Goal: Information Seeking & Learning: Learn about a topic

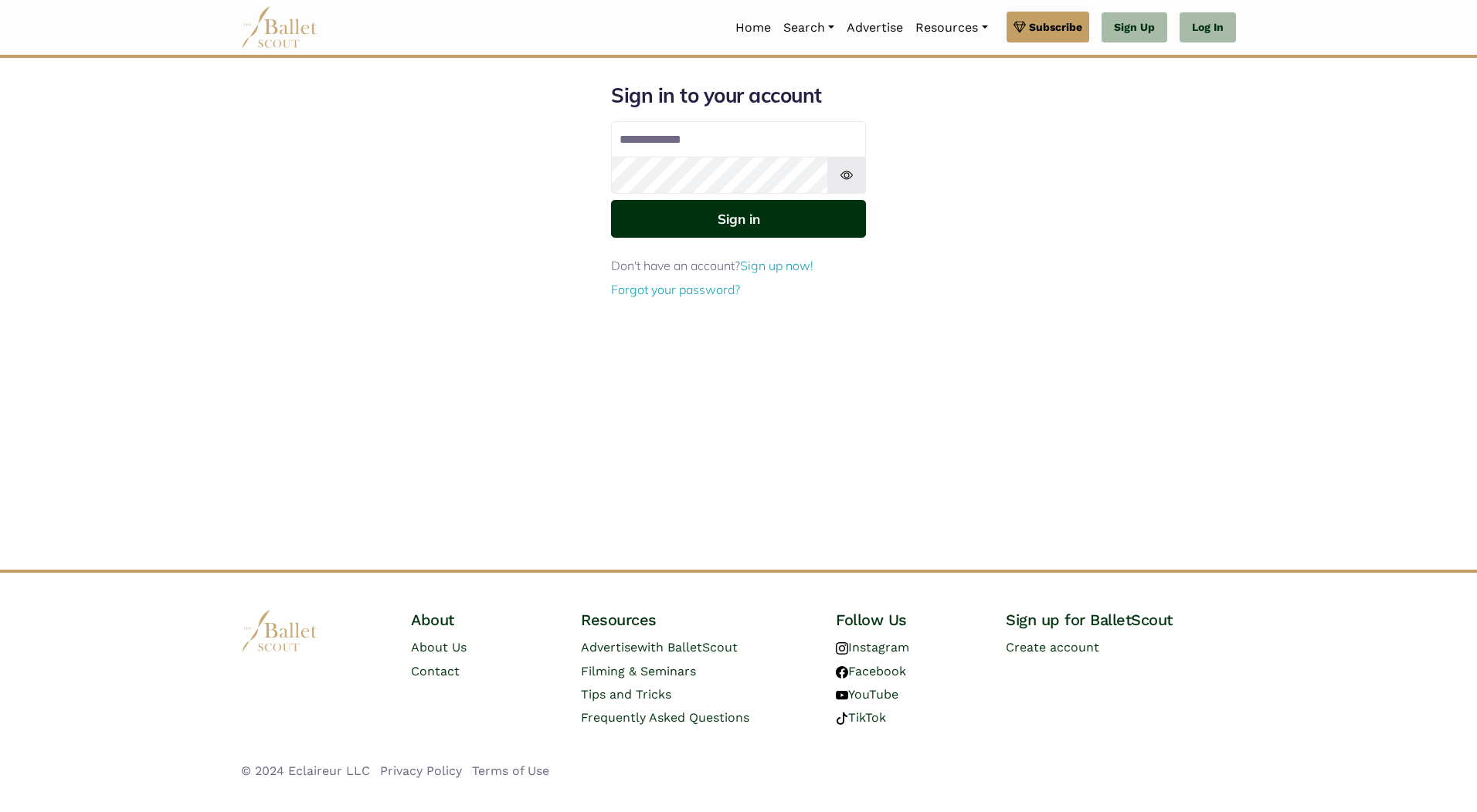
type input "**********"
click at [673, 214] on button "Sign in" at bounding box center [738, 219] width 255 height 38
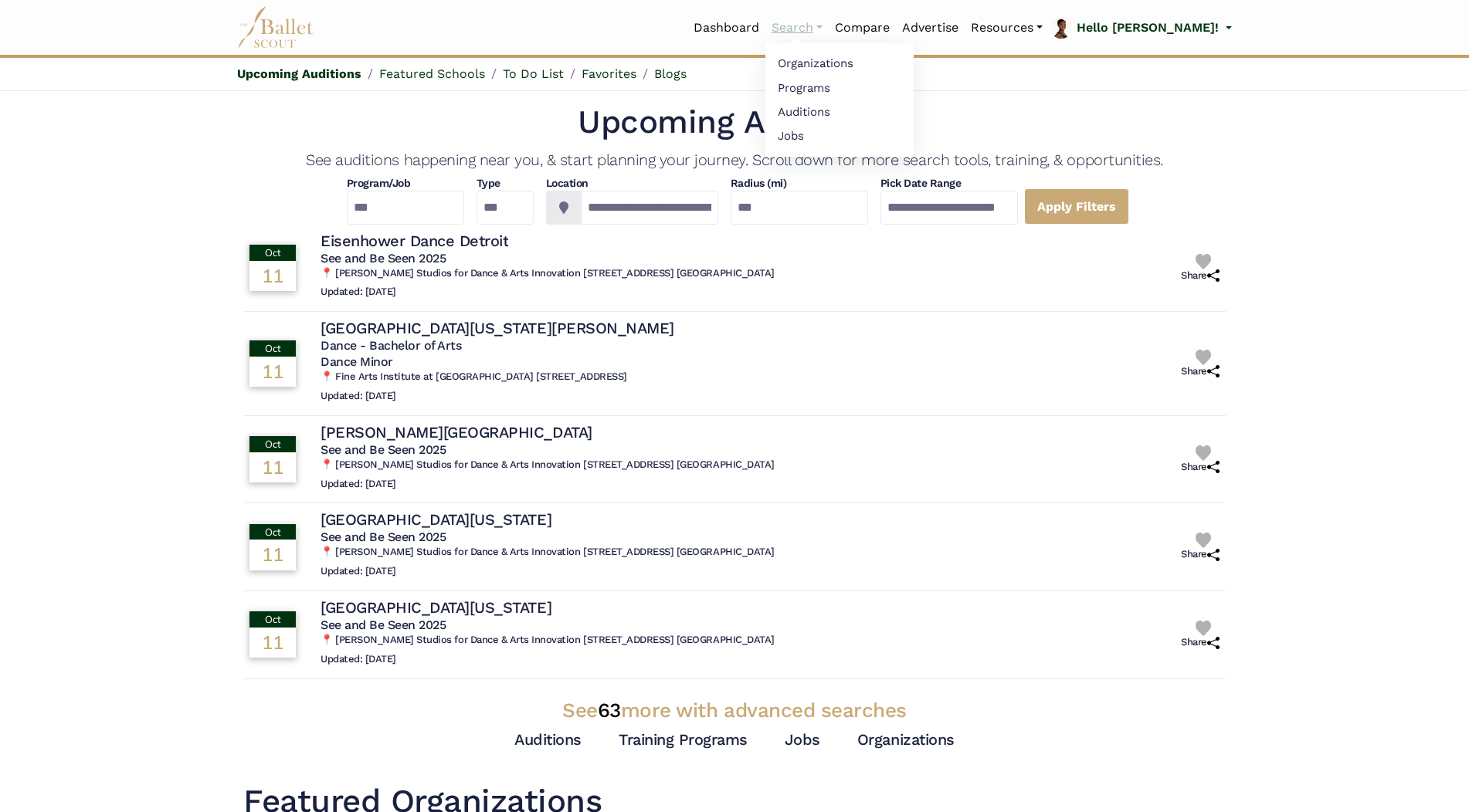
click at [828, 26] on link "Search" at bounding box center [797, 28] width 64 height 32
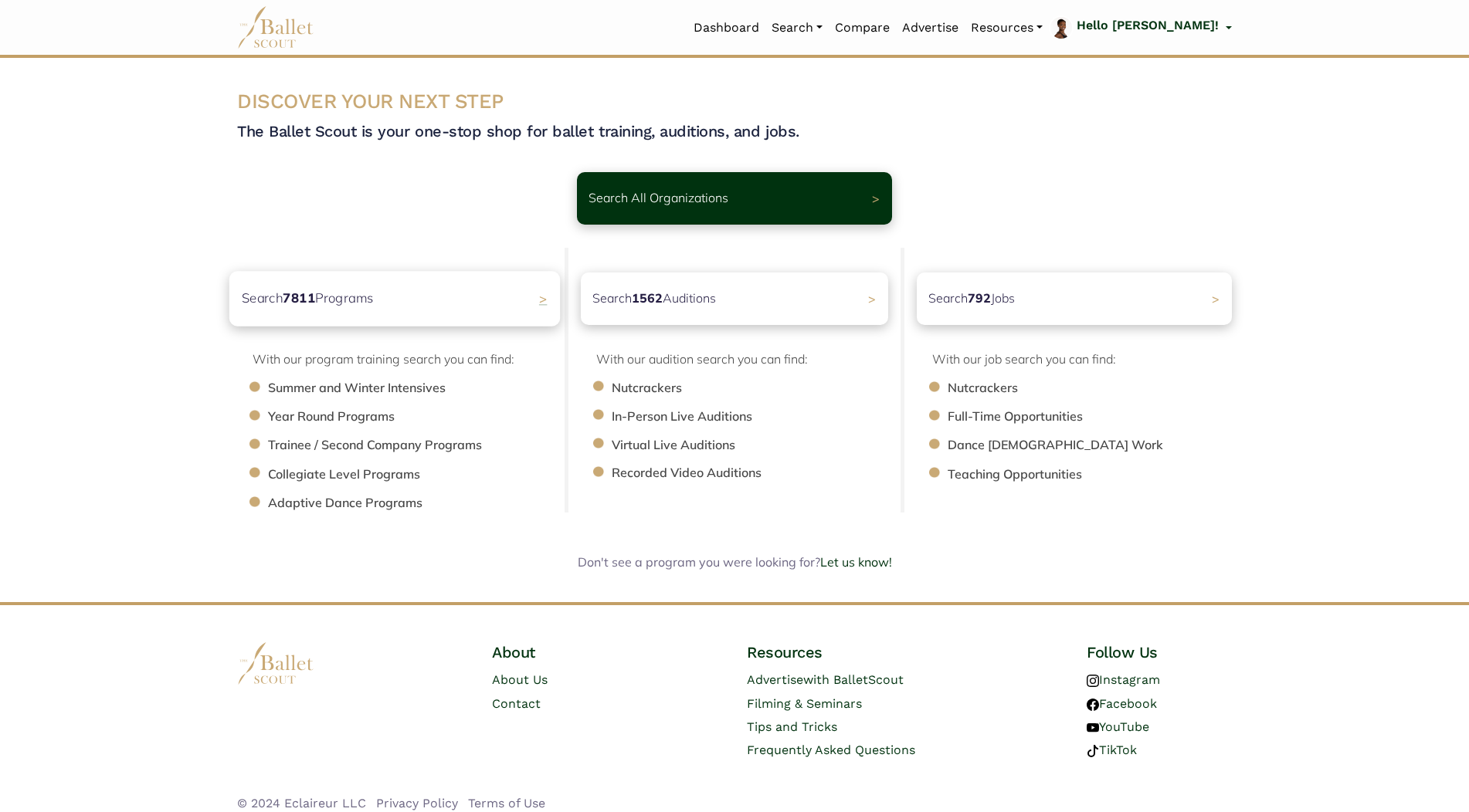
click at [312, 303] on b "7811" at bounding box center [298, 298] width 32 height 16
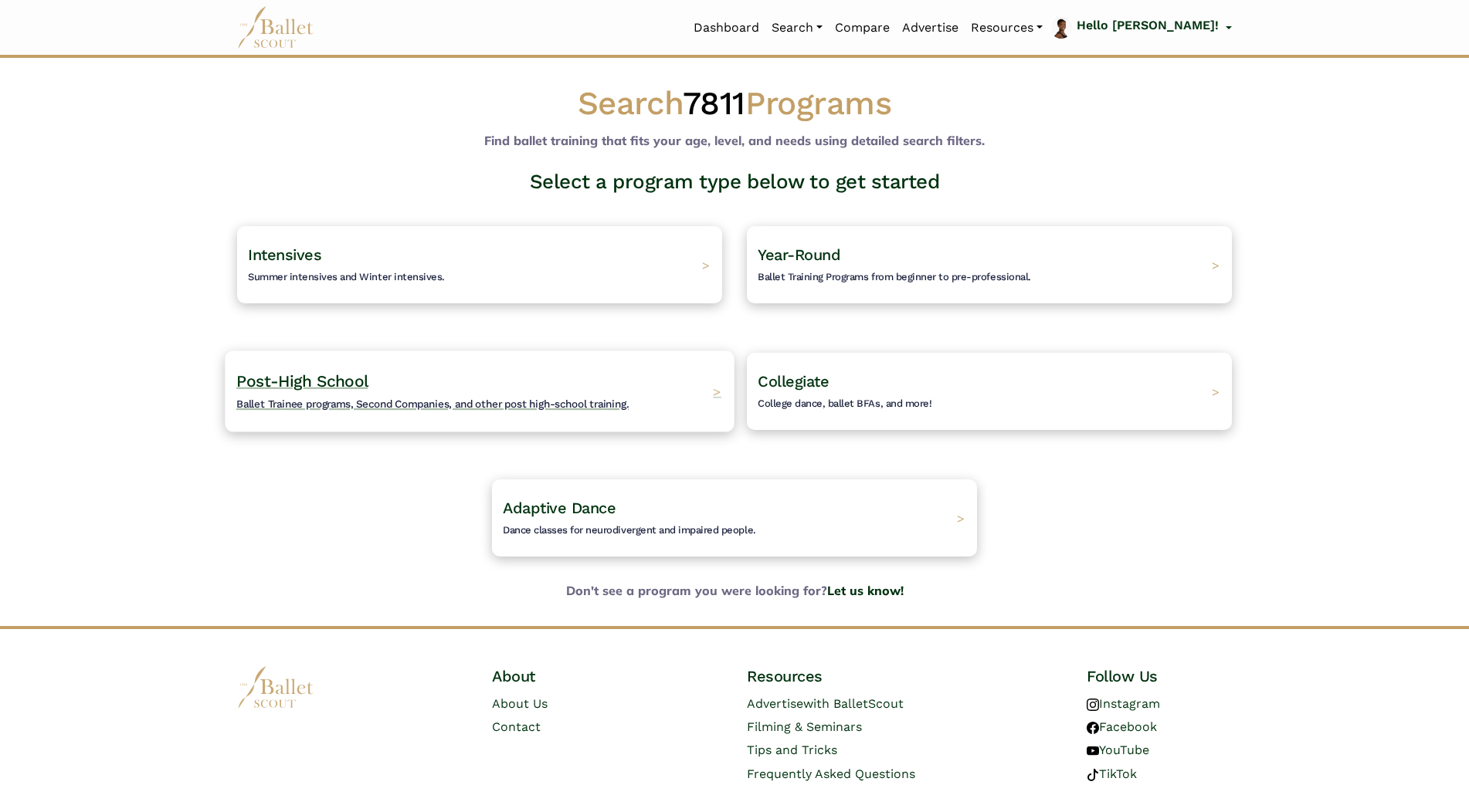
click at [356, 399] on span "Ballet Trainee programs, Second Companies, and other post high-school training." at bounding box center [433, 404] width 393 height 13
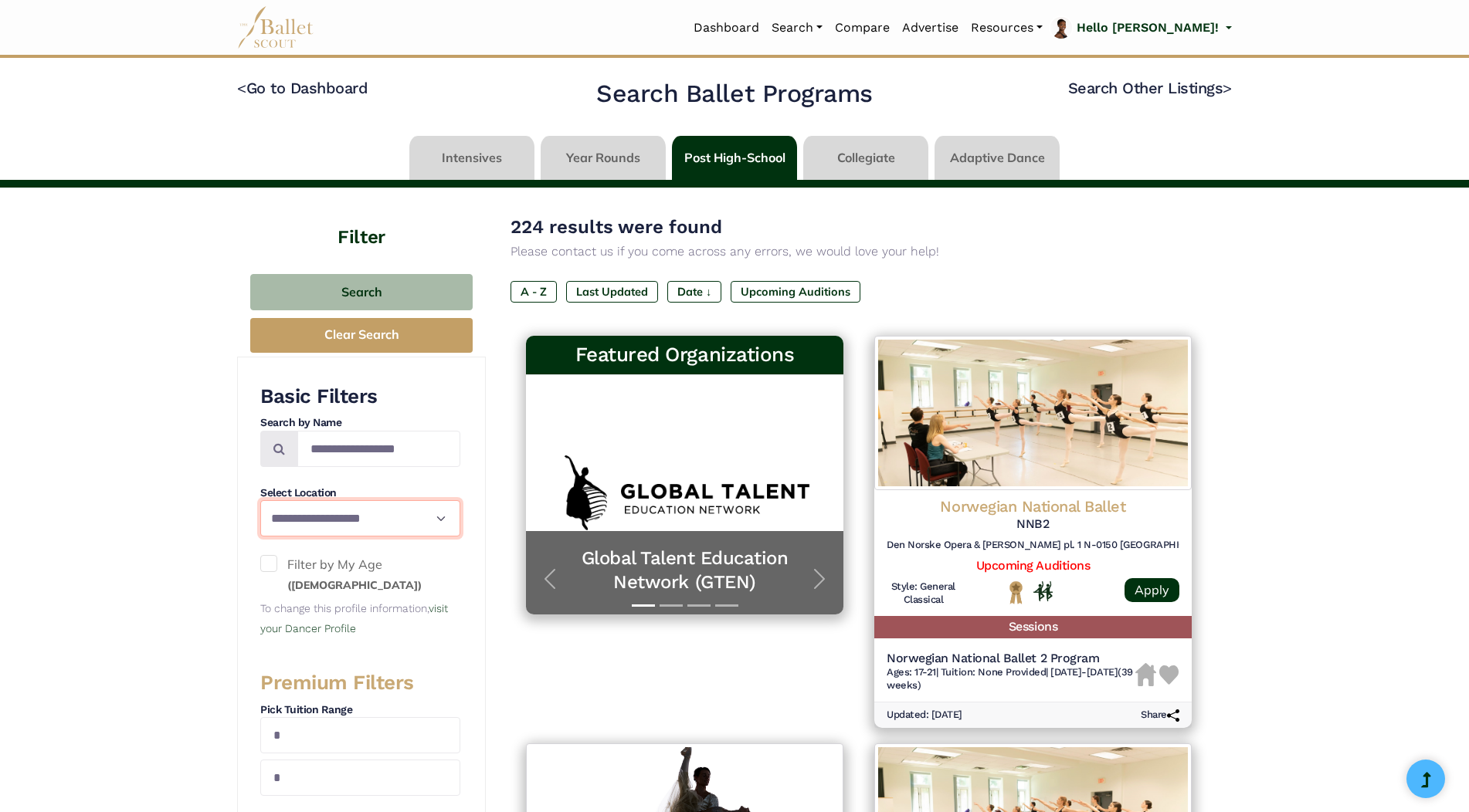
click at [445, 517] on select "**********" at bounding box center [359, 518] width 200 height 36
select select "**"
click at [260, 500] on select "**********" at bounding box center [359, 518] width 200 height 36
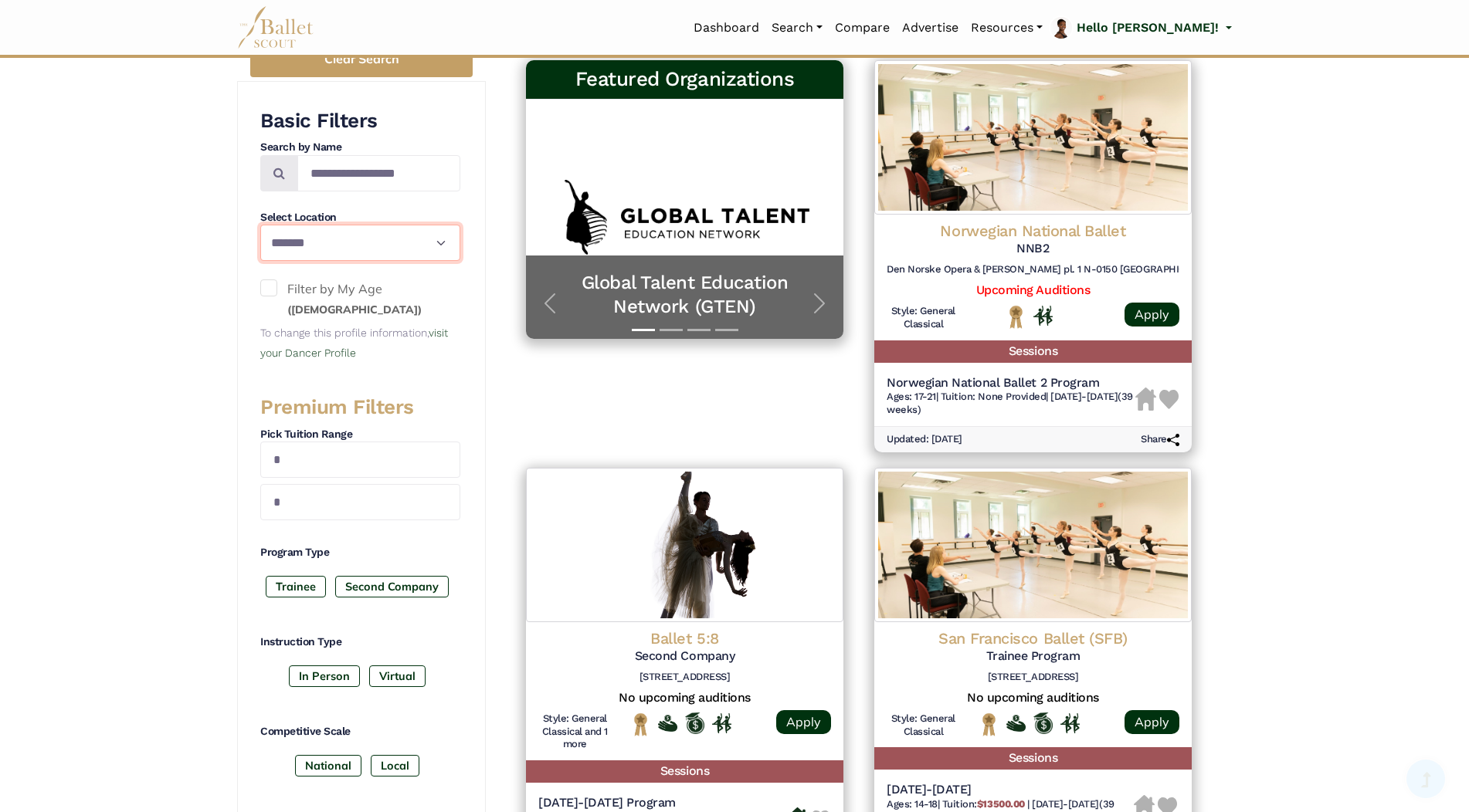
scroll to position [309, 0]
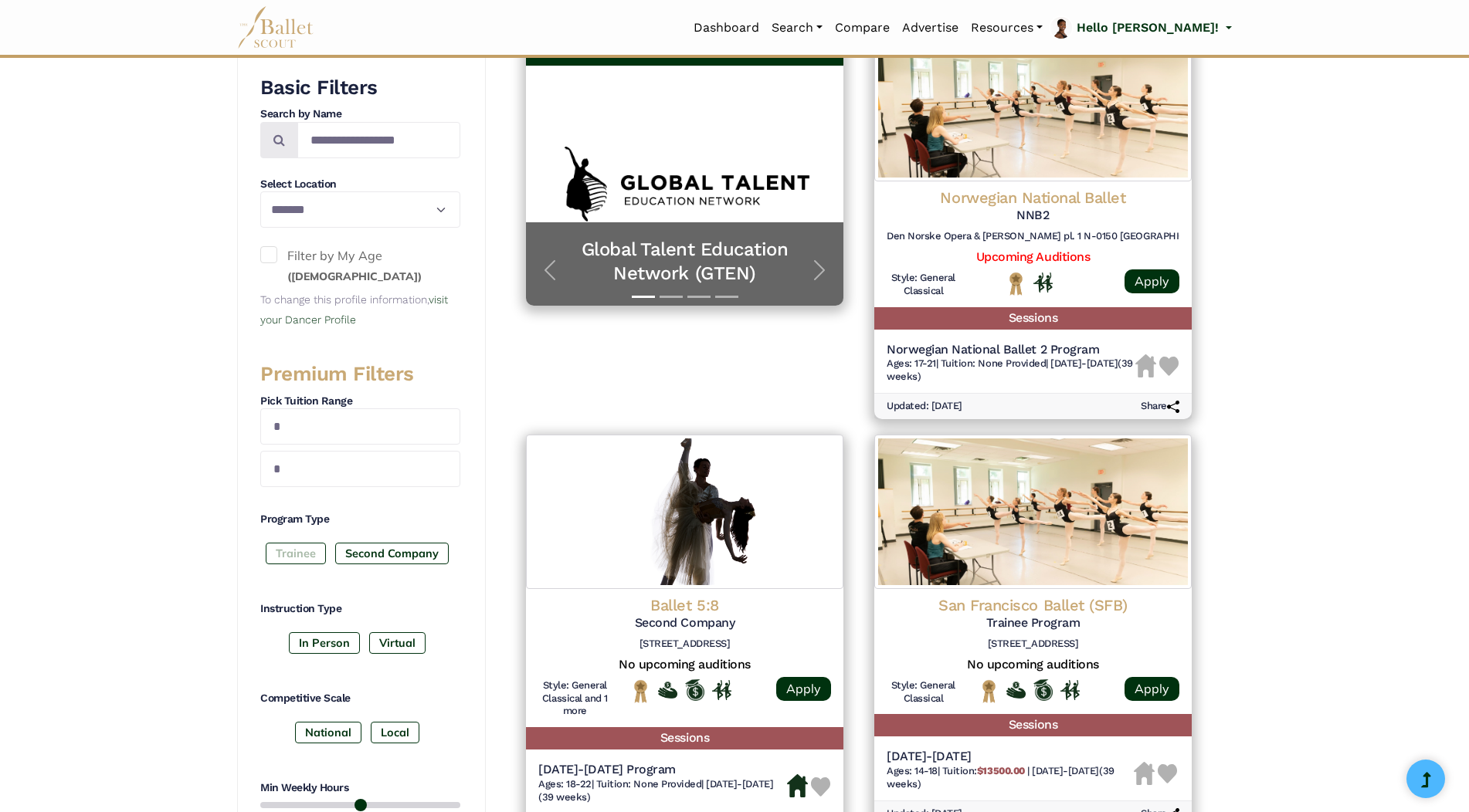
click at [308, 558] on label "Trainee" at bounding box center [295, 554] width 60 height 22
click at [362, 554] on label "Second Company" at bounding box center [392, 554] width 114 height 22
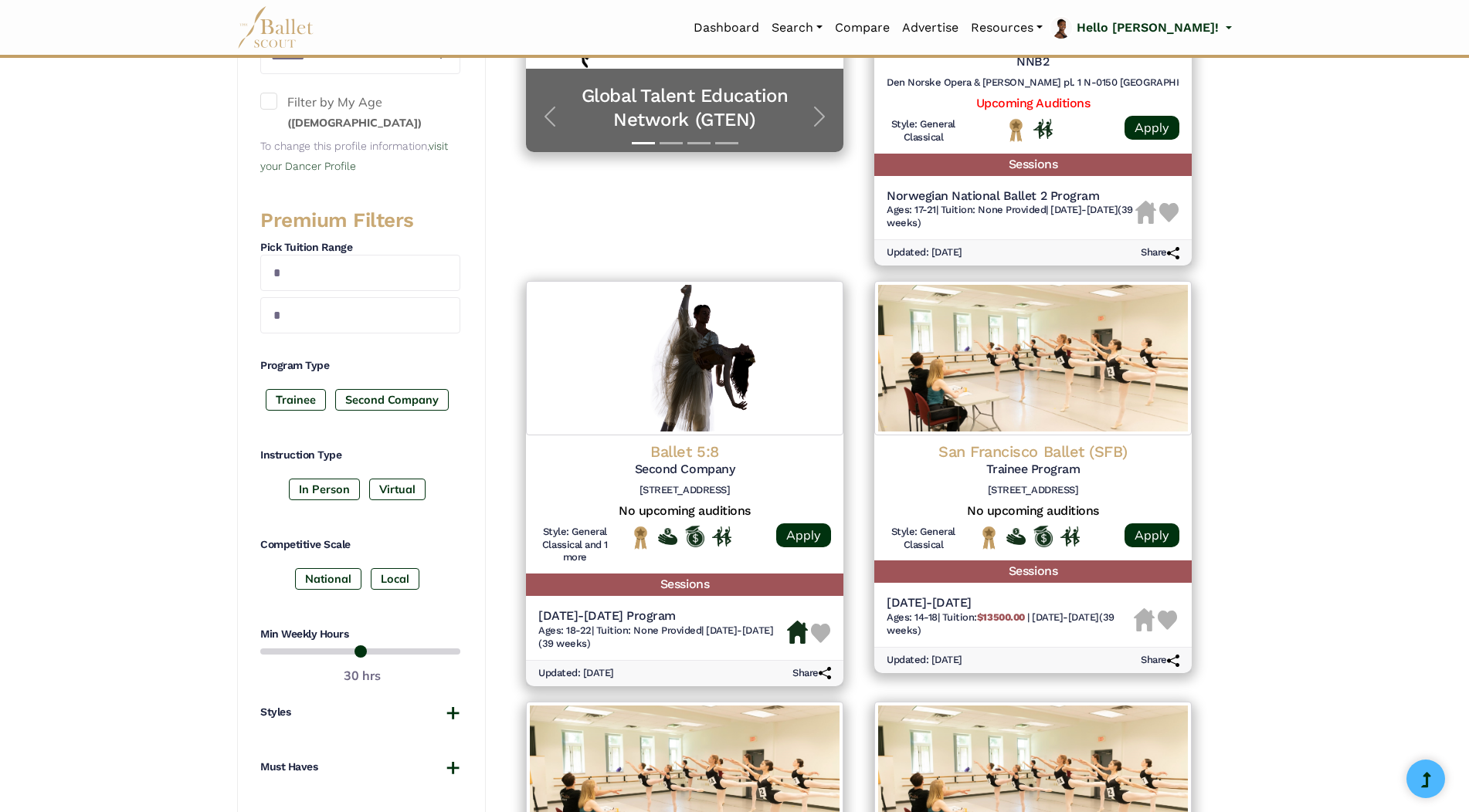
scroll to position [463, 0]
click at [333, 482] on label "In Person" at bounding box center [324, 488] width 71 height 22
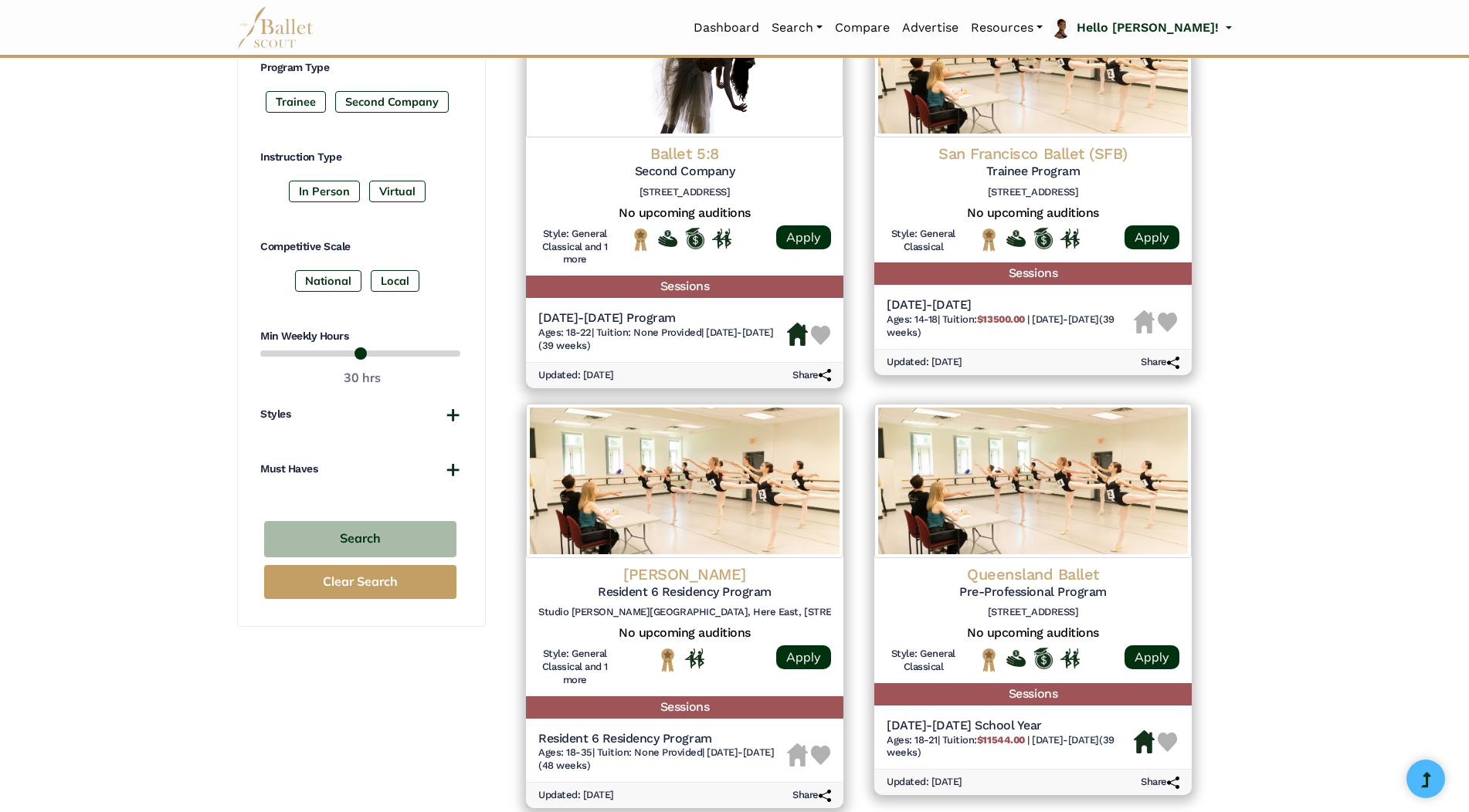
scroll to position [773, 0]
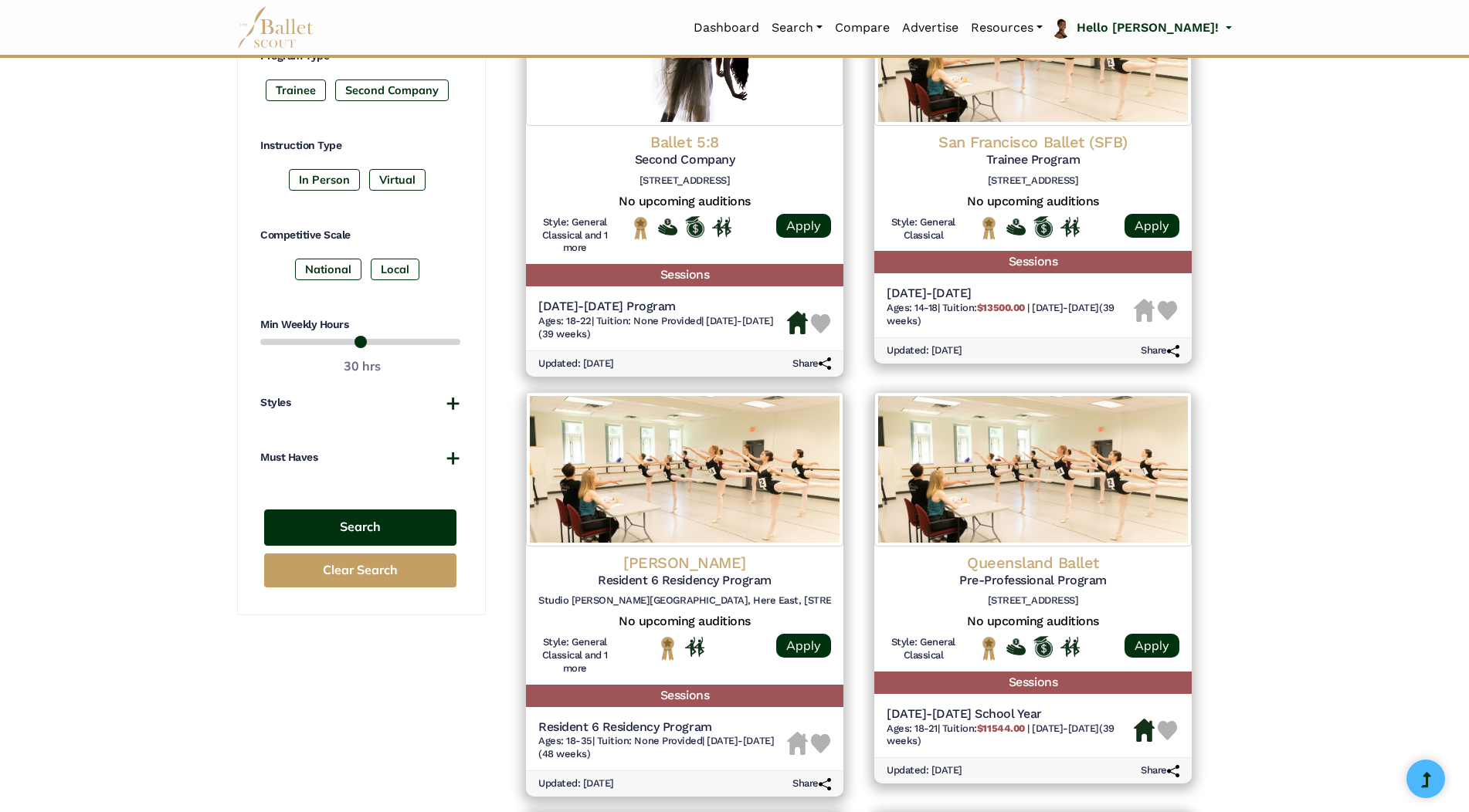
click at [383, 527] on button "Search" at bounding box center [360, 528] width 193 height 36
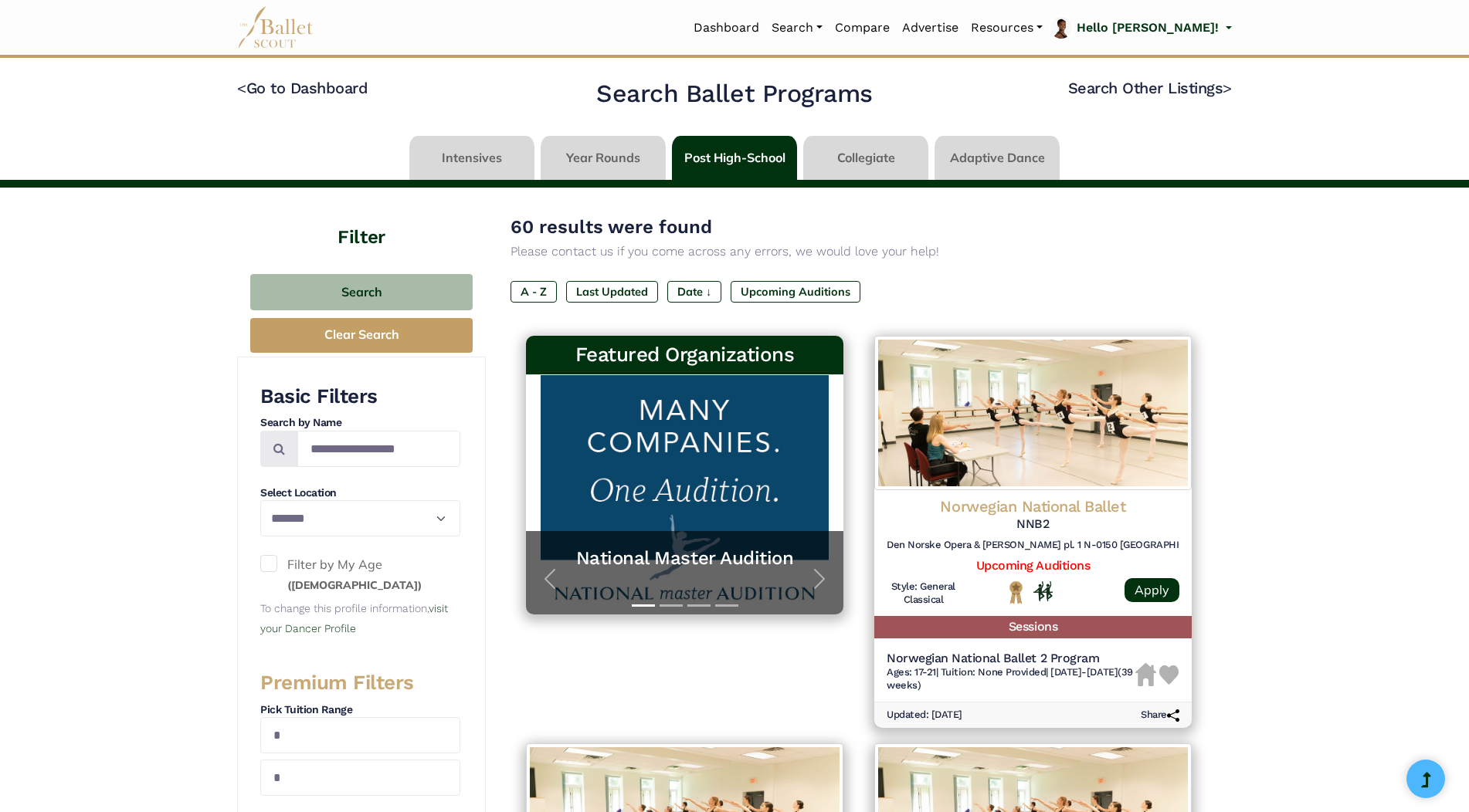
select select "**"
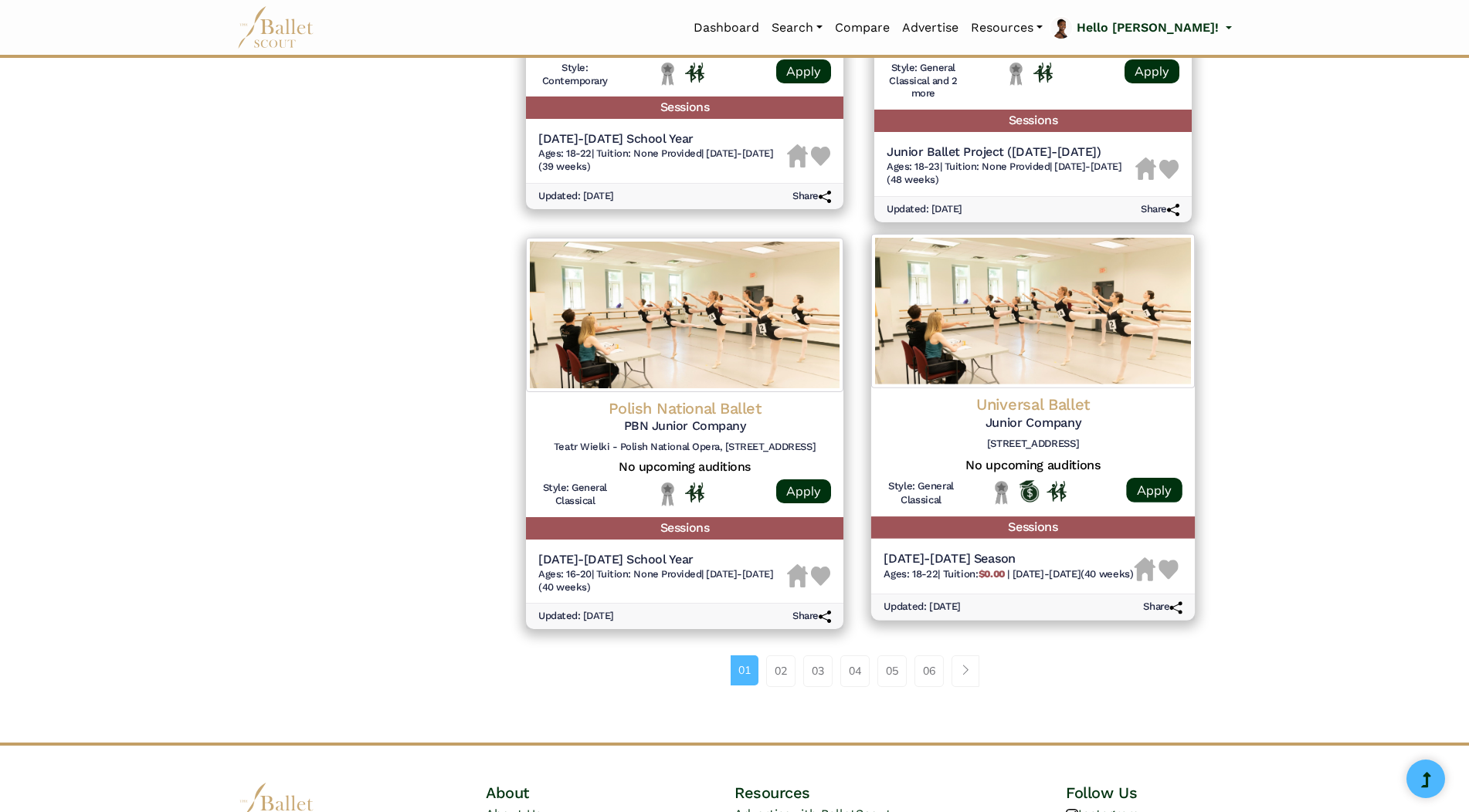
scroll to position [1775, 0]
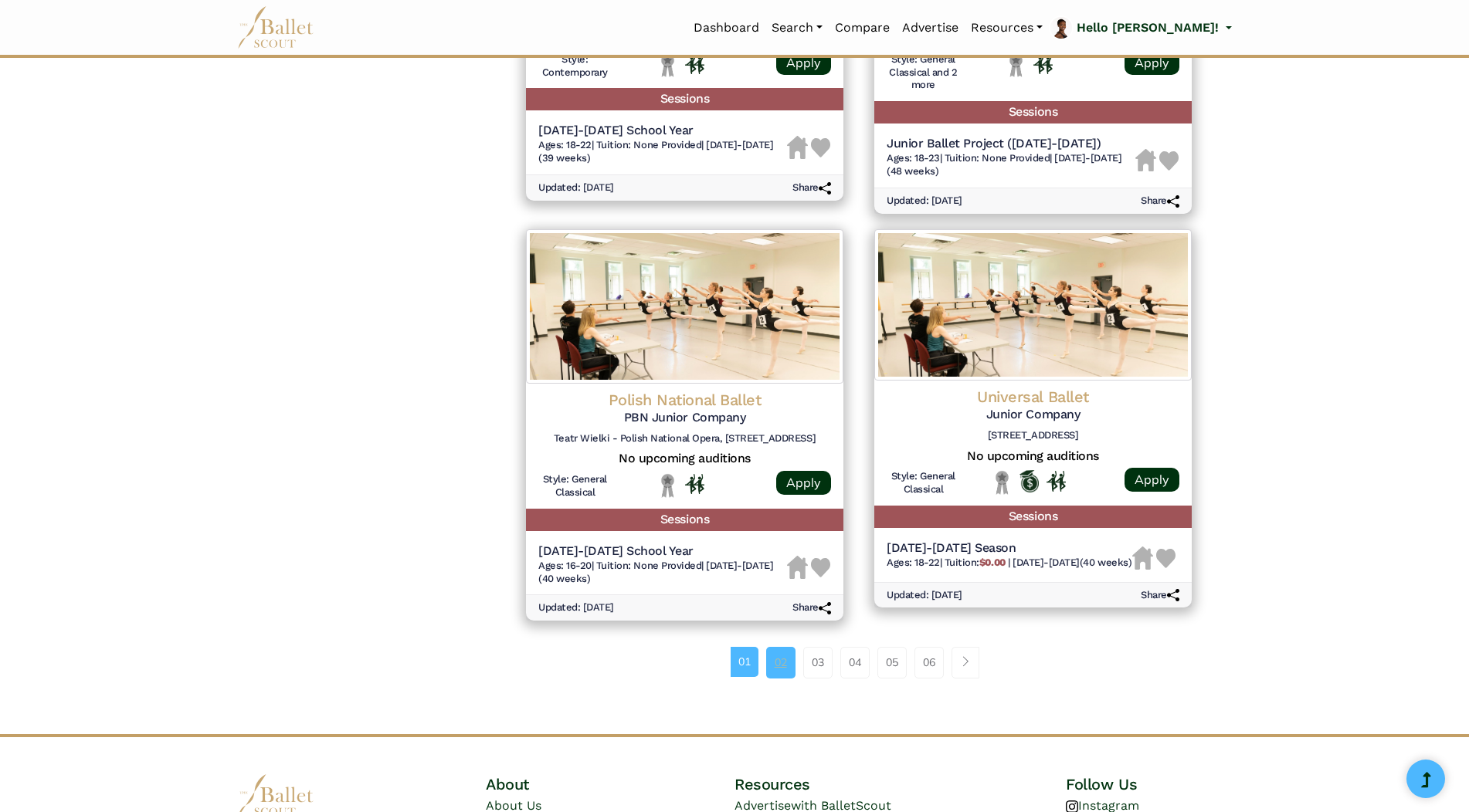
click at [773, 668] on link "02" at bounding box center [781, 662] width 30 height 30
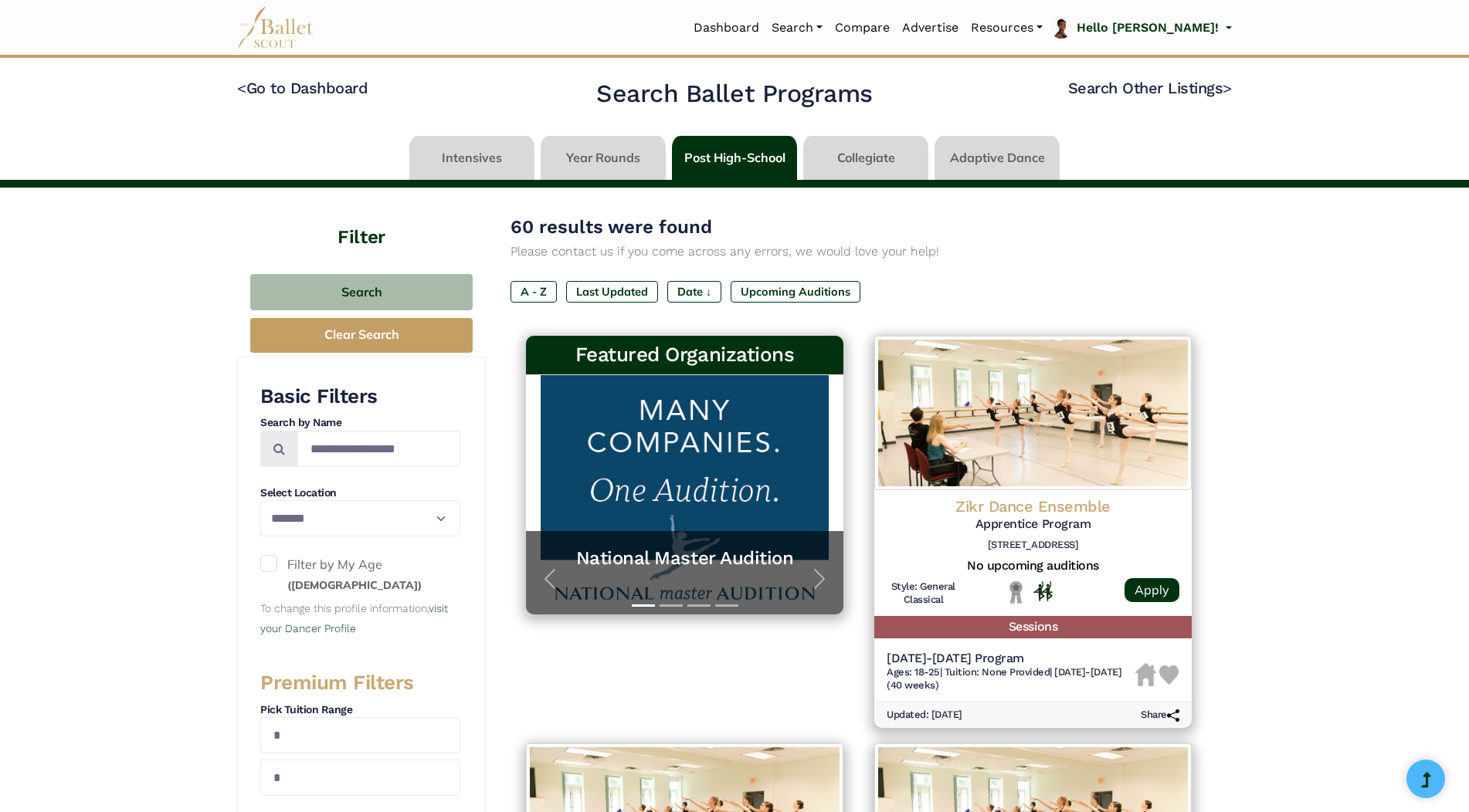
select select "**"
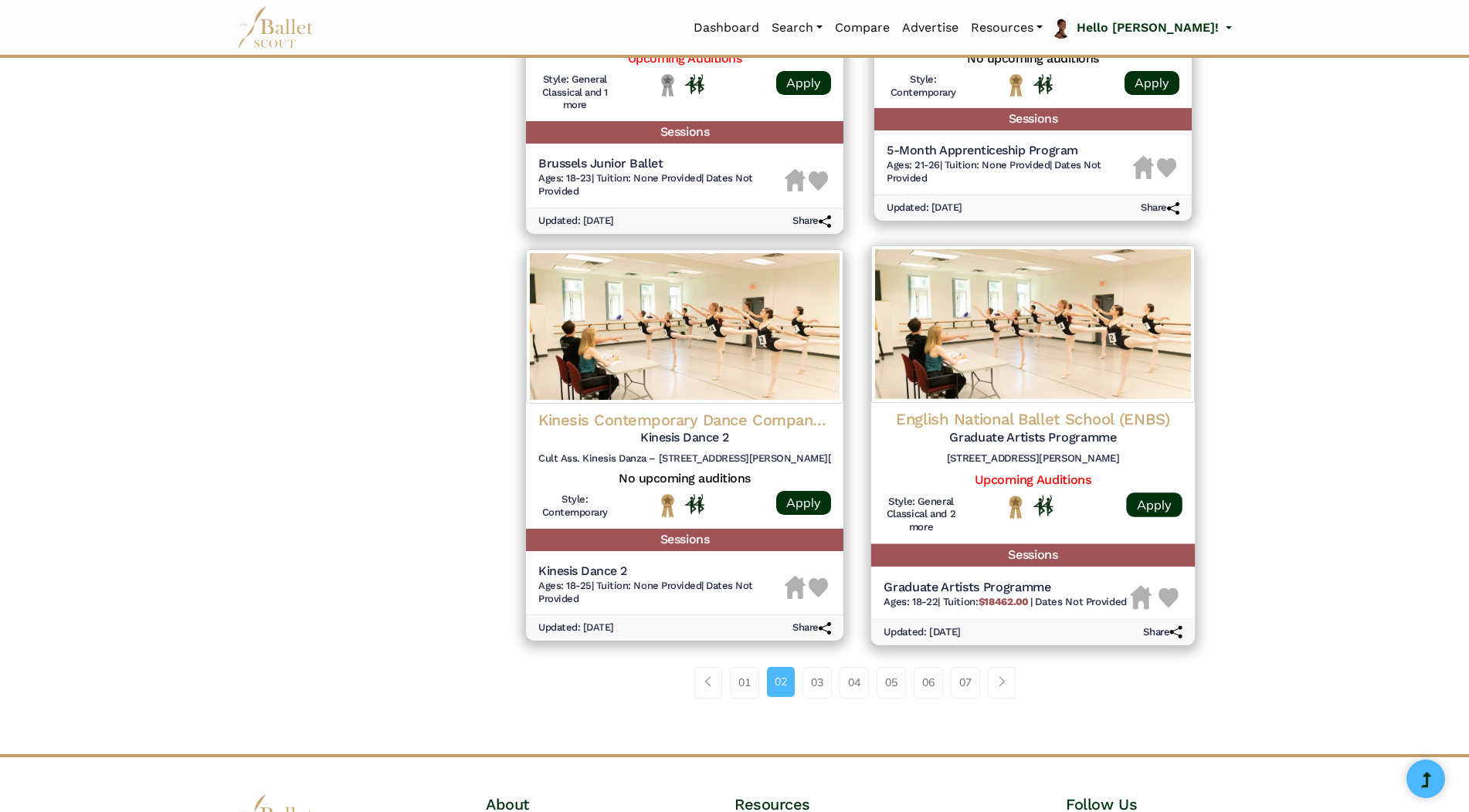
scroll to position [1775, 0]
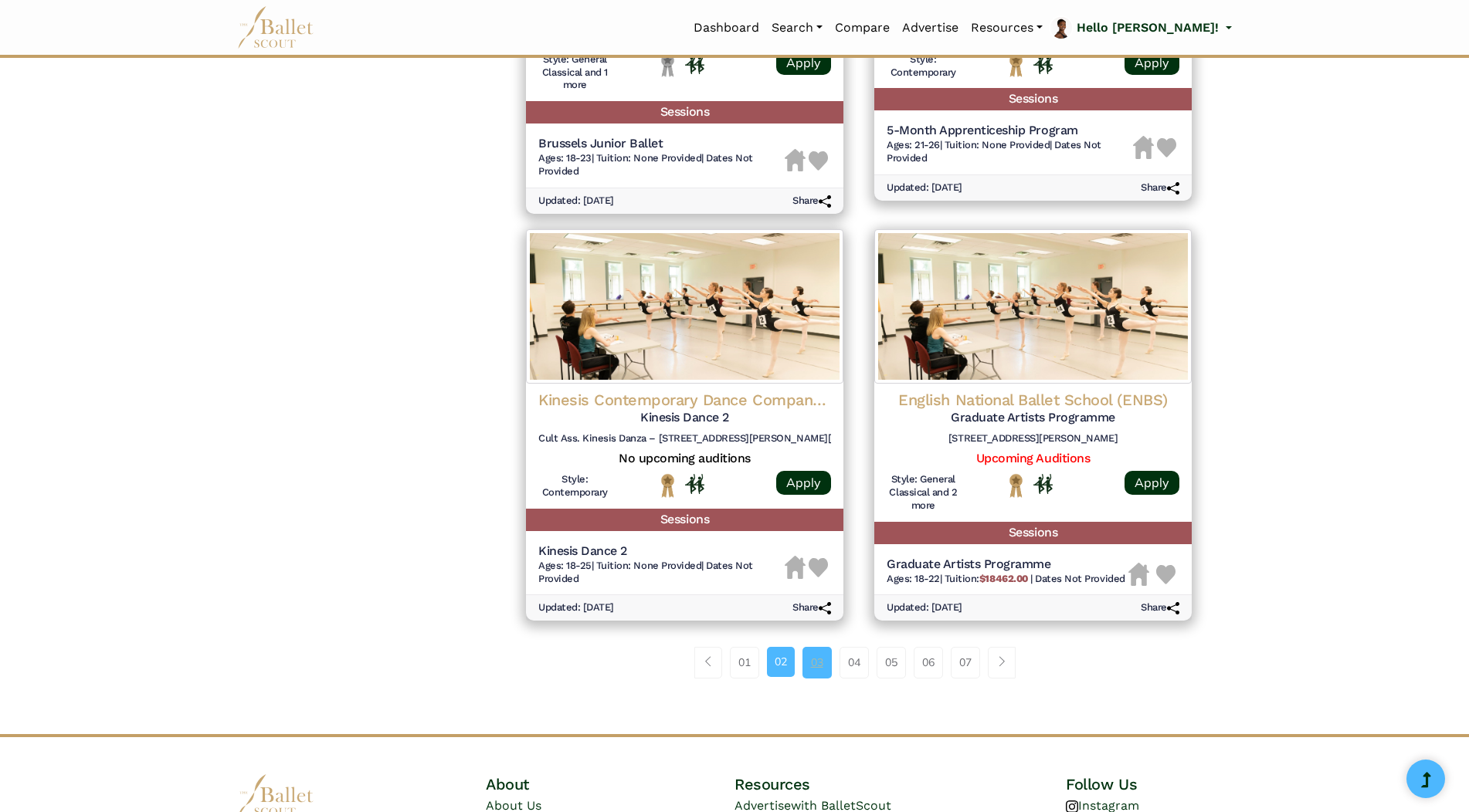
click at [811, 660] on link "03" at bounding box center [817, 662] width 30 height 30
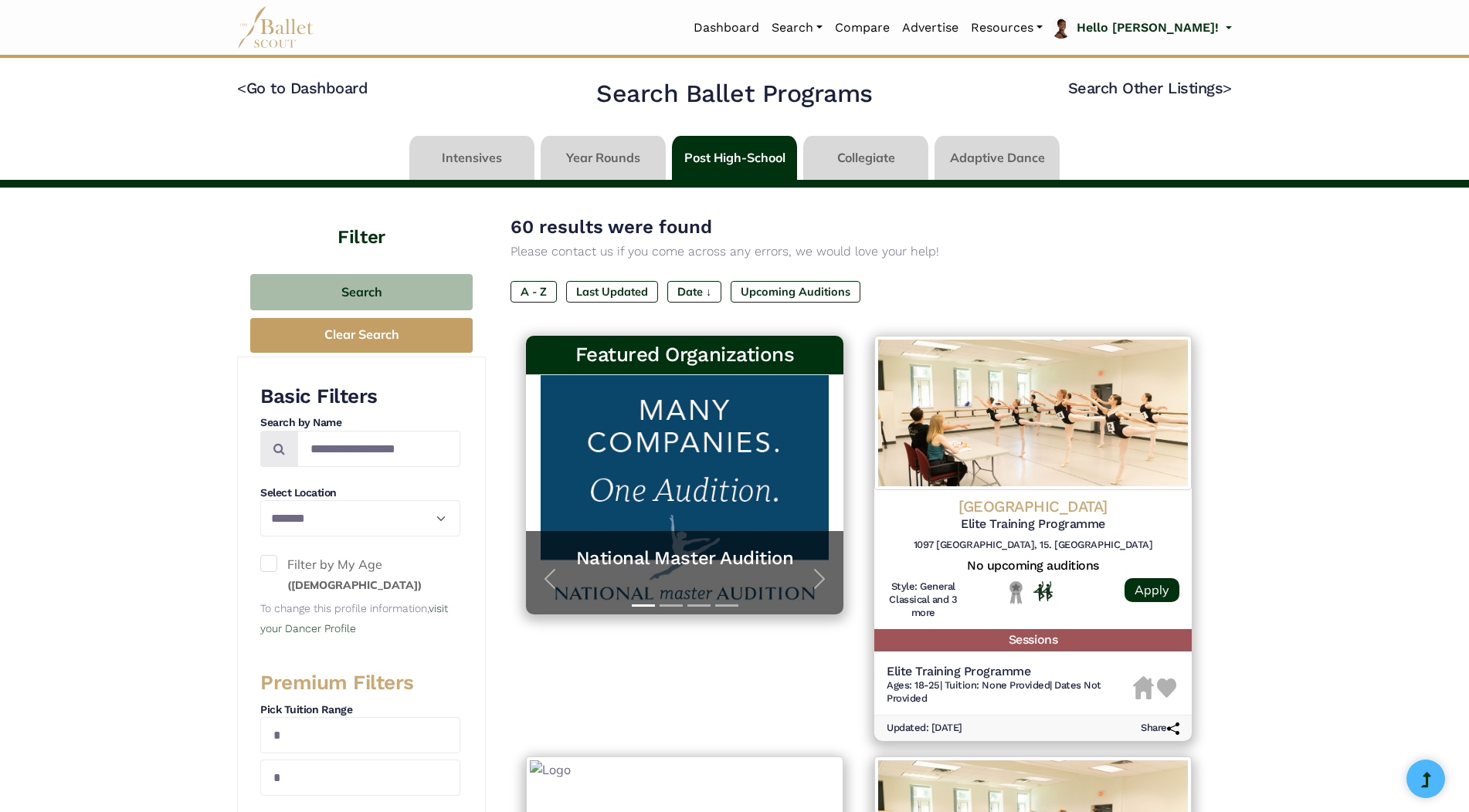
select select "**"
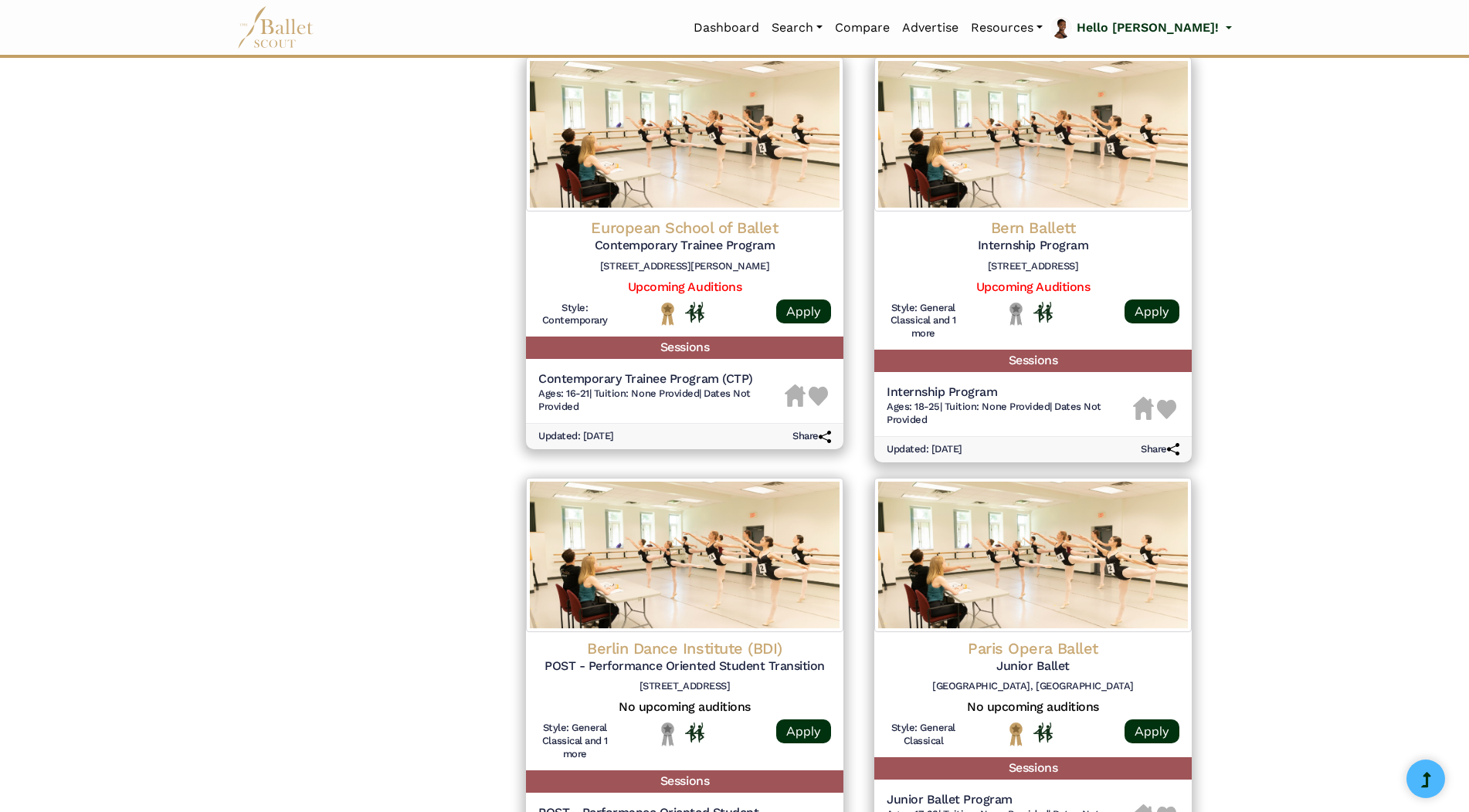
scroll to position [1621, 0]
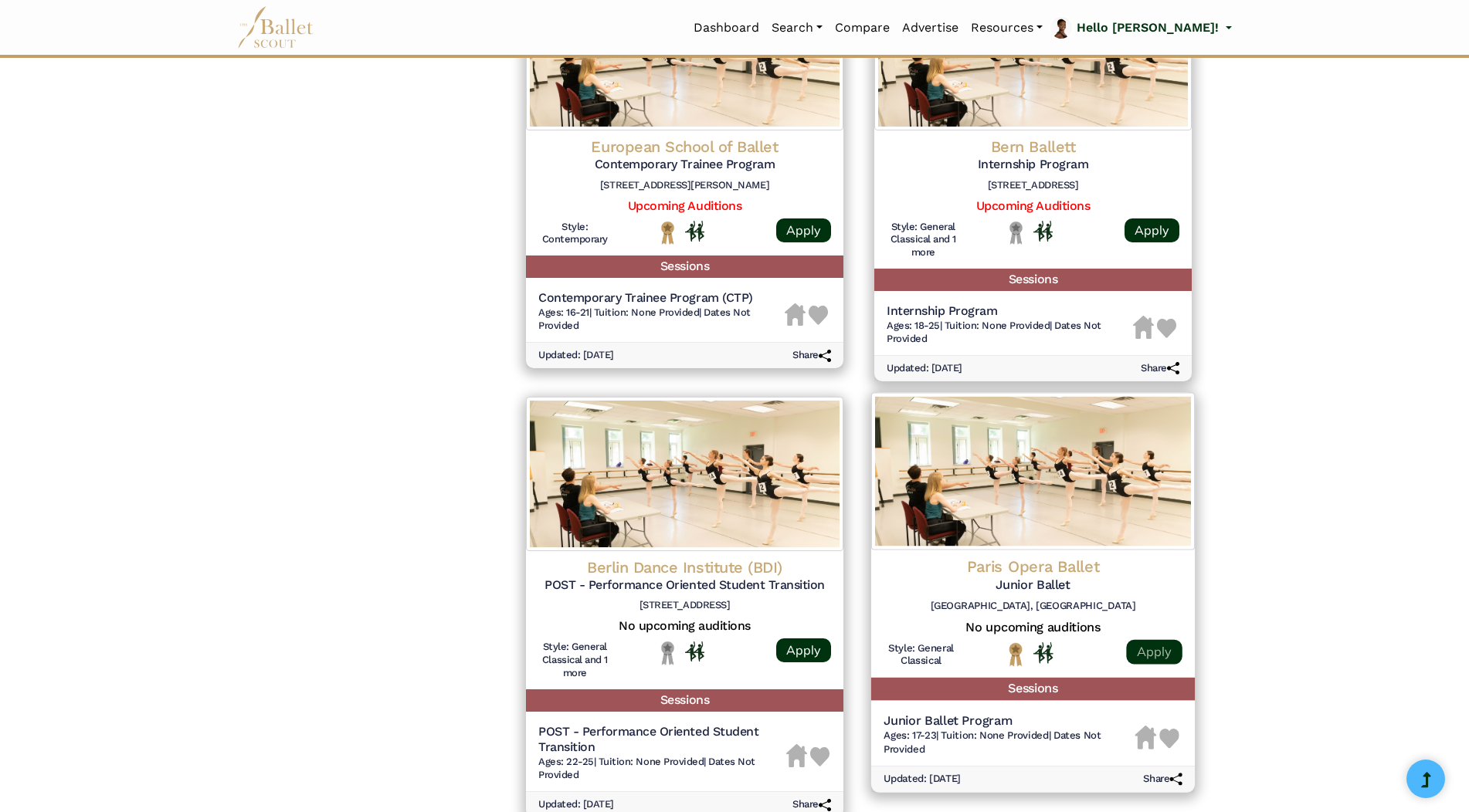
click at [1145, 650] on link "Apply" at bounding box center [1154, 652] width 56 height 25
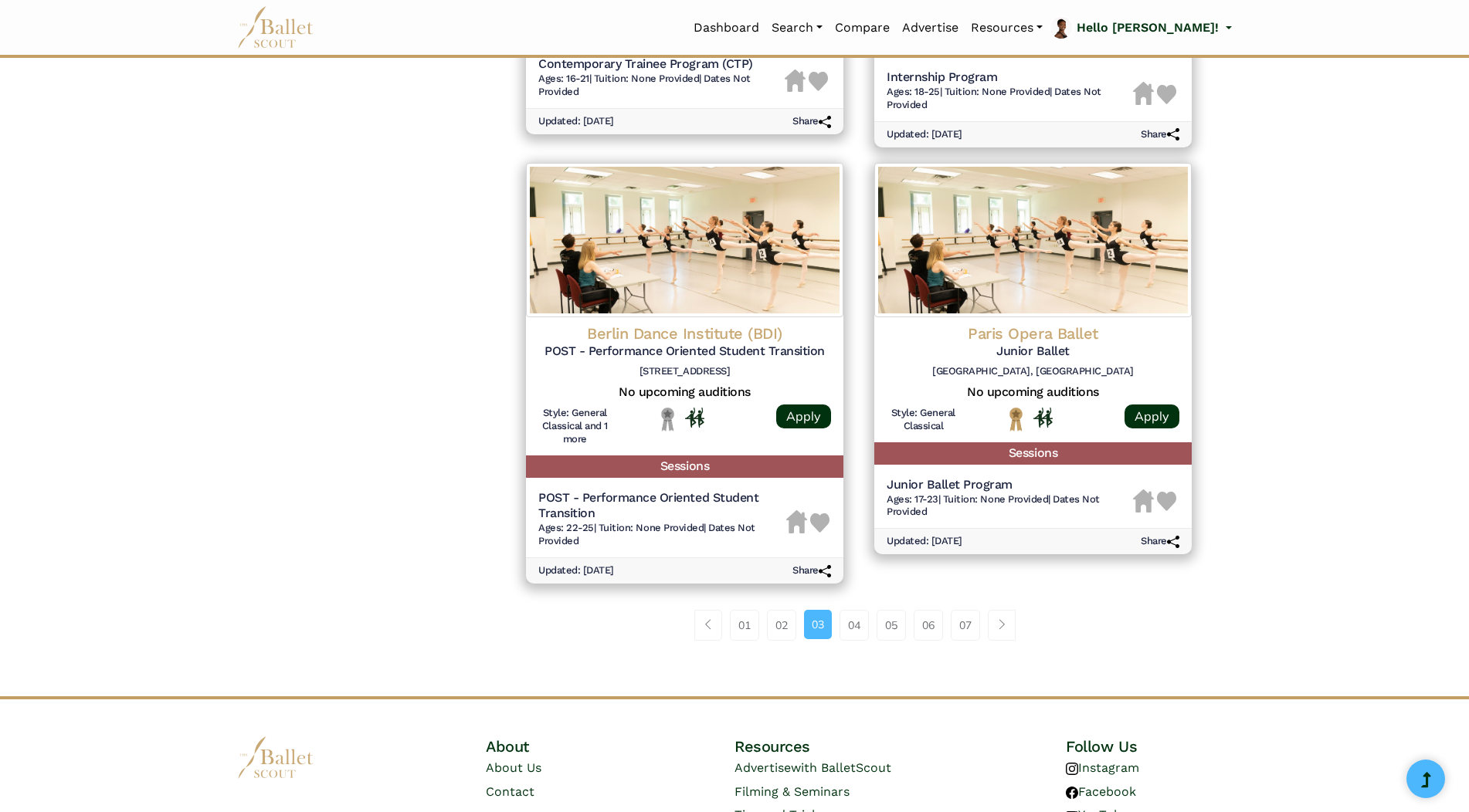
scroll to position [1931, 0]
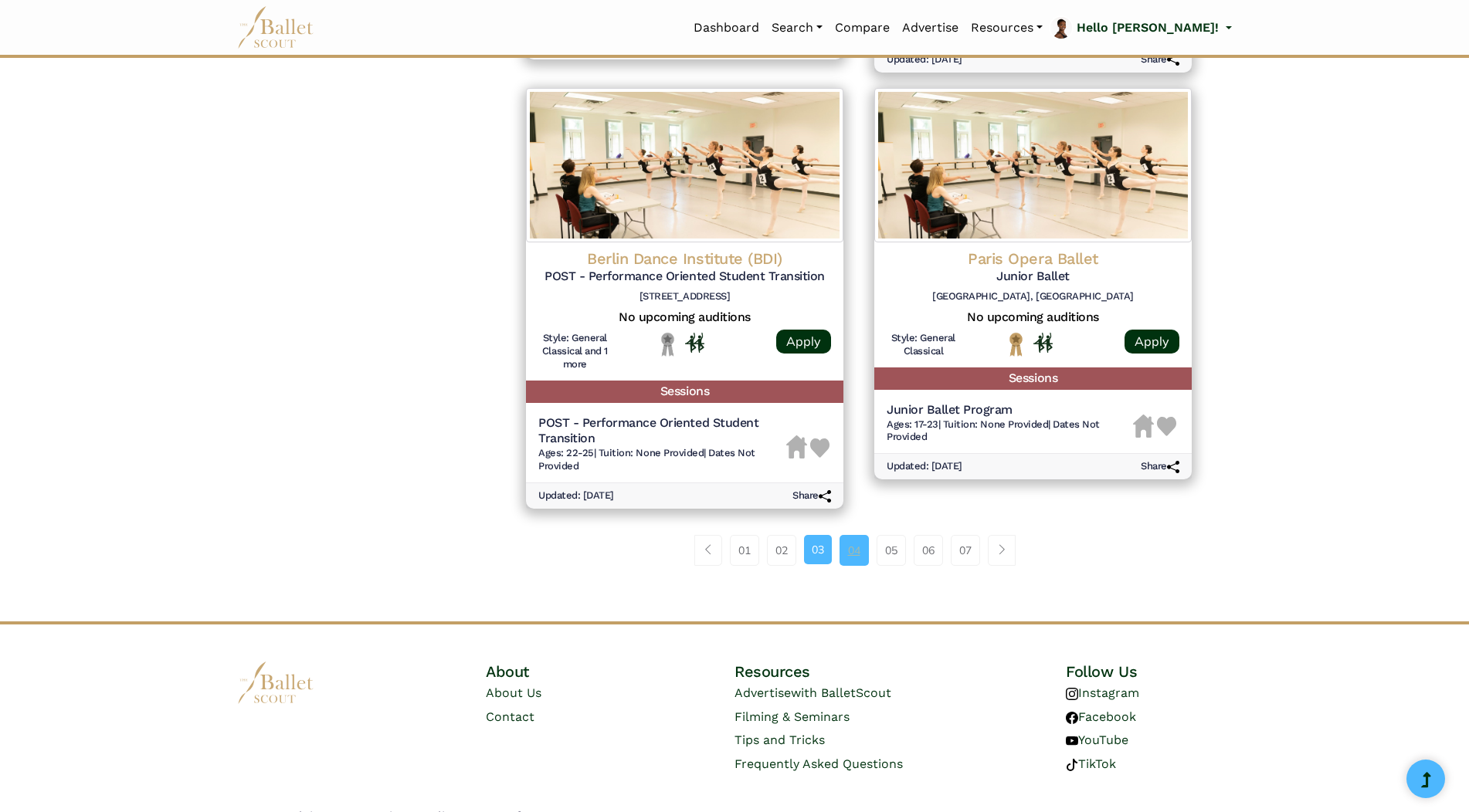
click at [859, 544] on link "04" at bounding box center [853, 550] width 30 height 30
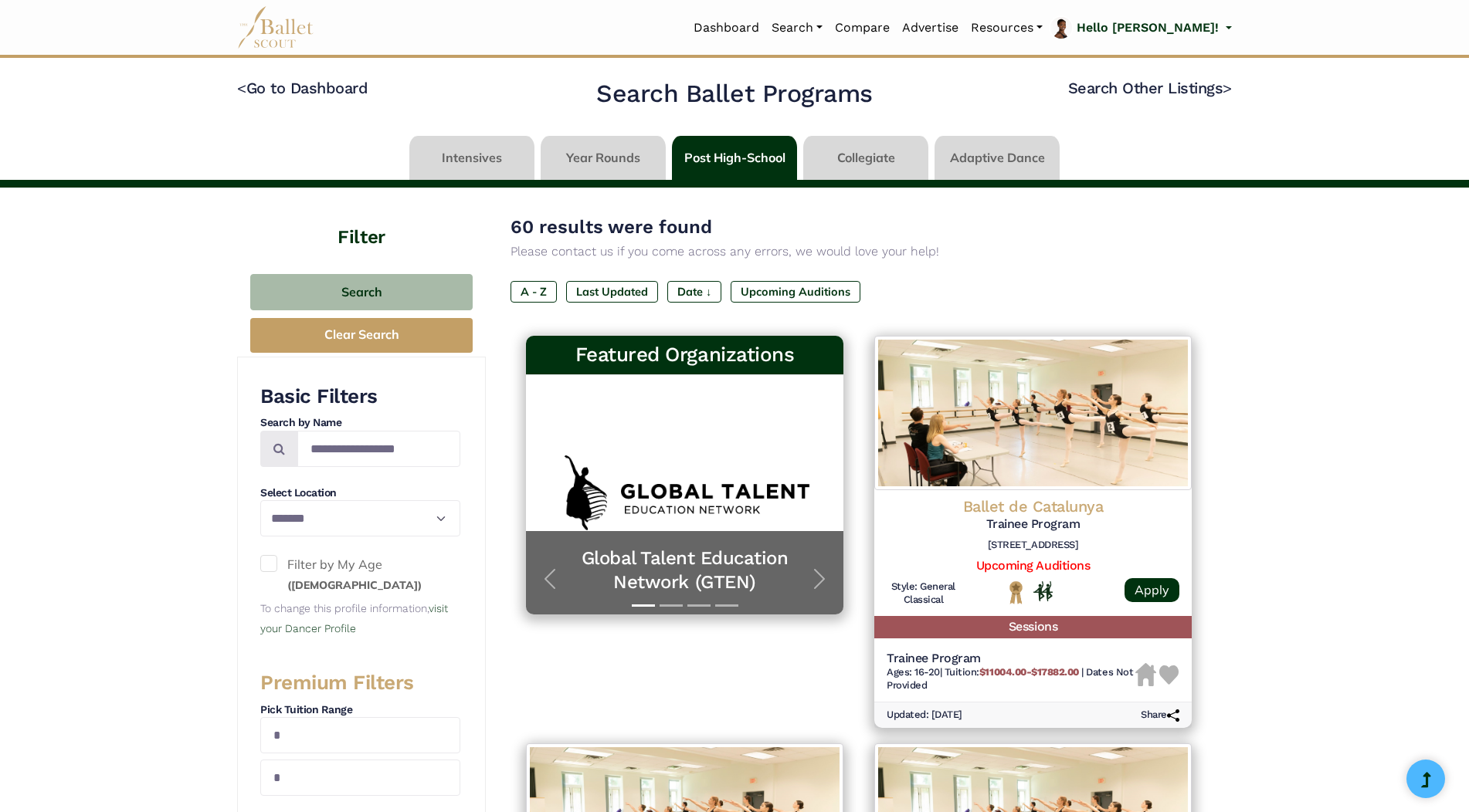
select select "**"
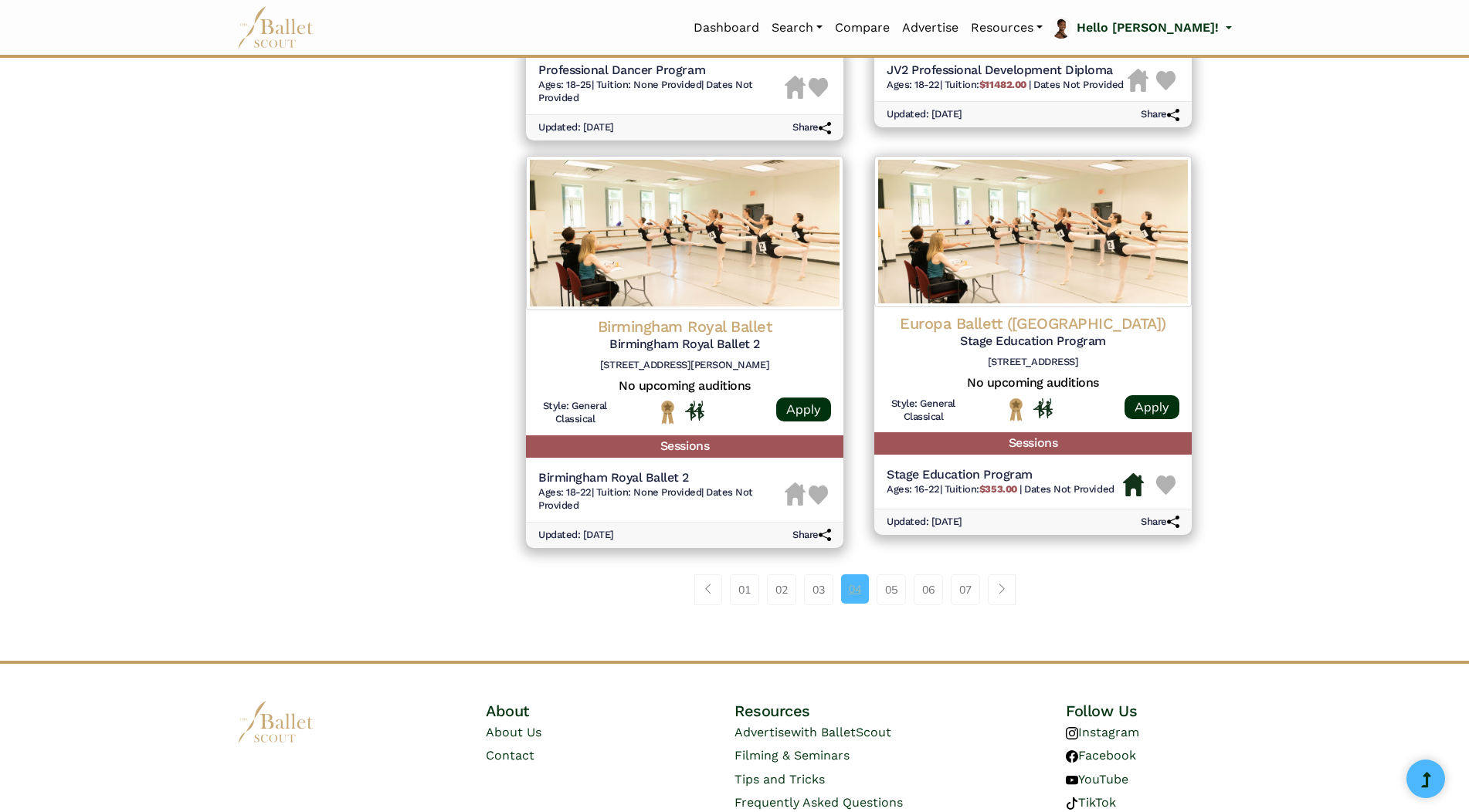
scroll to position [1853, 0]
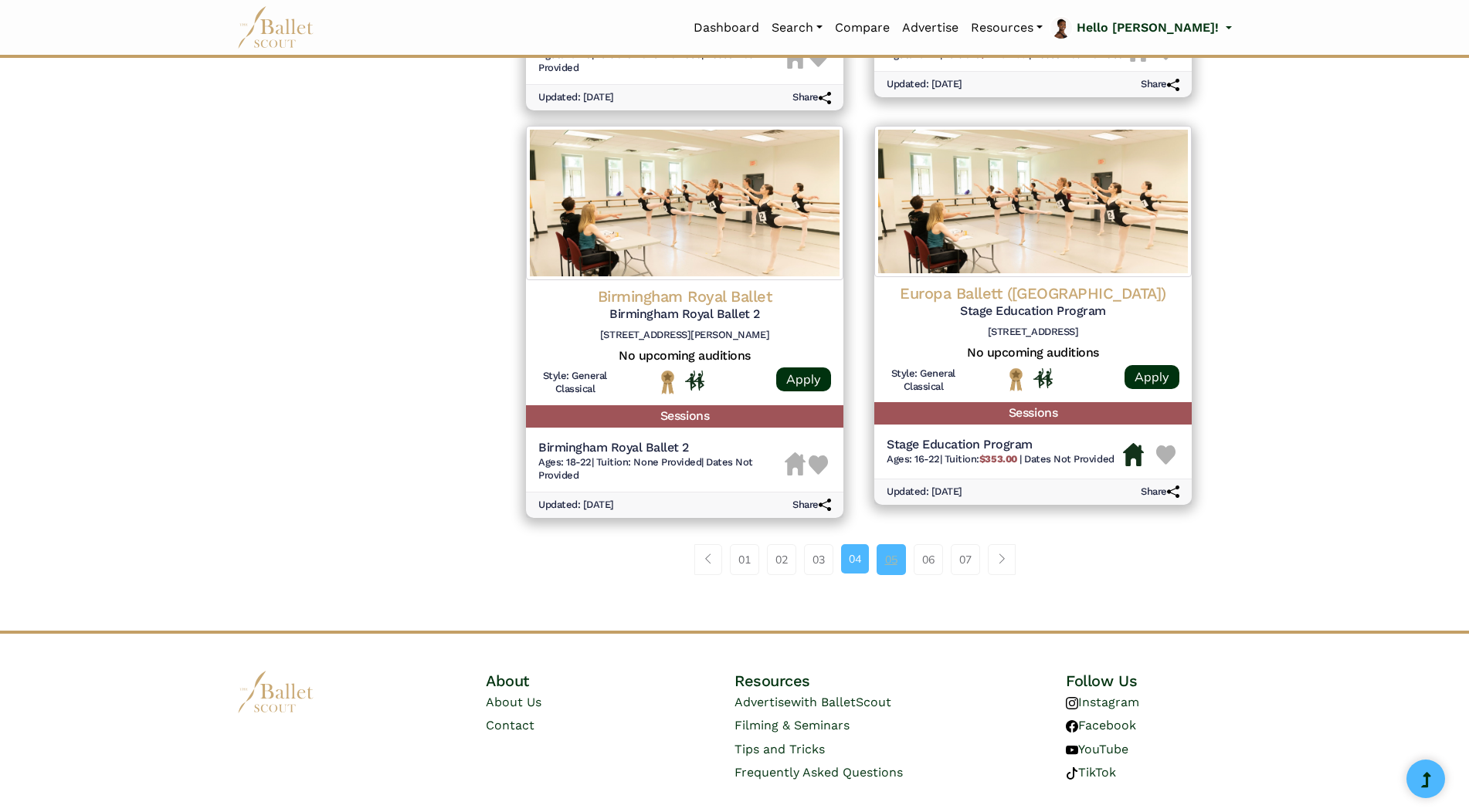
click at [899, 566] on link "05" at bounding box center [891, 559] width 30 height 30
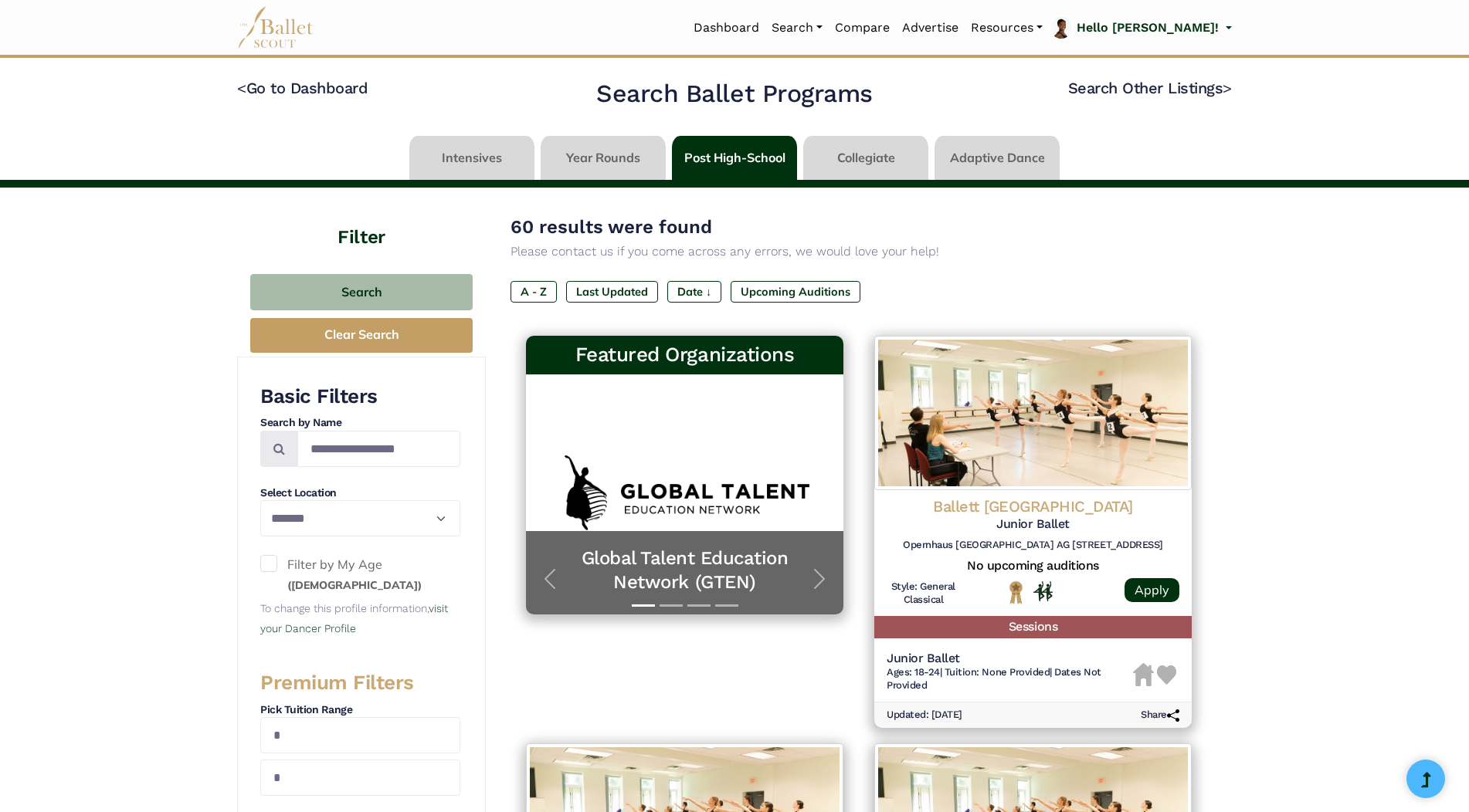
select select "**"
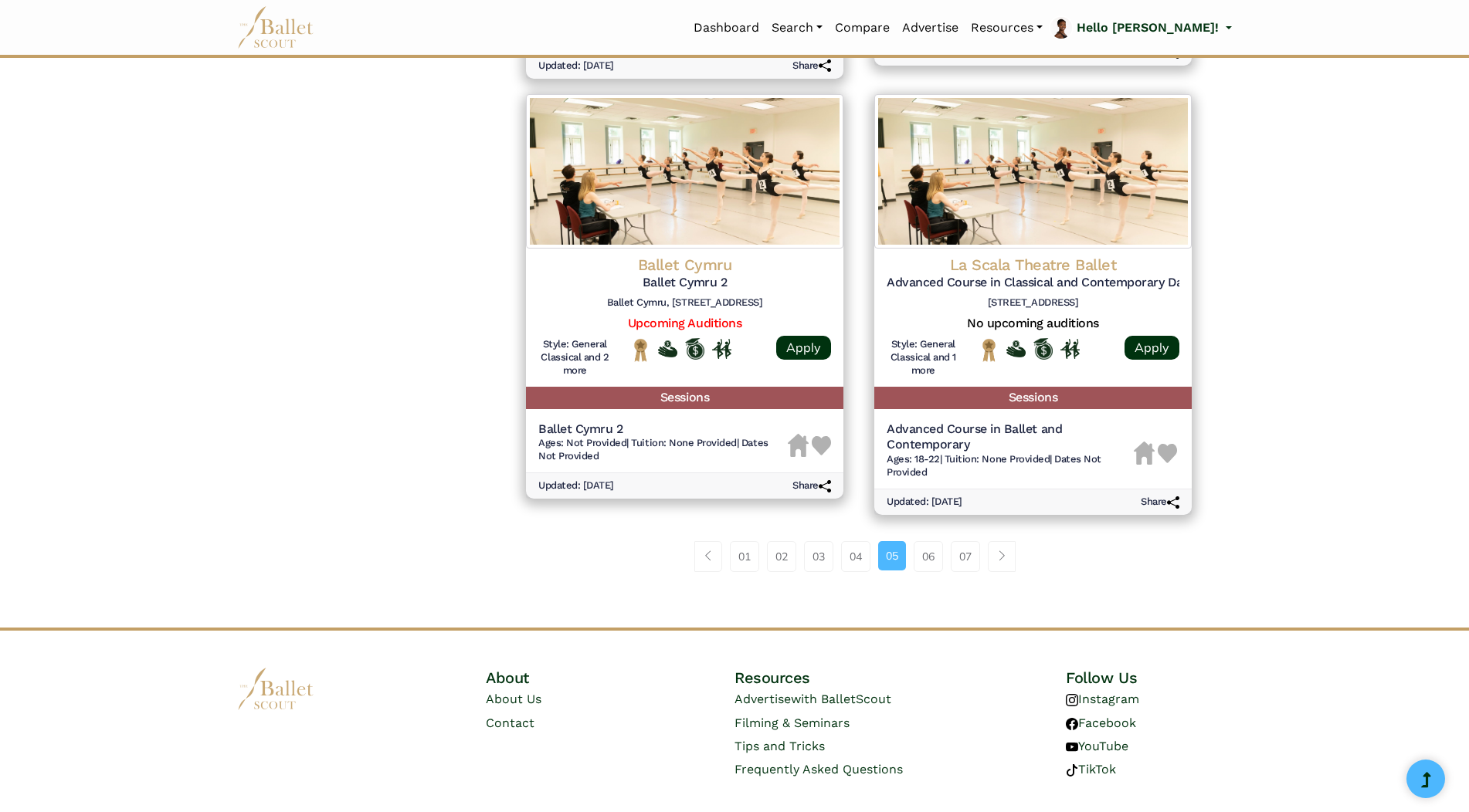
scroll to position [1931, 0]
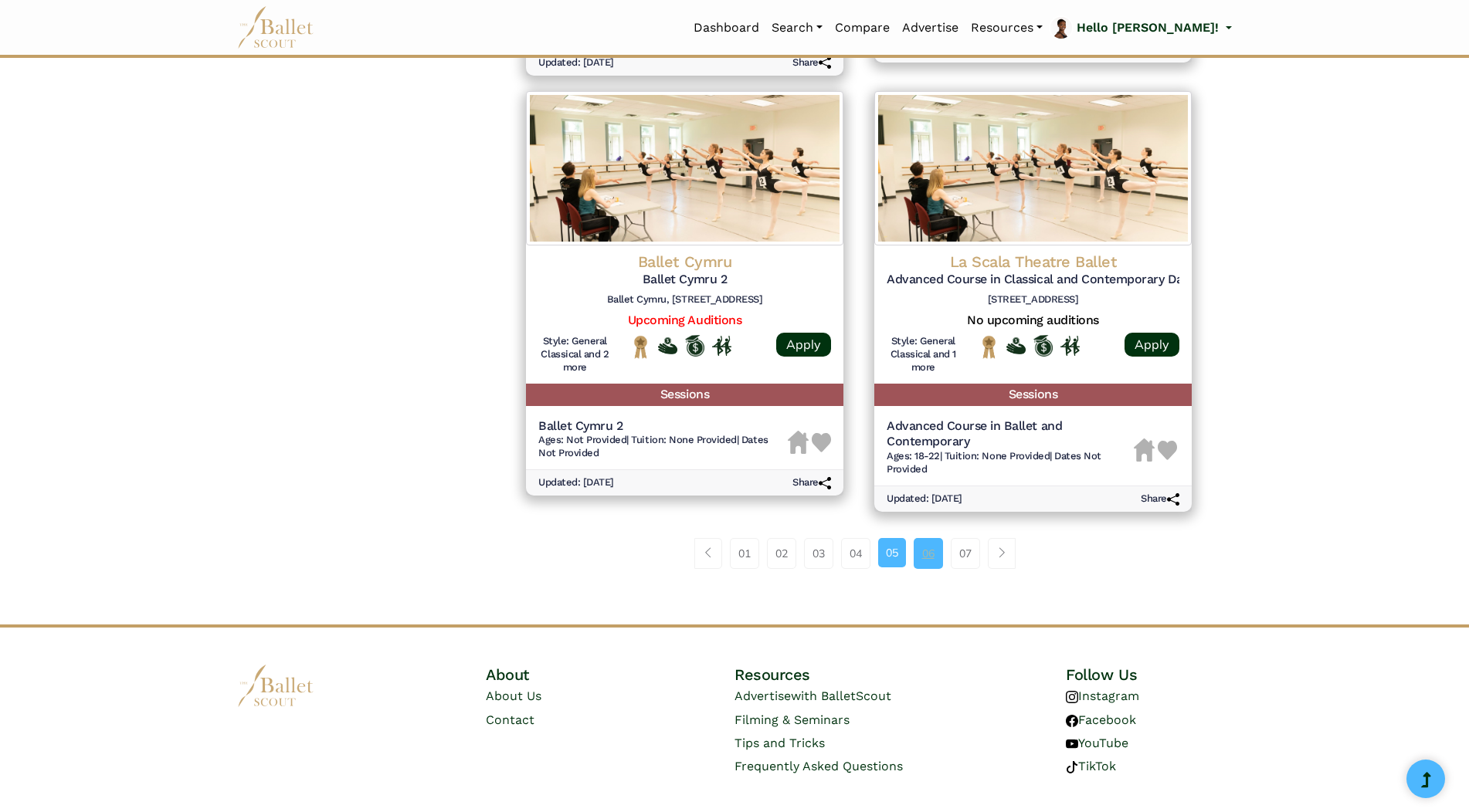
click at [927, 538] on link "06" at bounding box center [928, 553] width 30 height 30
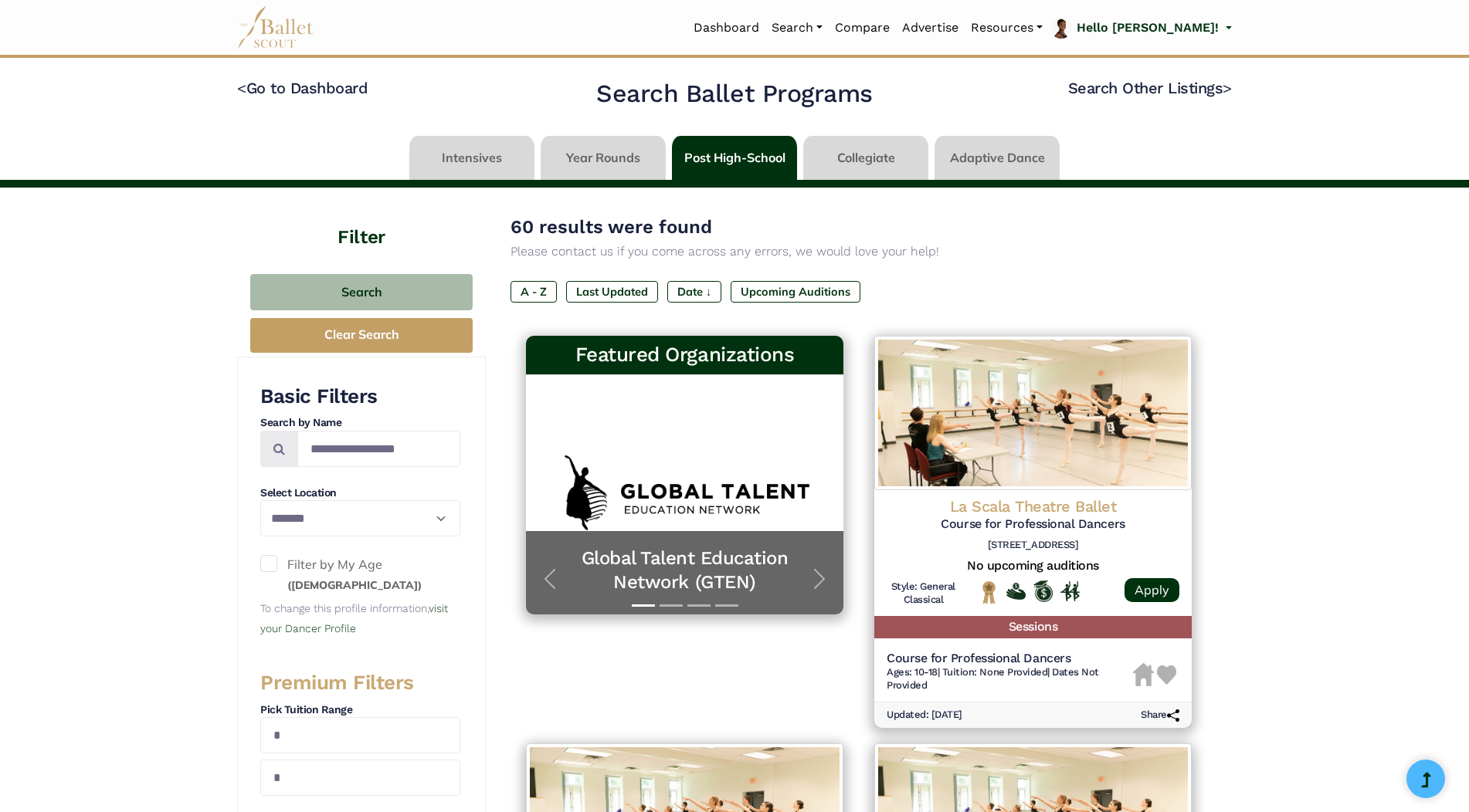
select select "**"
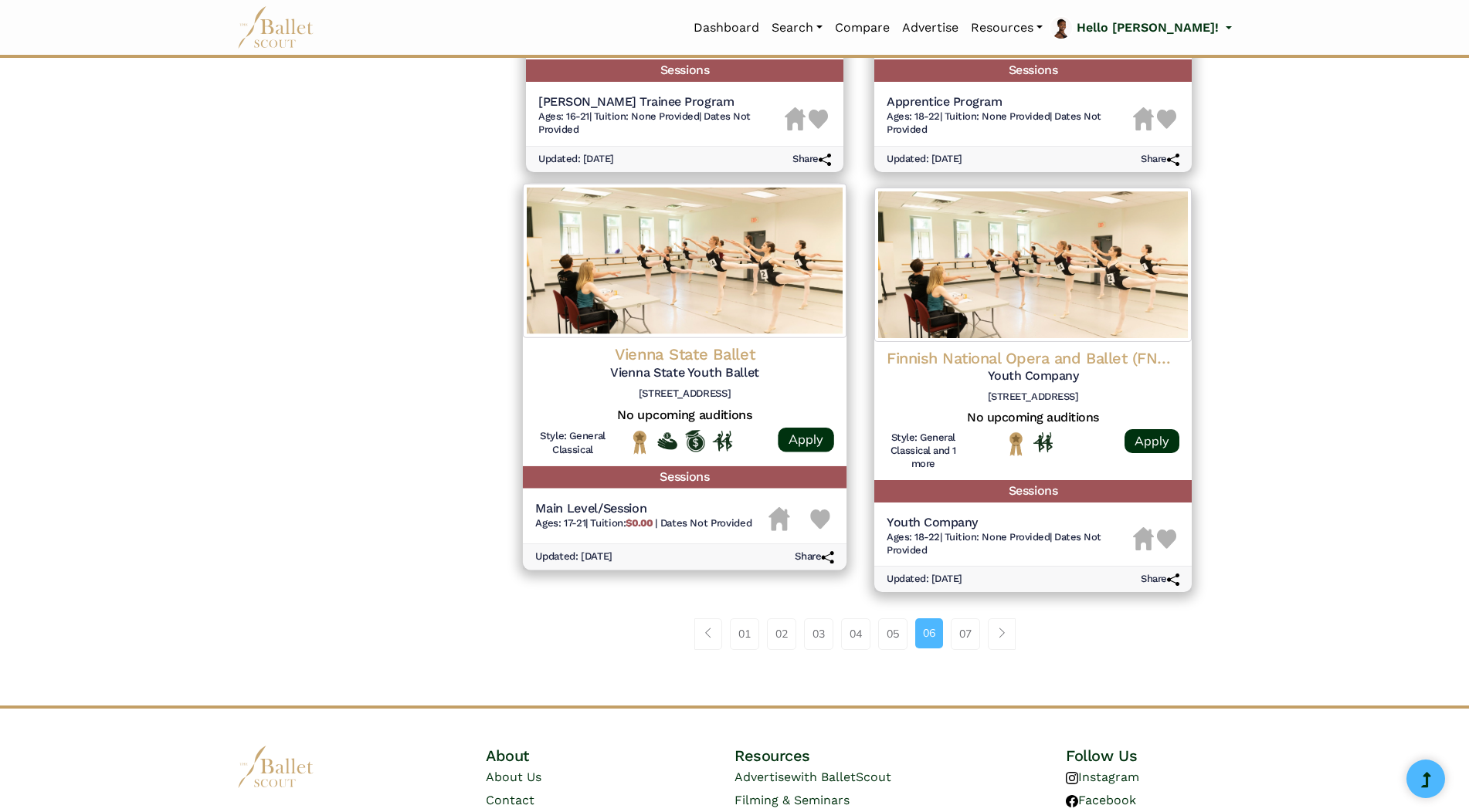
scroll to position [1853, 0]
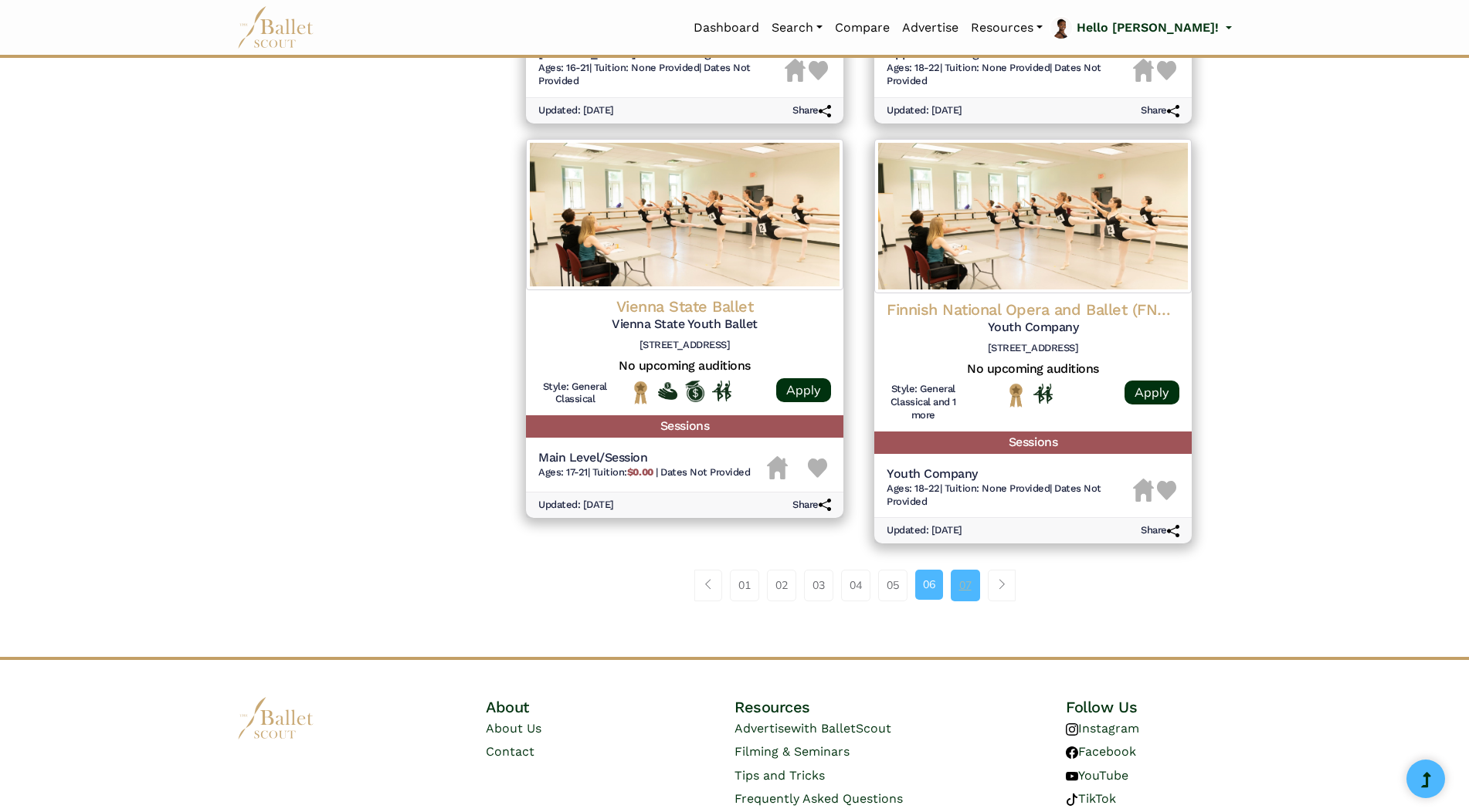
click at [970, 587] on link "07" at bounding box center [965, 585] width 30 height 30
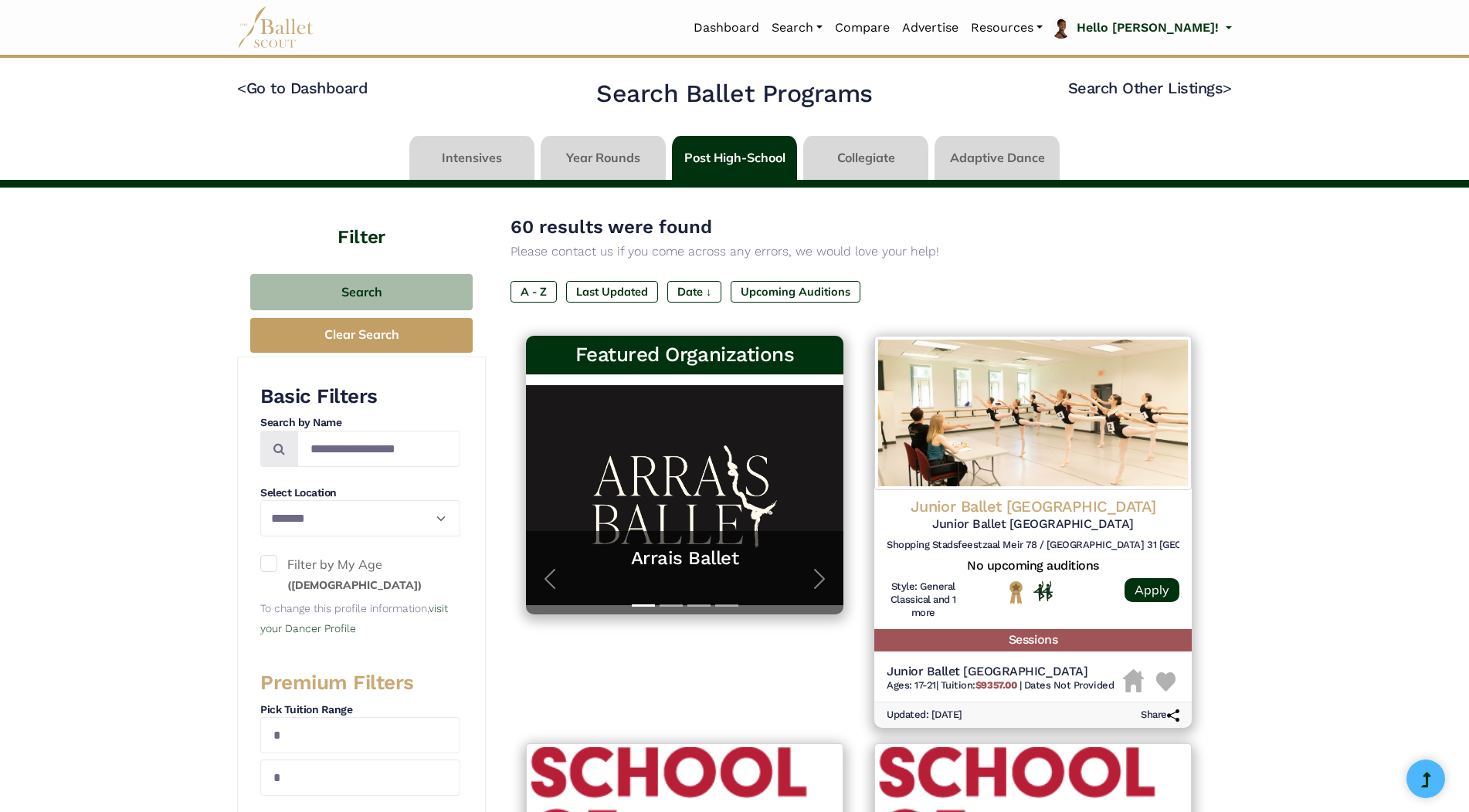
select select "**"
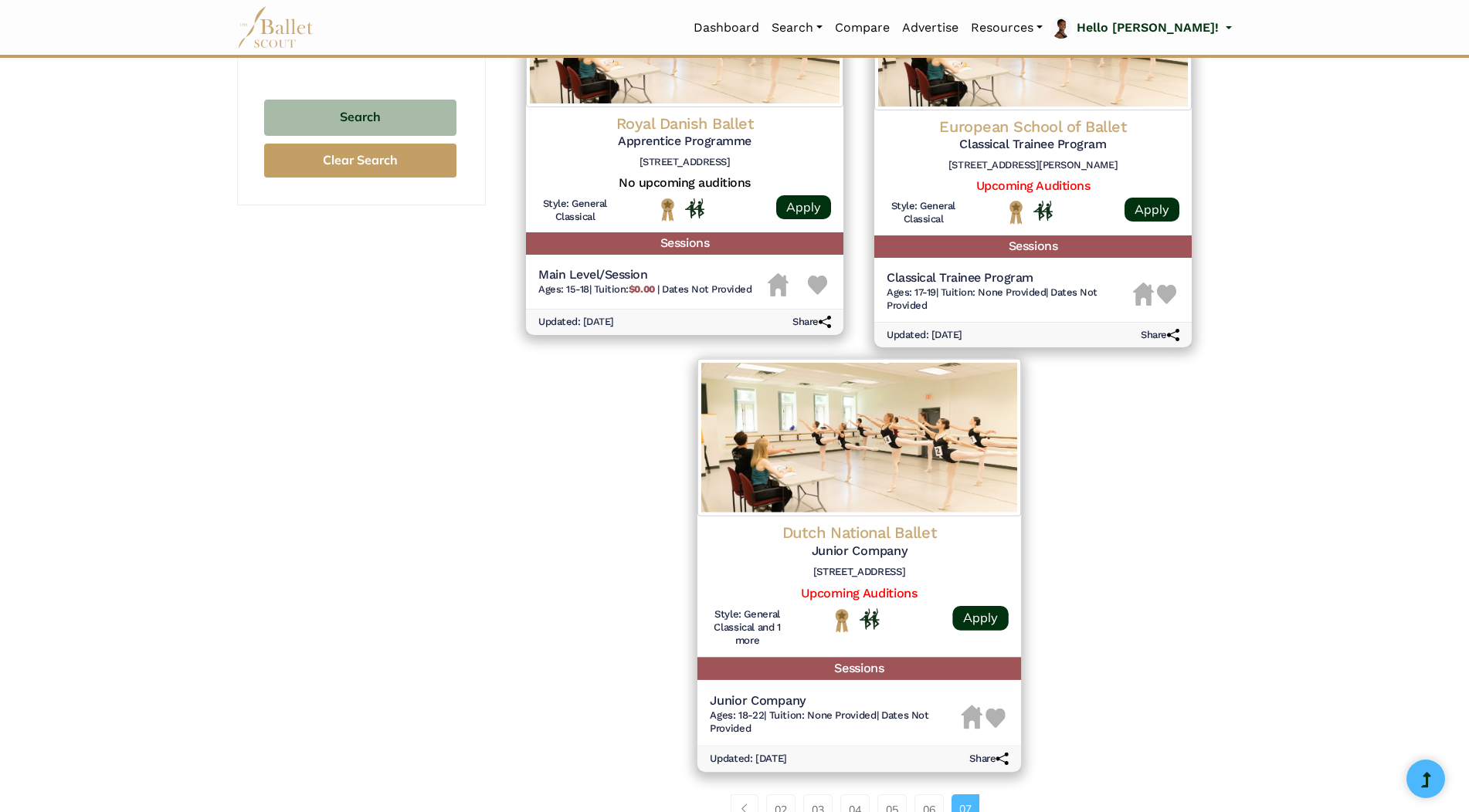
scroll to position [1235, 0]
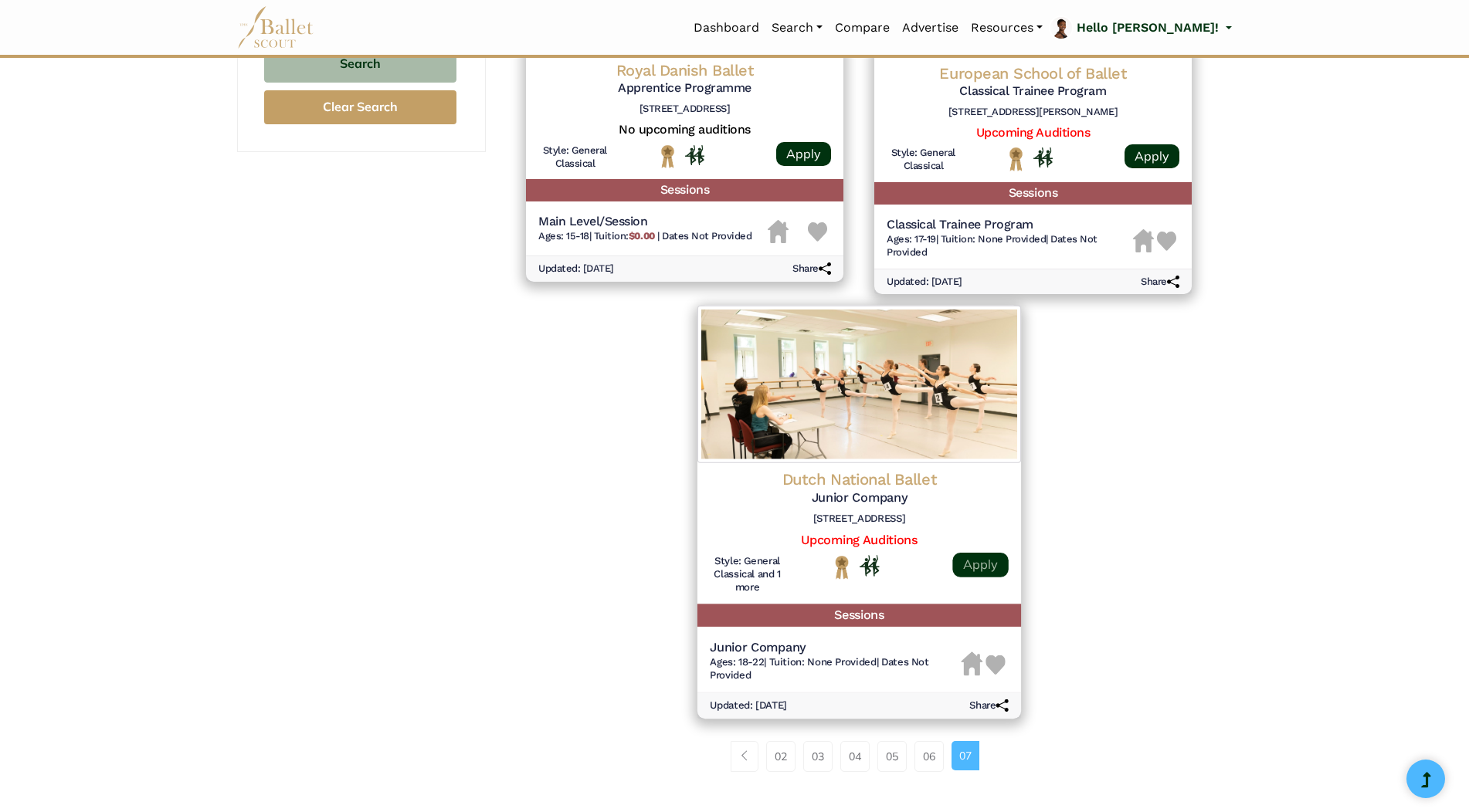
click at [991, 566] on link "Apply" at bounding box center [980, 566] width 56 height 25
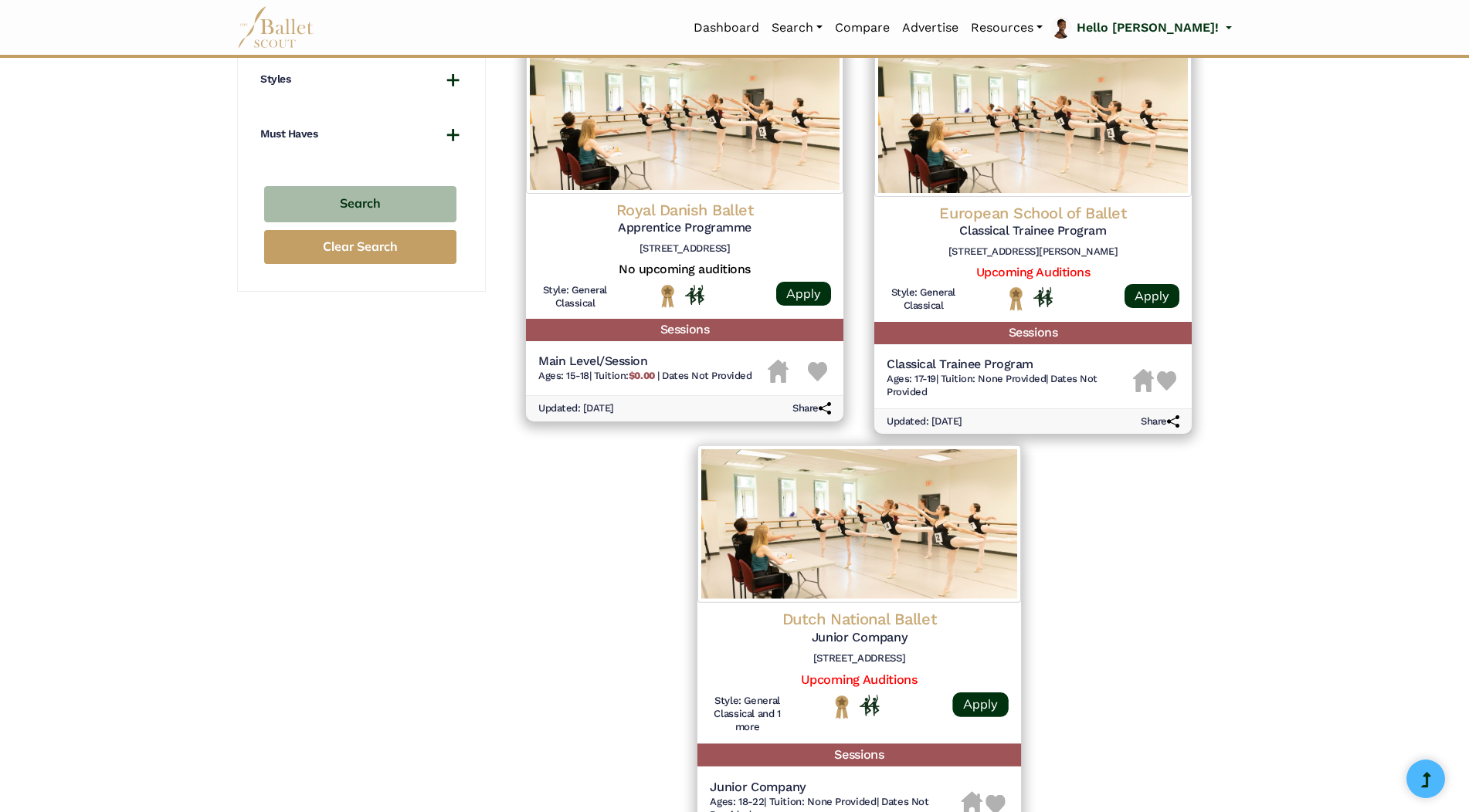
scroll to position [1004, 0]
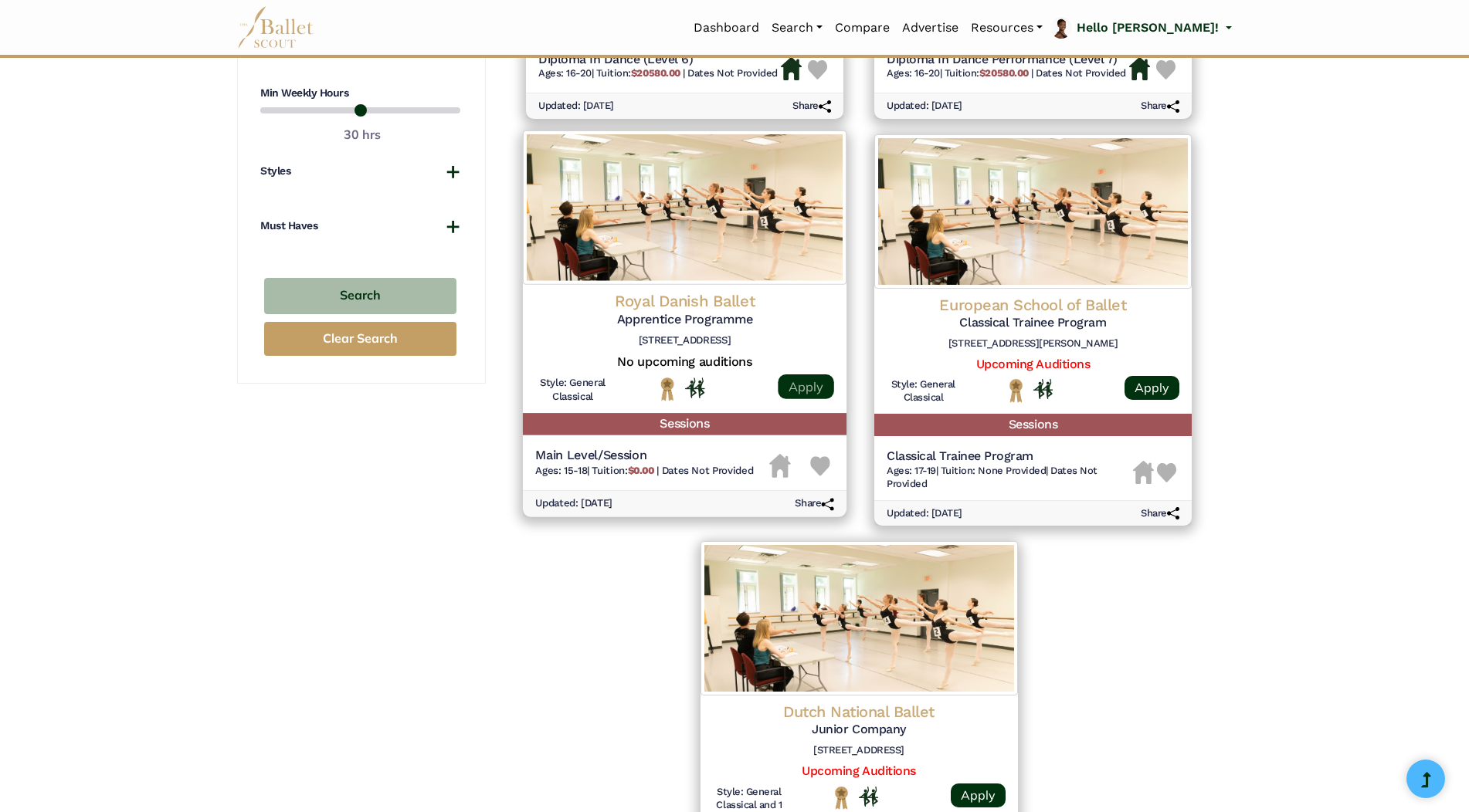
click at [803, 382] on link "Apply" at bounding box center [806, 387] width 56 height 25
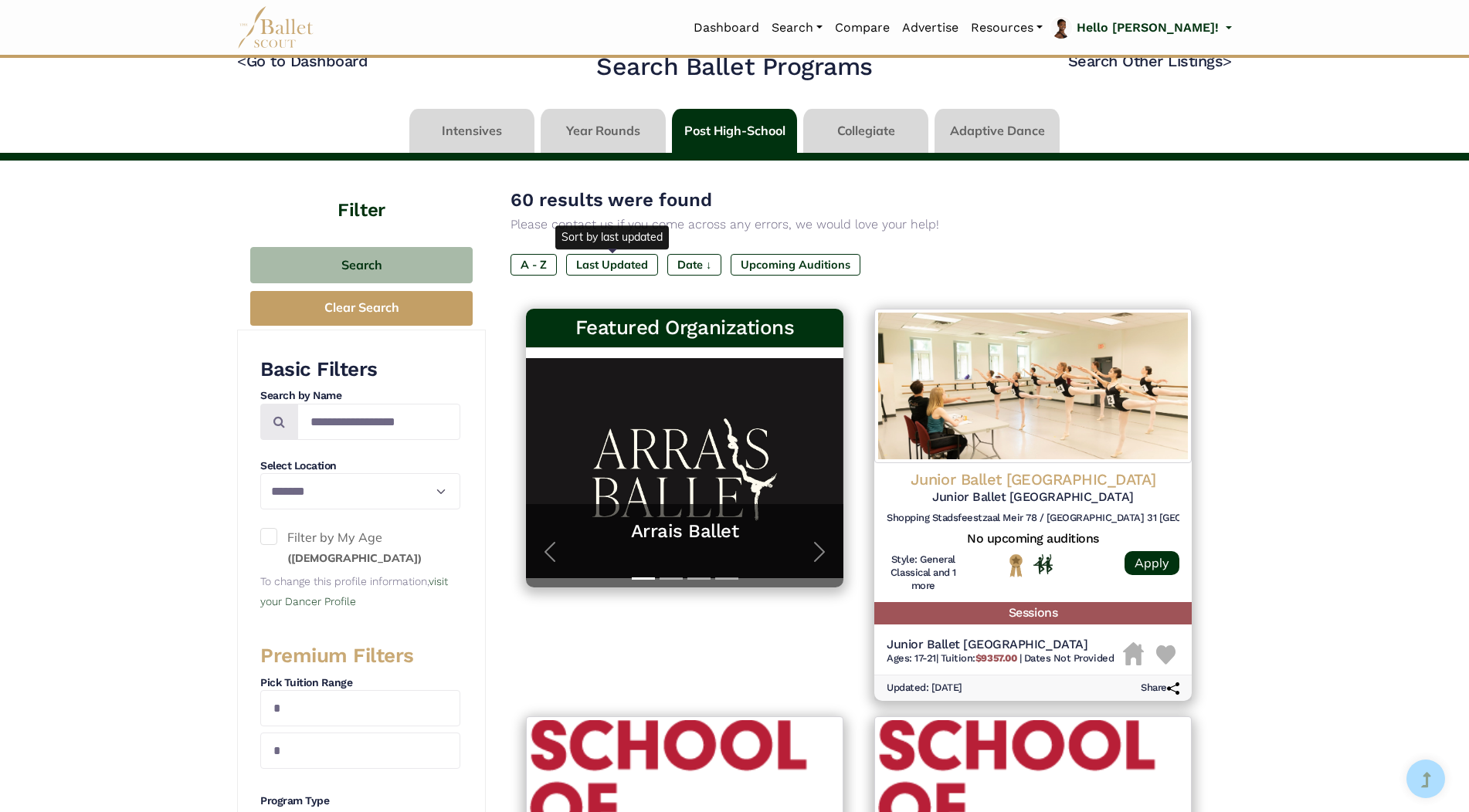
scroll to position [0, 0]
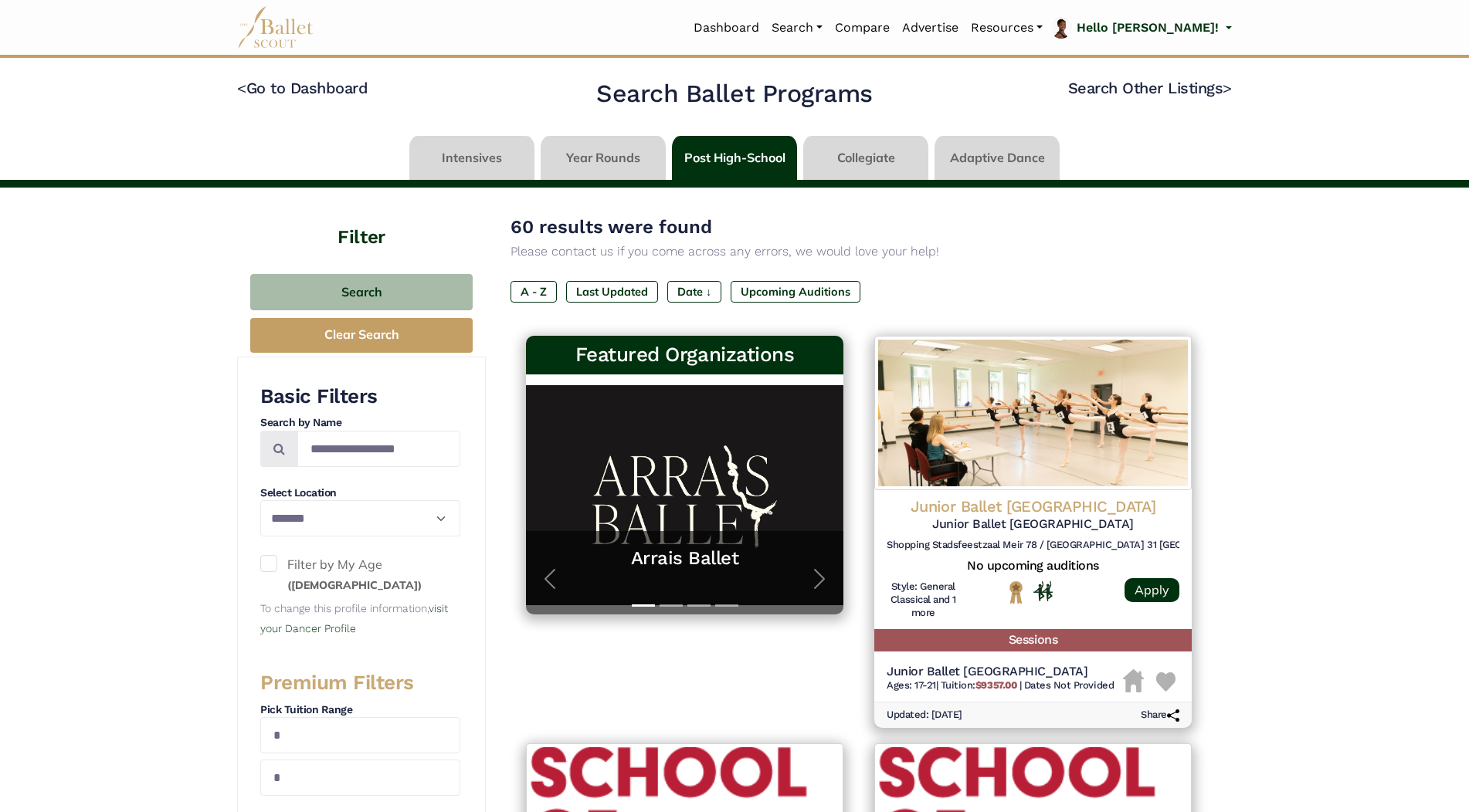
click at [494, 163] on link at bounding box center [472, 158] width 125 height 44
click at [499, 144] on link at bounding box center [472, 158] width 125 height 44
click at [492, 151] on link at bounding box center [472, 158] width 125 height 44
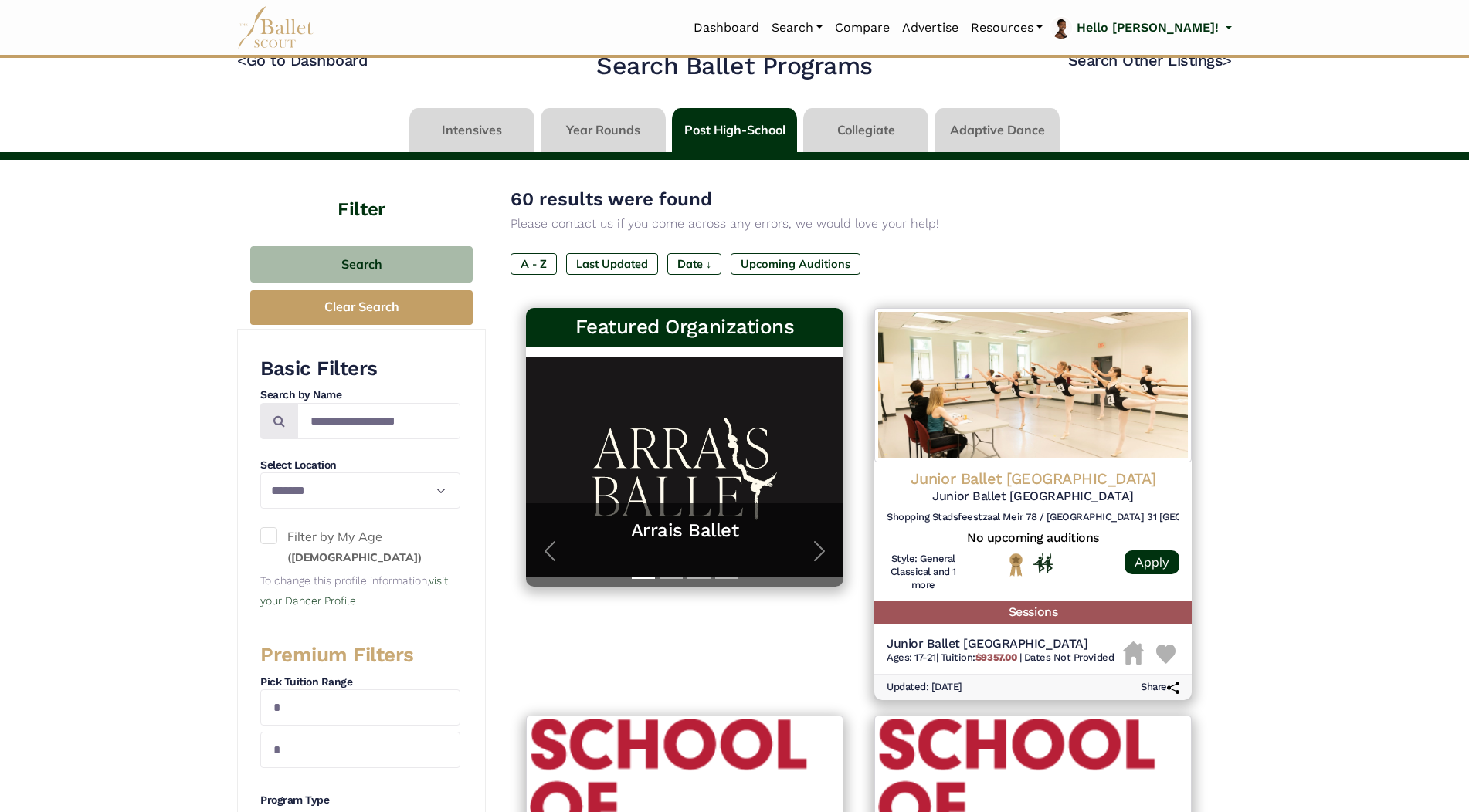
scroll to position [77, 0]
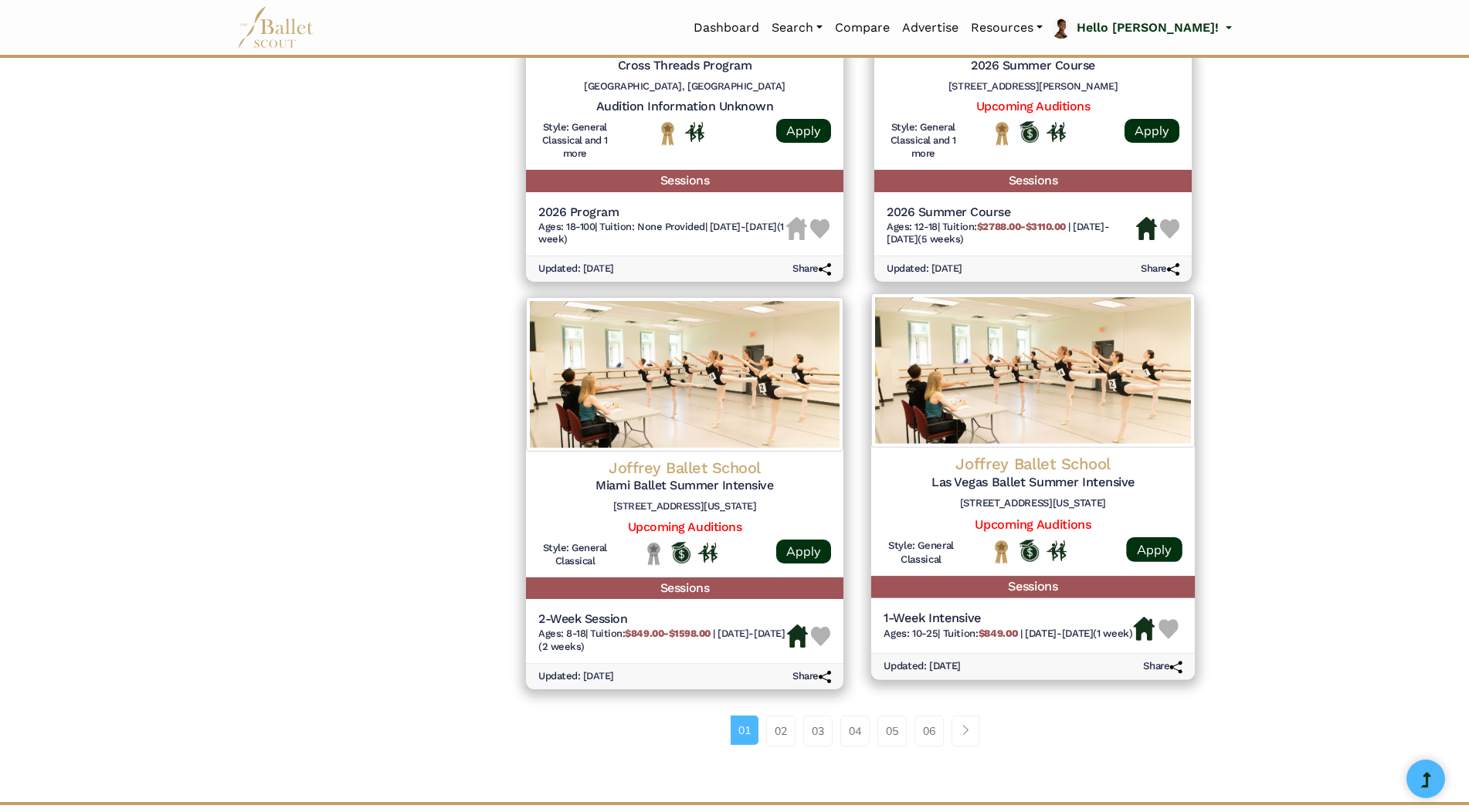
scroll to position [1853, 0]
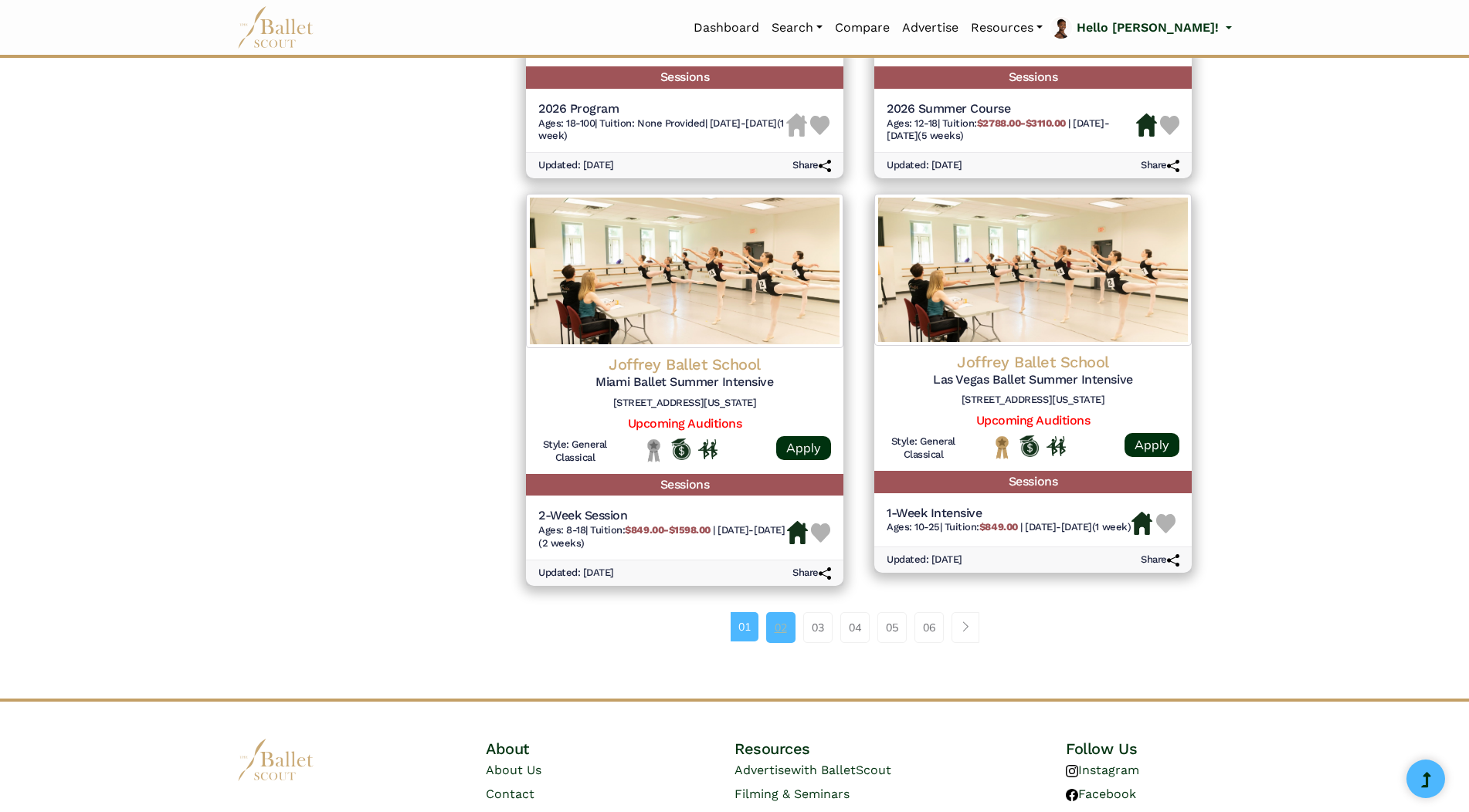
click at [771, 612] on link "02" at bounding box center [781, 627] width 30 height 30
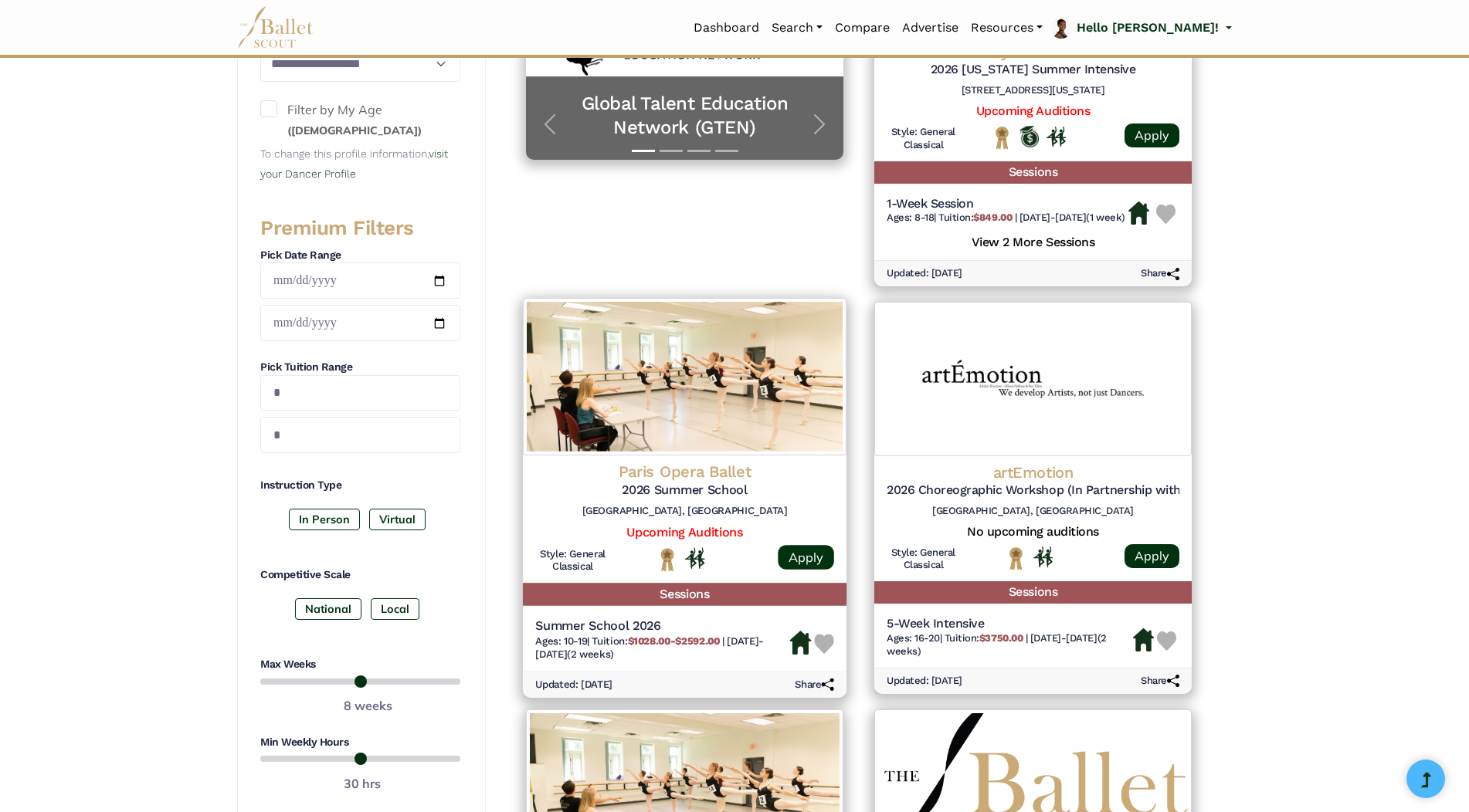
scroll to position [463, 0]
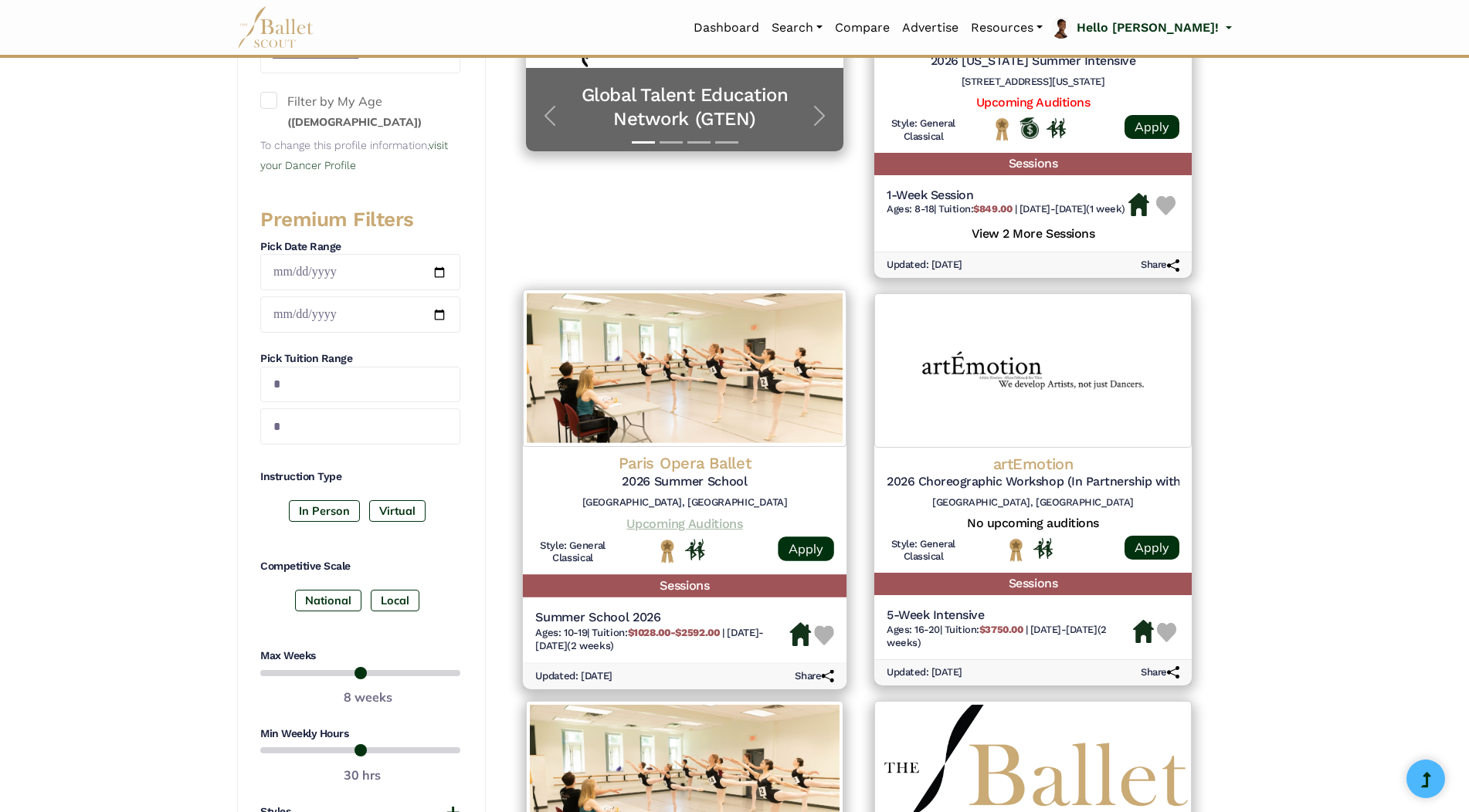
click at [686, 531] on link "Upcoming Auditions" at bounding box center [684, 523] width 116 height 14
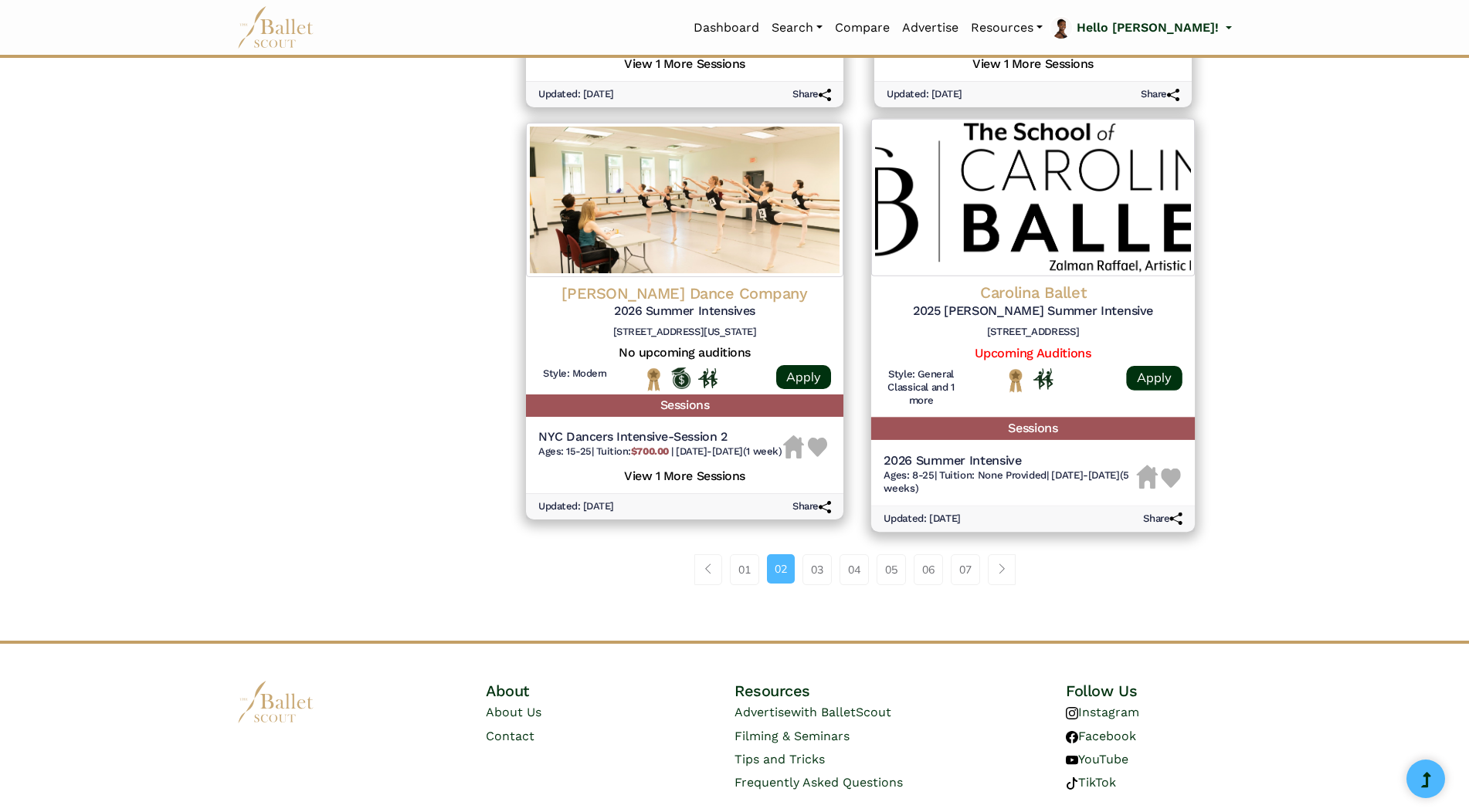
scroll to position [1999, 0]
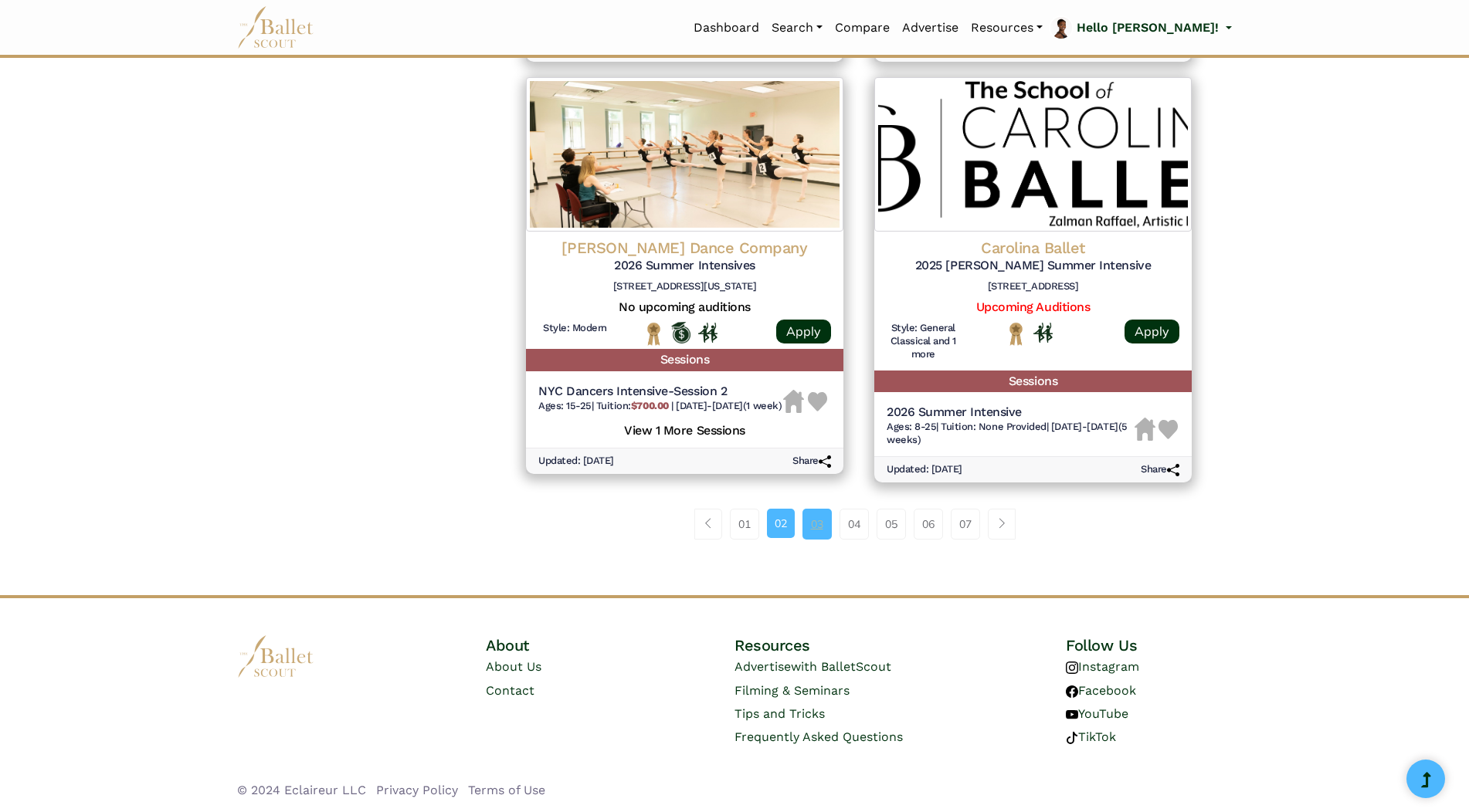
click at [820, 527] on link "03" at bounding box center [817, 524] width 30 height 30
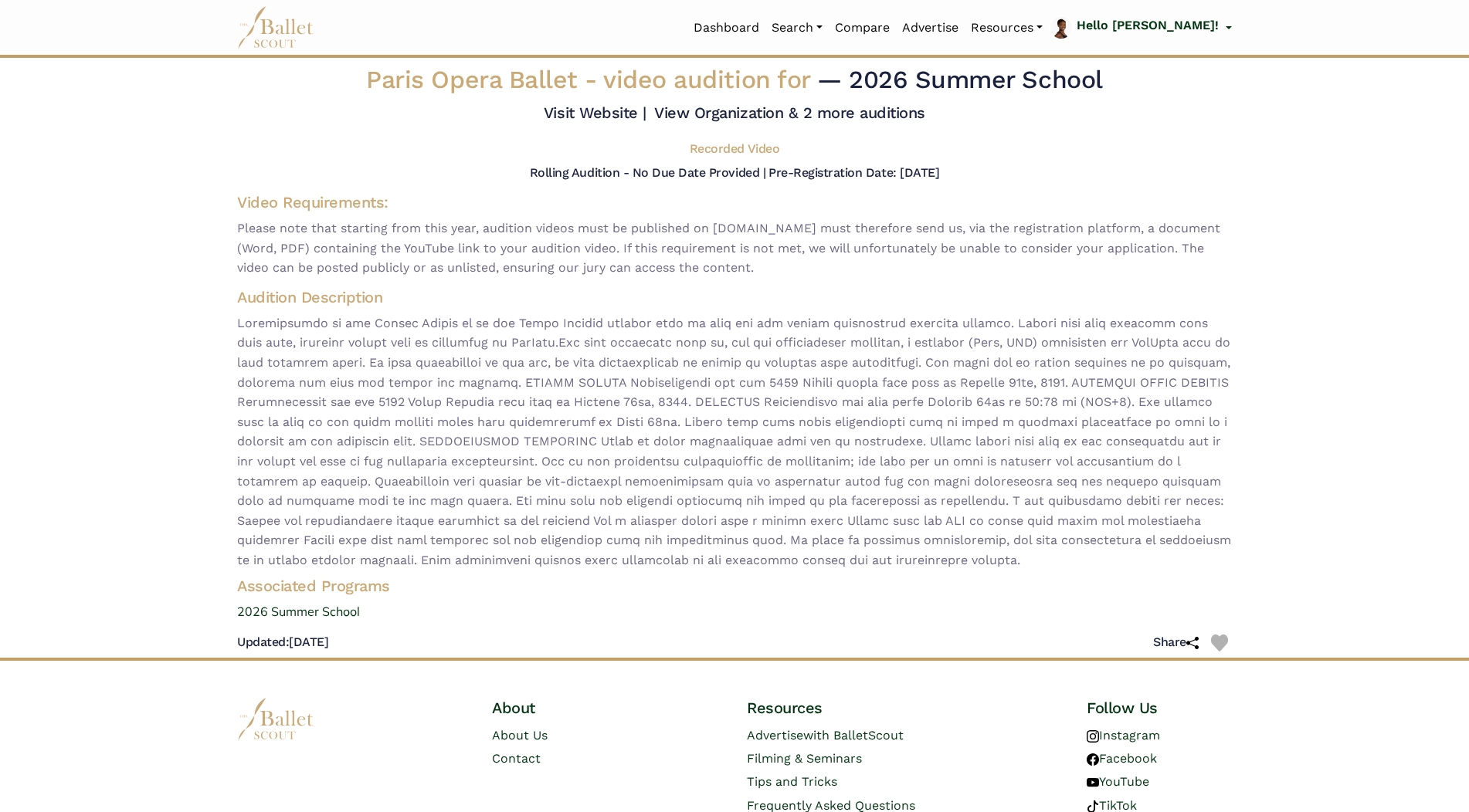
scroll to position [69, 0]
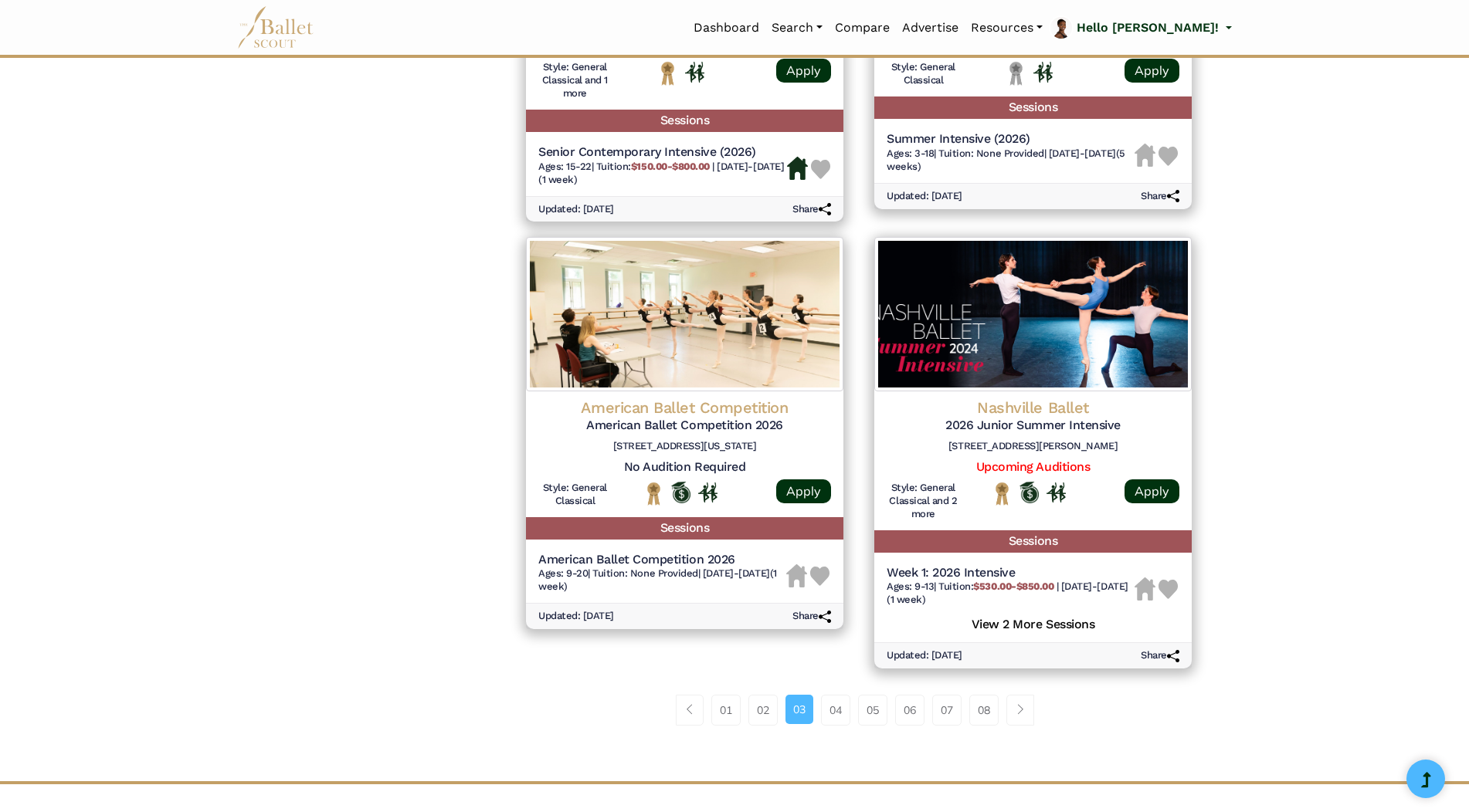
scroll to position [1853, 0]
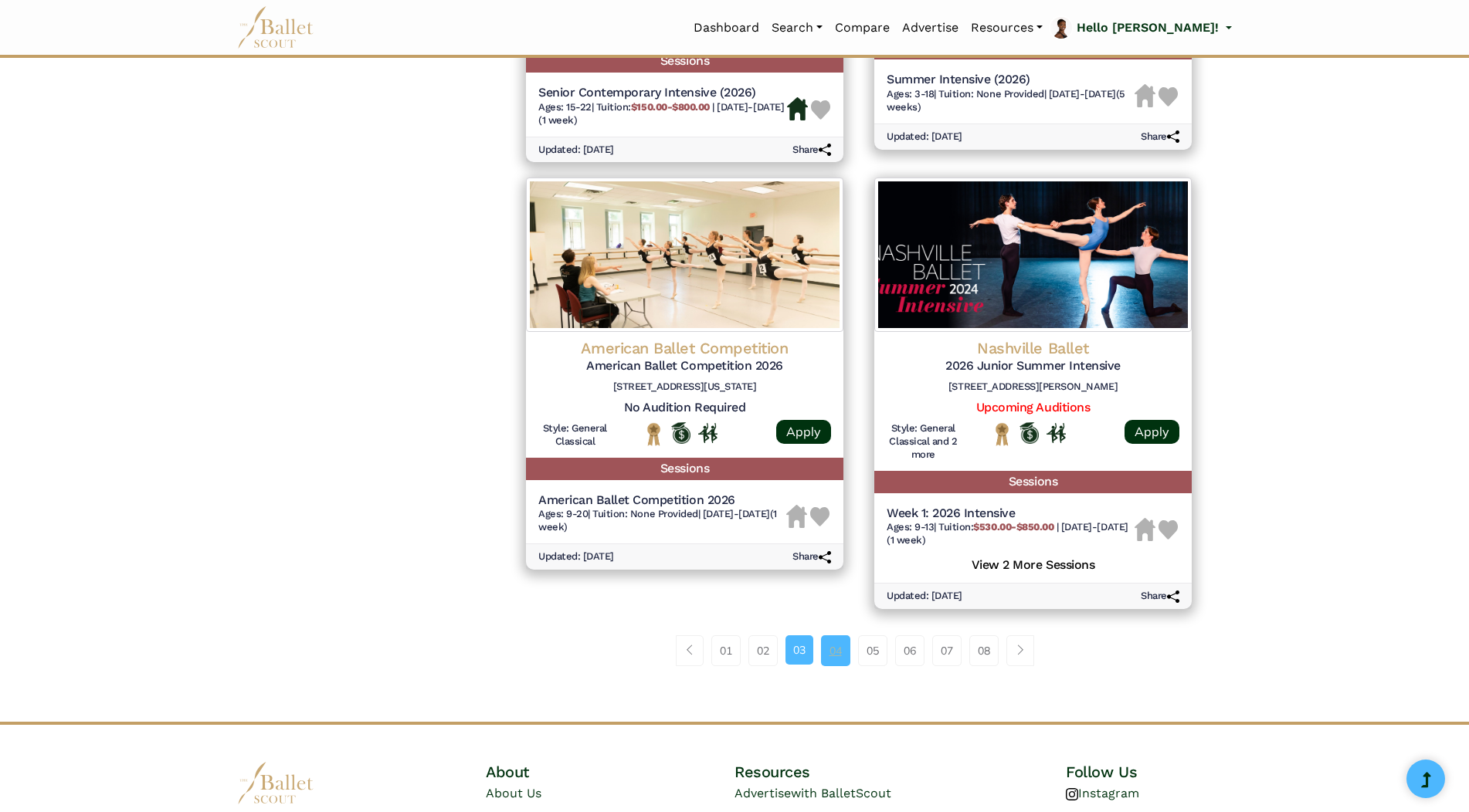
click at [839, 666] on link "04" at bounding box center [835, 651] width 30 height 30
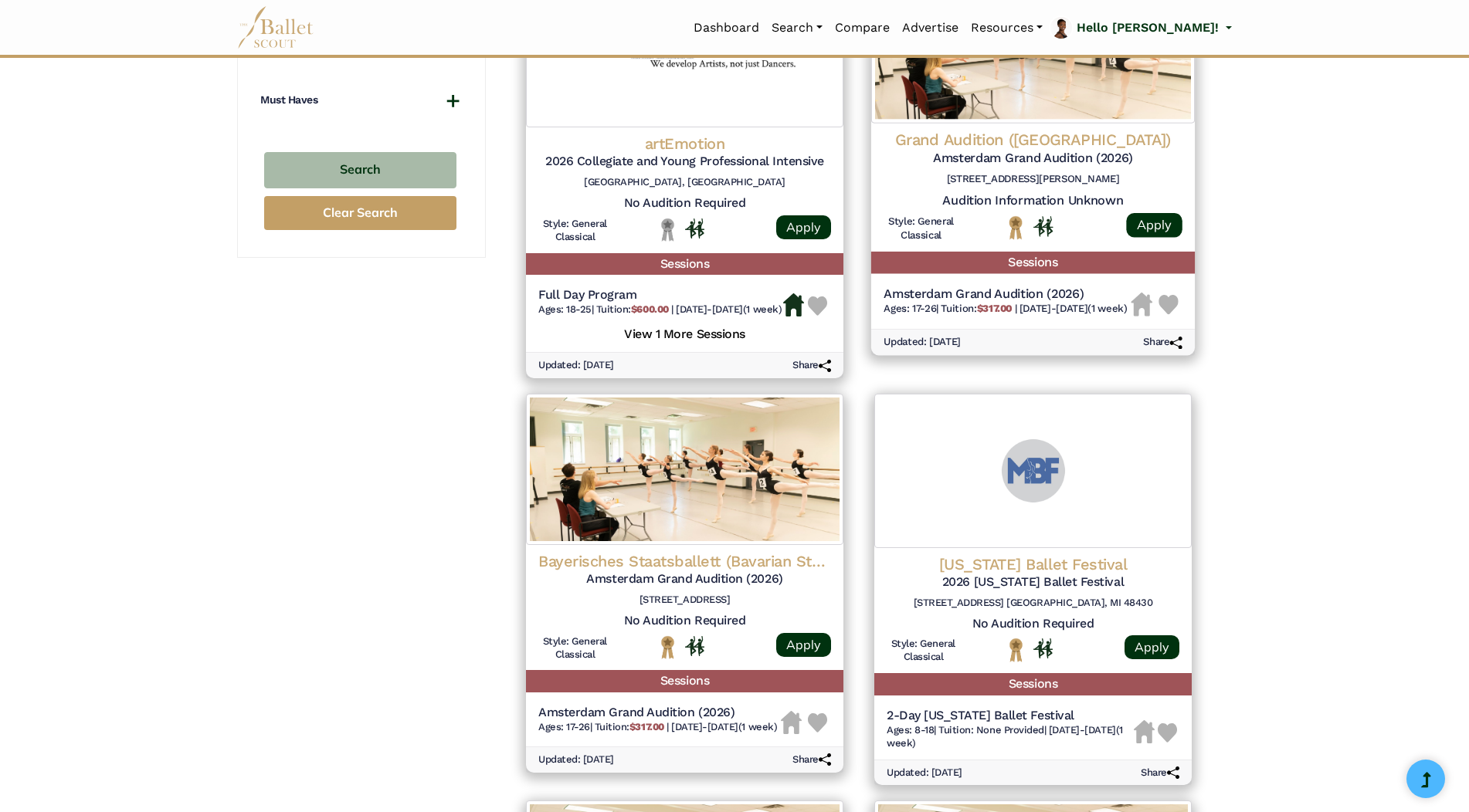
scroll to position [1235, 0]
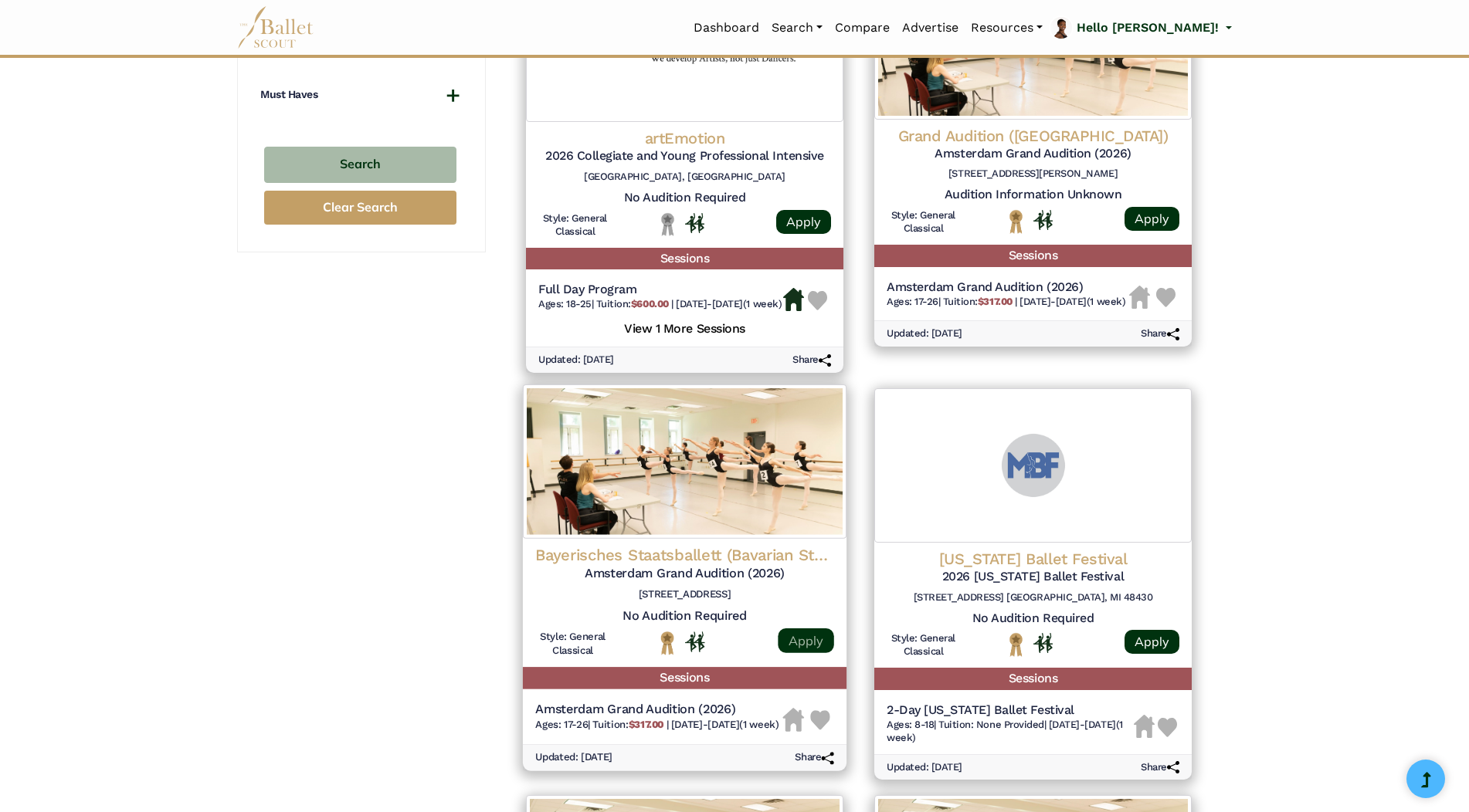
click at [789, 653] on link "Apply" at bounding box center [806, 641] width 56 height 25
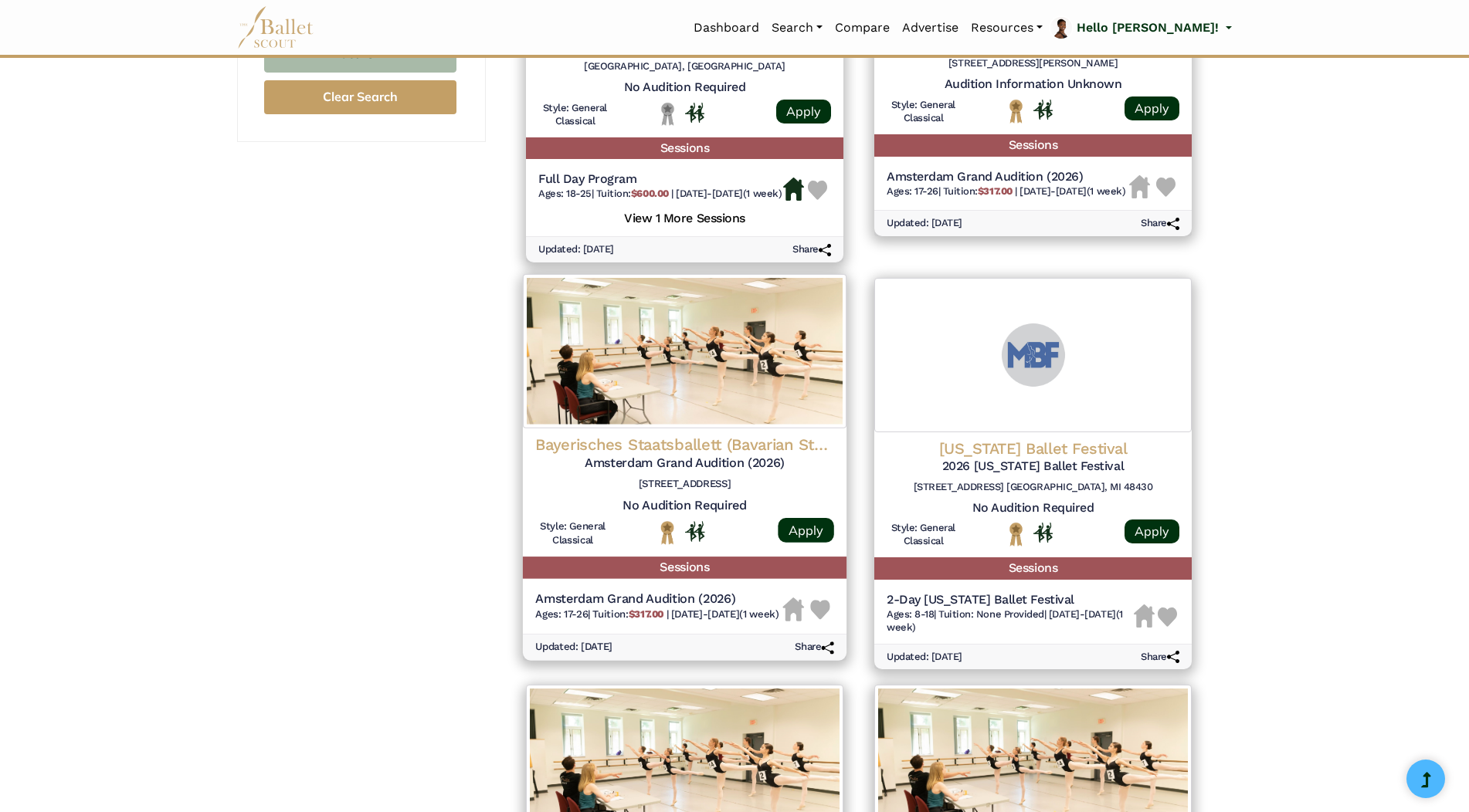
scroll to position [1390, 0]
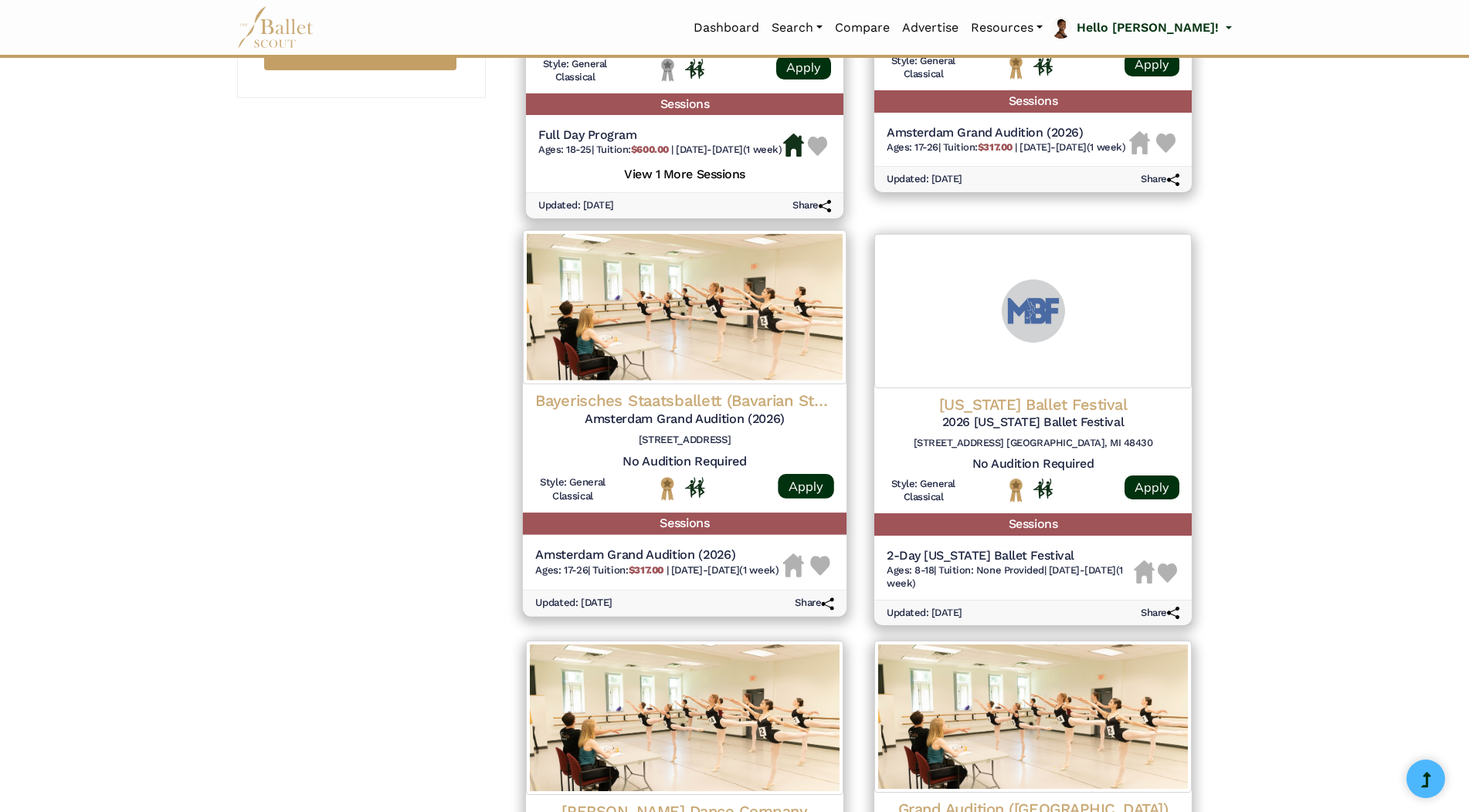
click at [683, 533] on h5 "Sessions" at bounding box center [684, 523] width 324 height 22
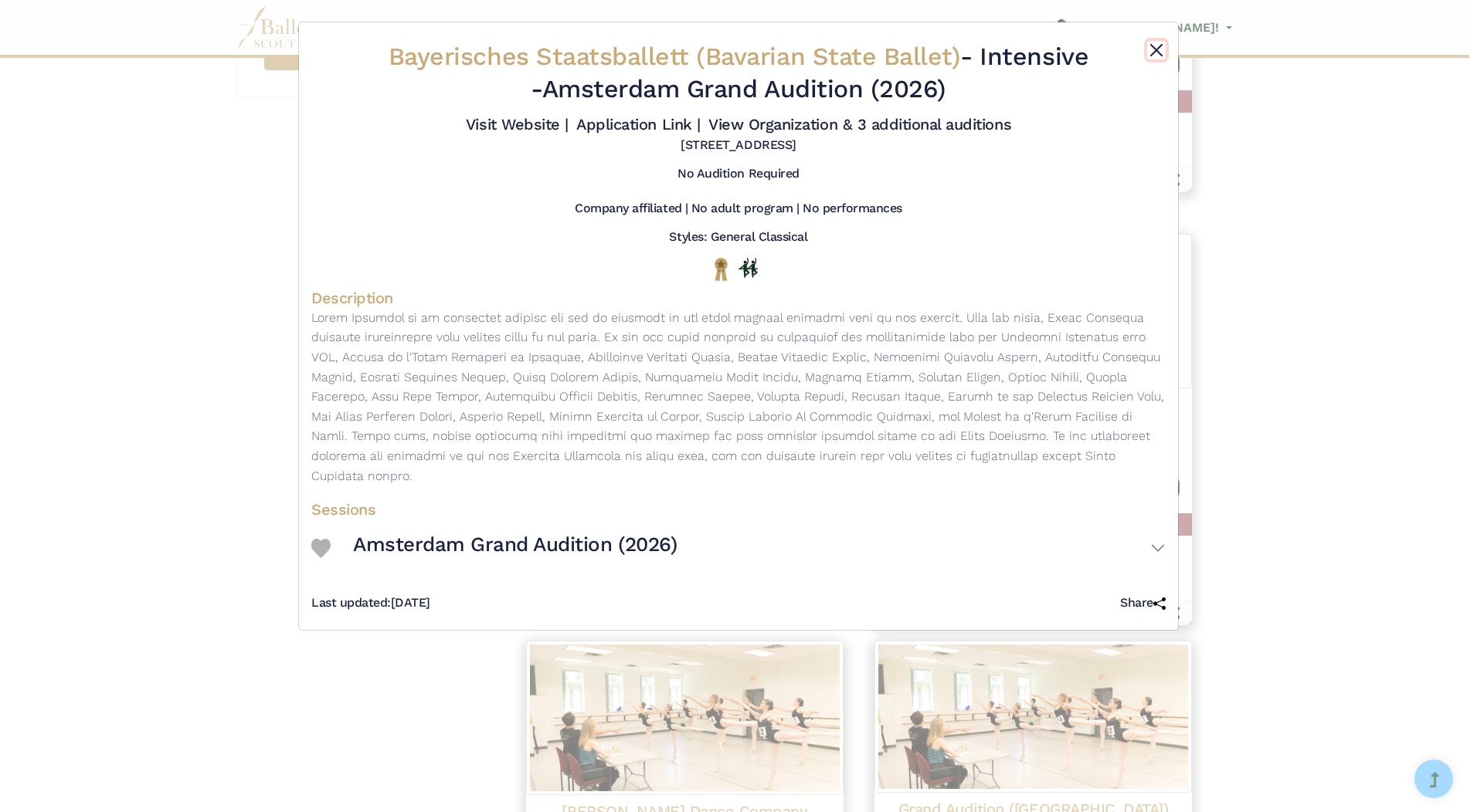
click at [1157, 44] on button "Close" at bounding box center [1156, 50] width 19 height 19
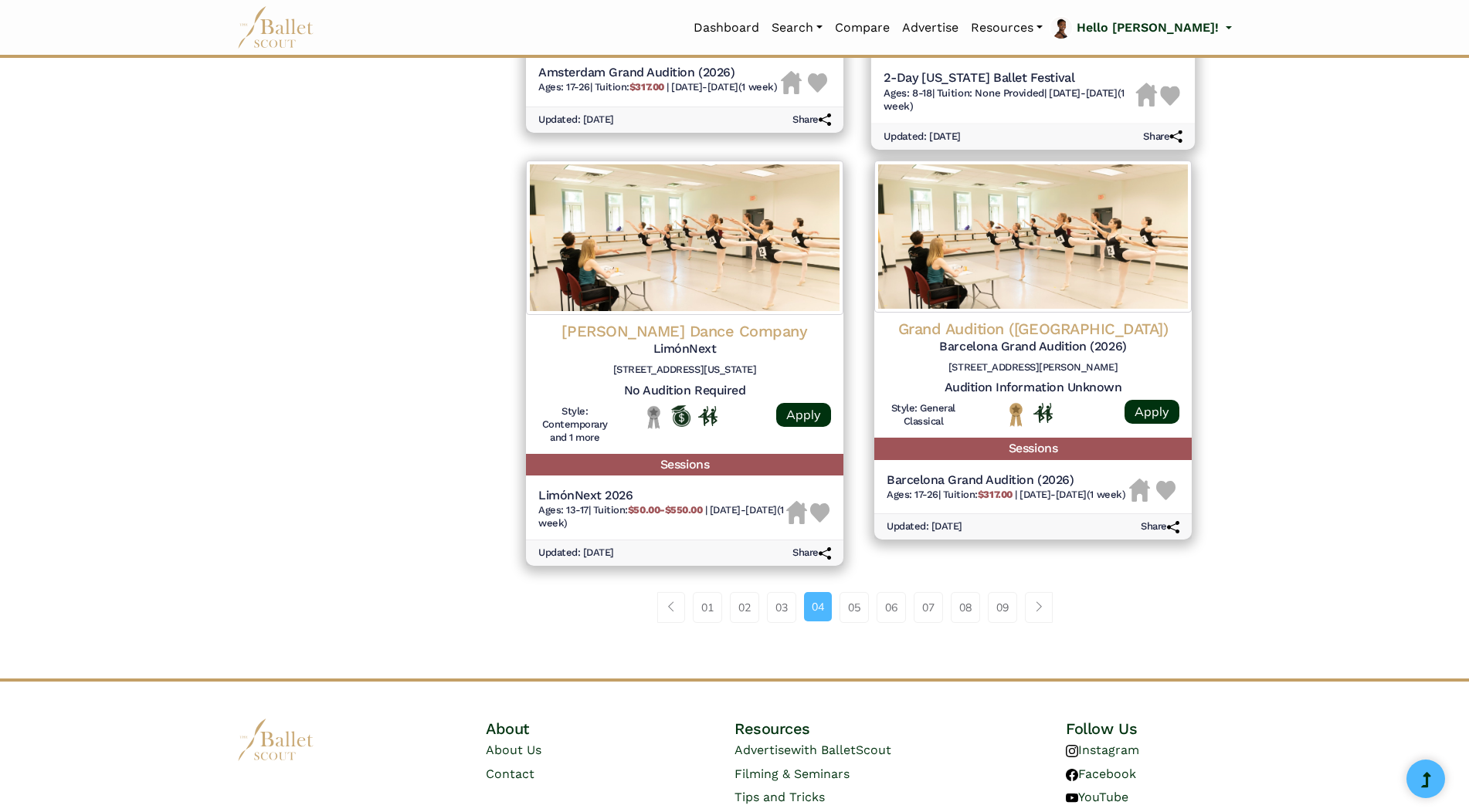
scroll to position [1931, 0]
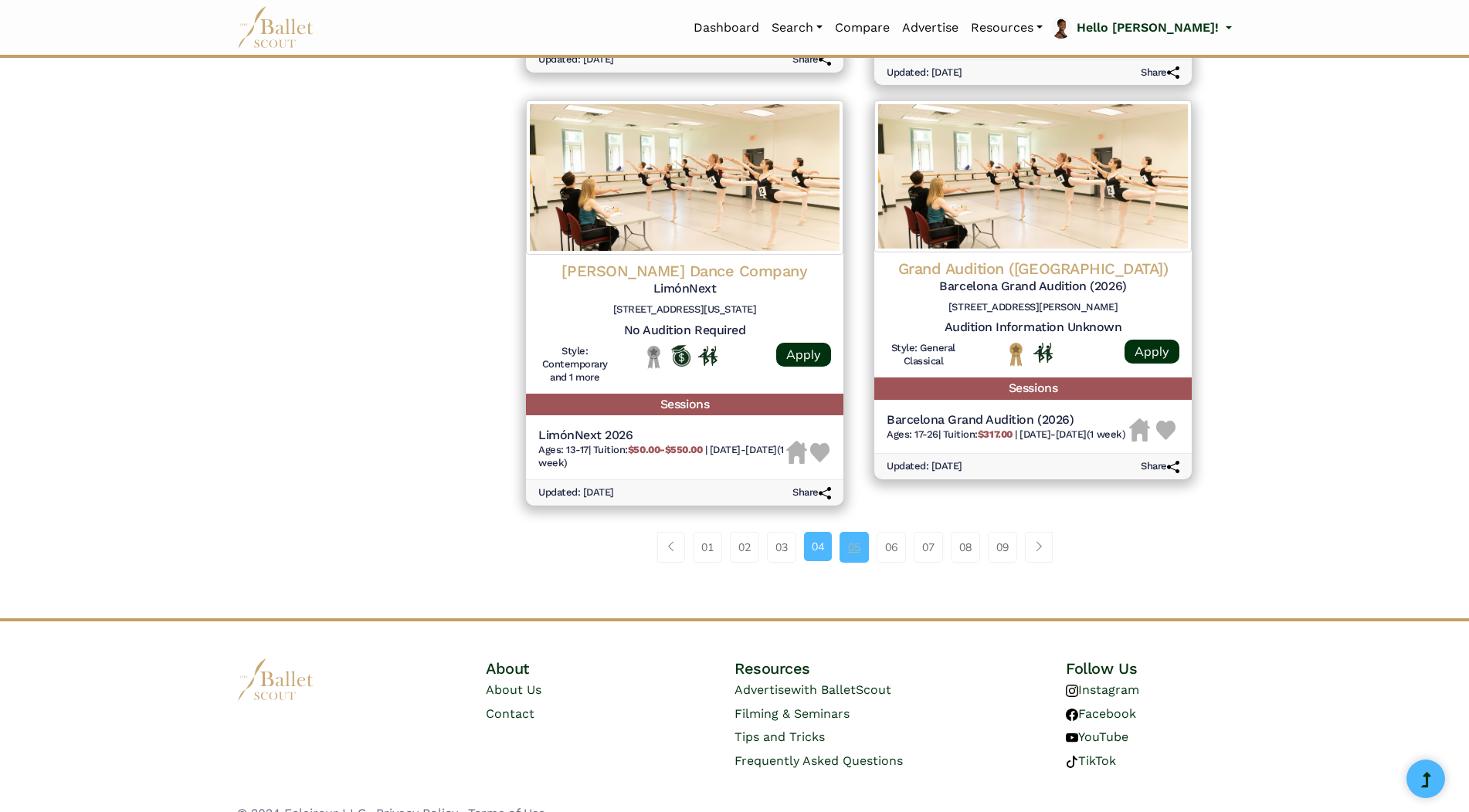
click at [852, 557] on link "05" at bounding box center [853, 548] width 30 height 30
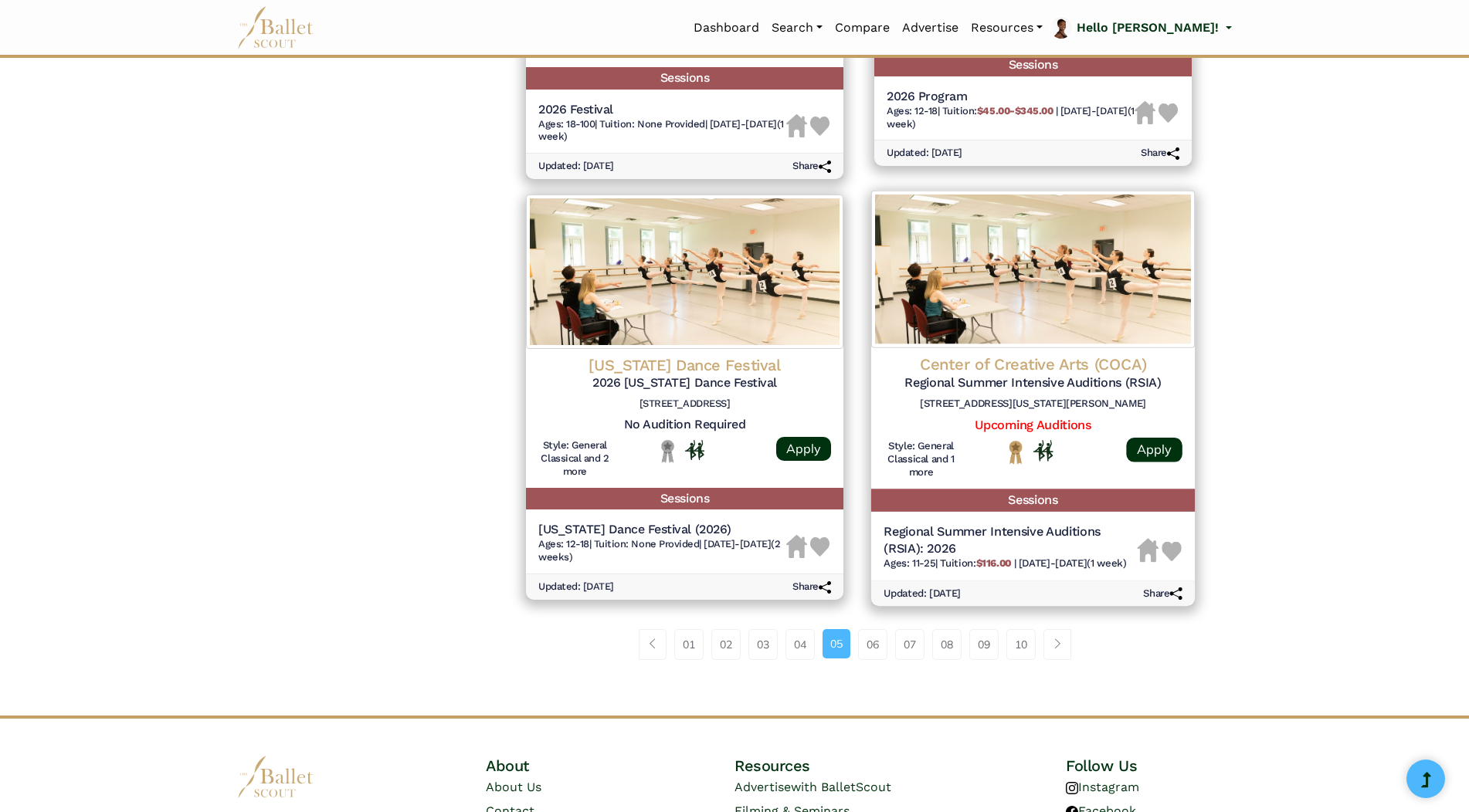
scroll to position [1853, 0]
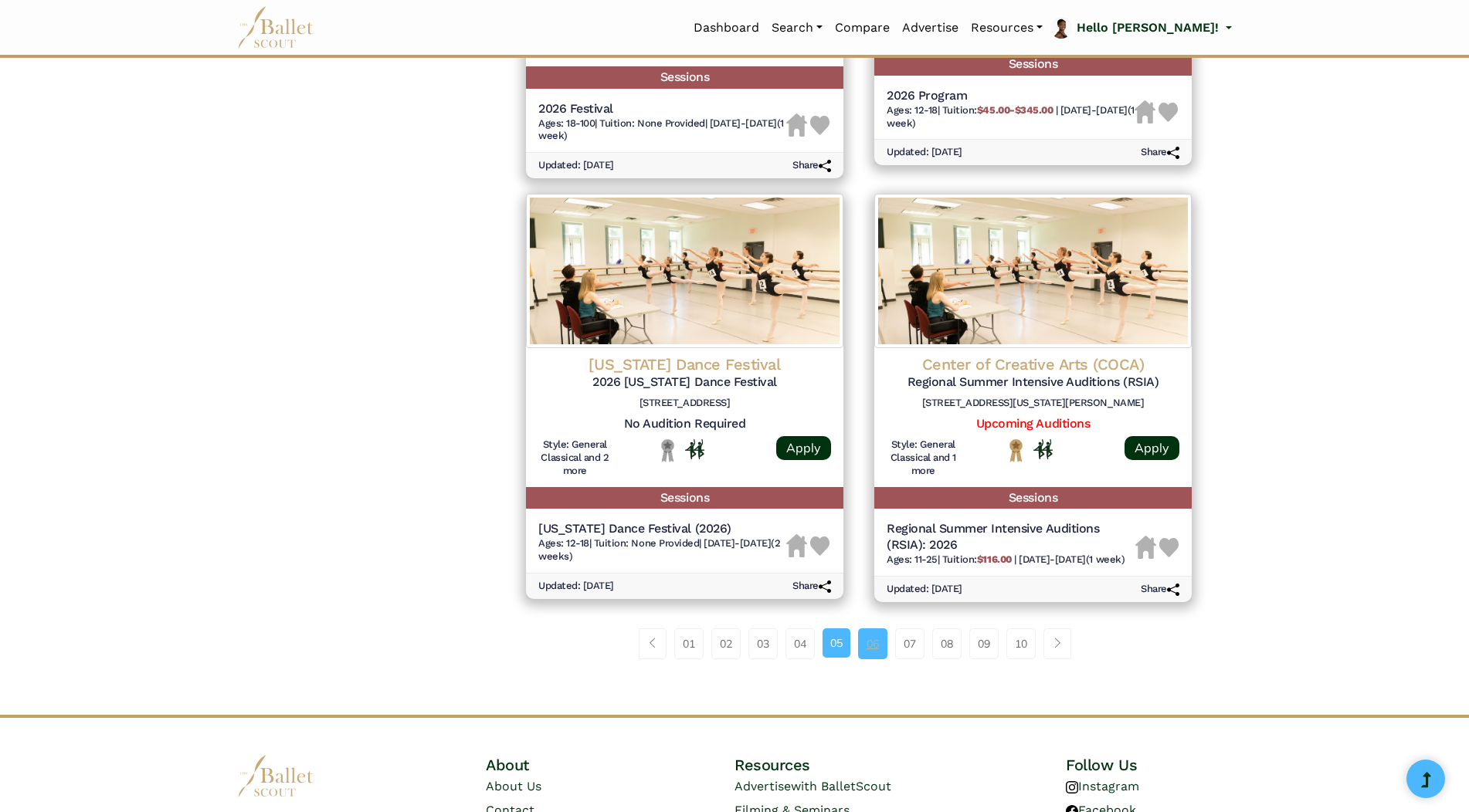
click at [879, 644] on link "06" at bounding box center [872, 644] width 30 height 30
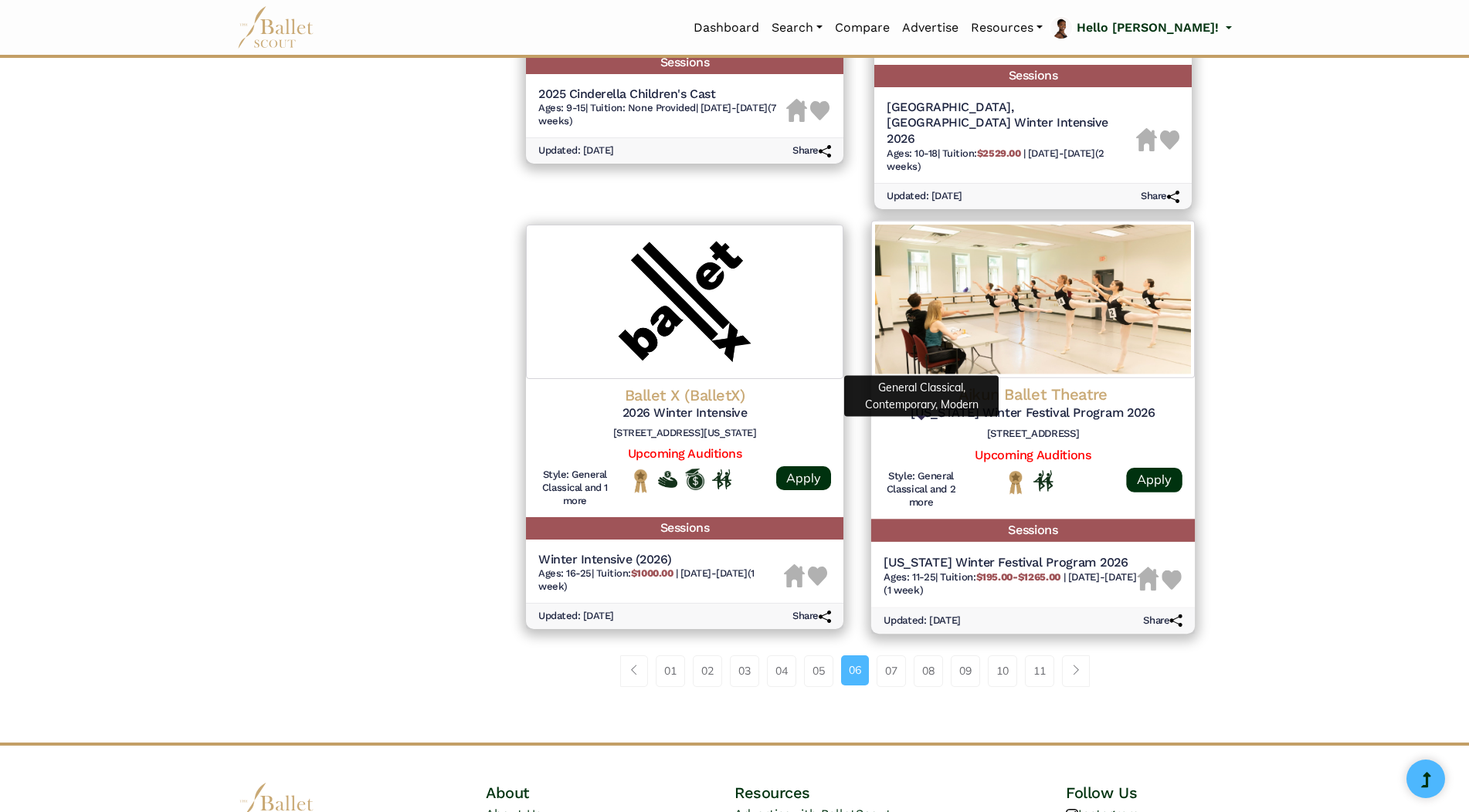
scroll to position [1970, 0]
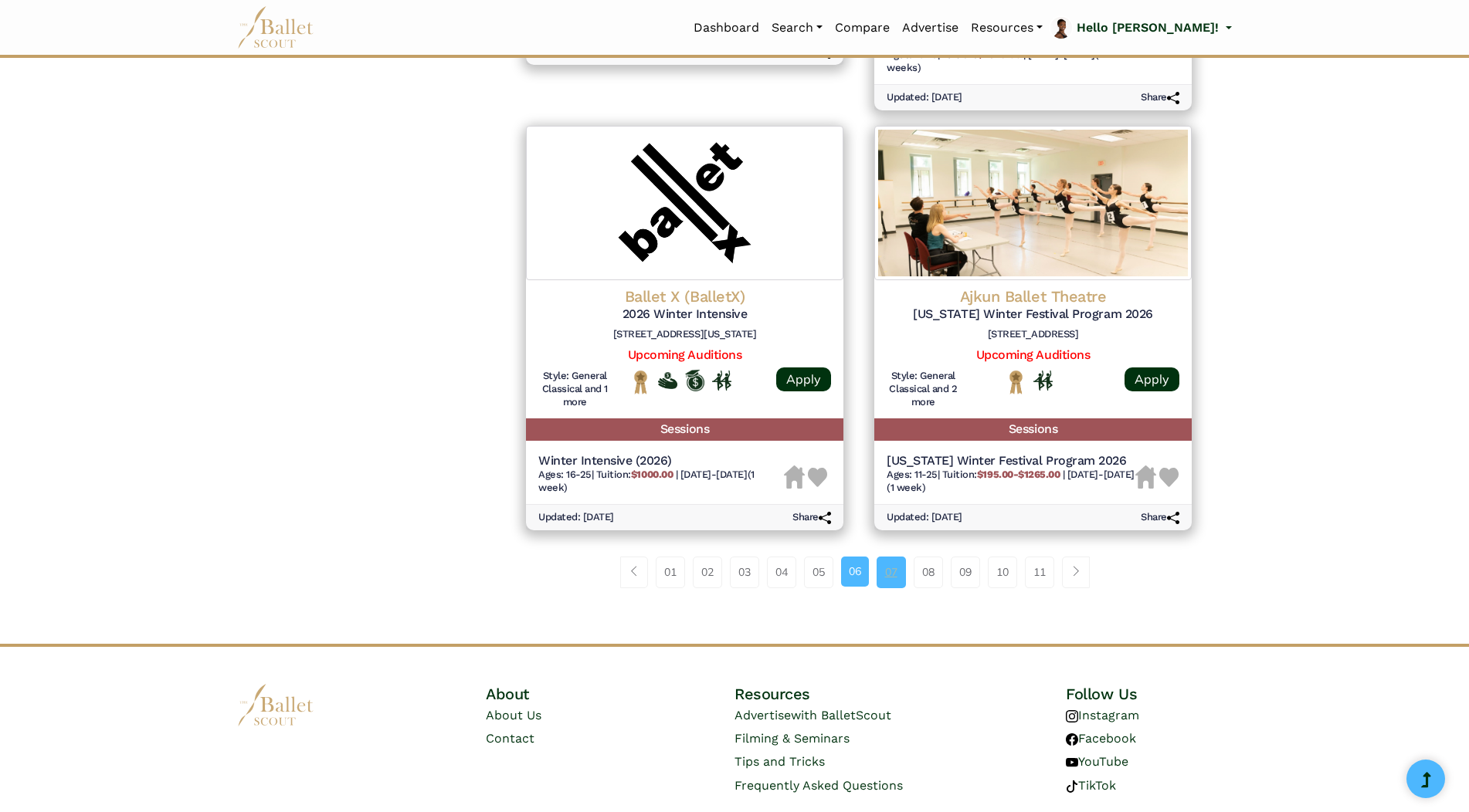
click at [885, 557] on link "07" at bounding box center [891, 572] width 30 height 30
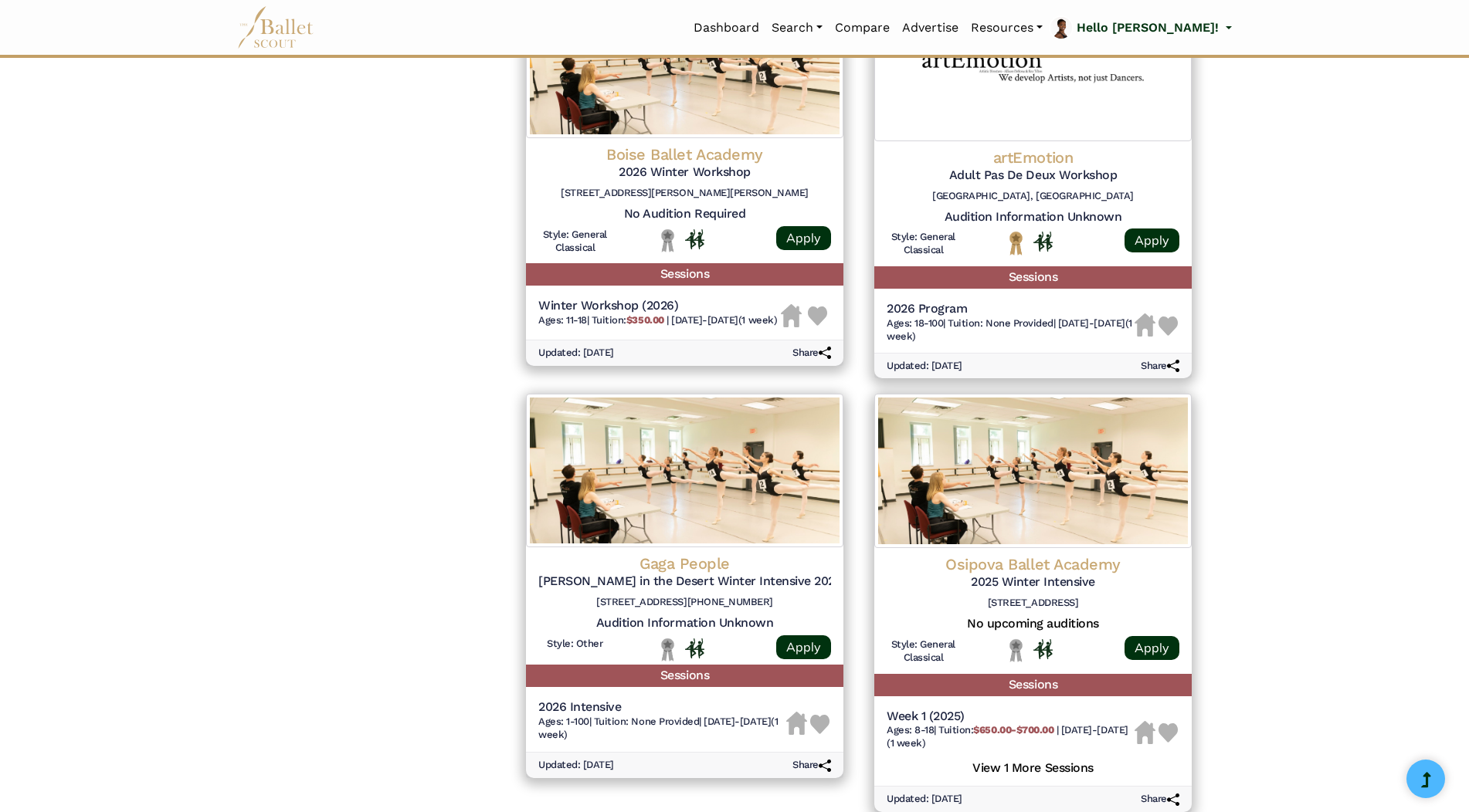
scroll to position [1698, 0]
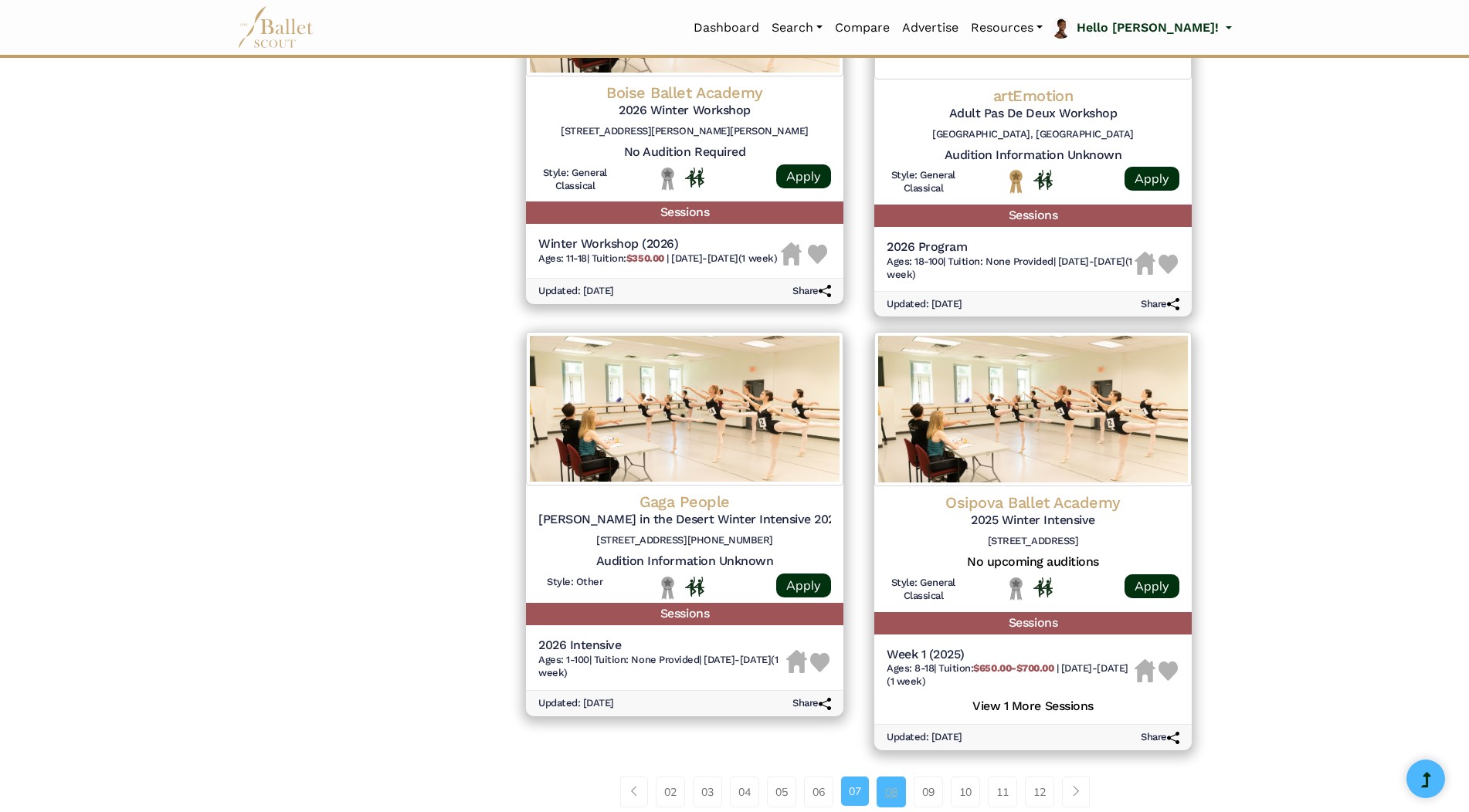
click at [894, 794] on link "08" at bounding box center [891, 792] width 30 height 30
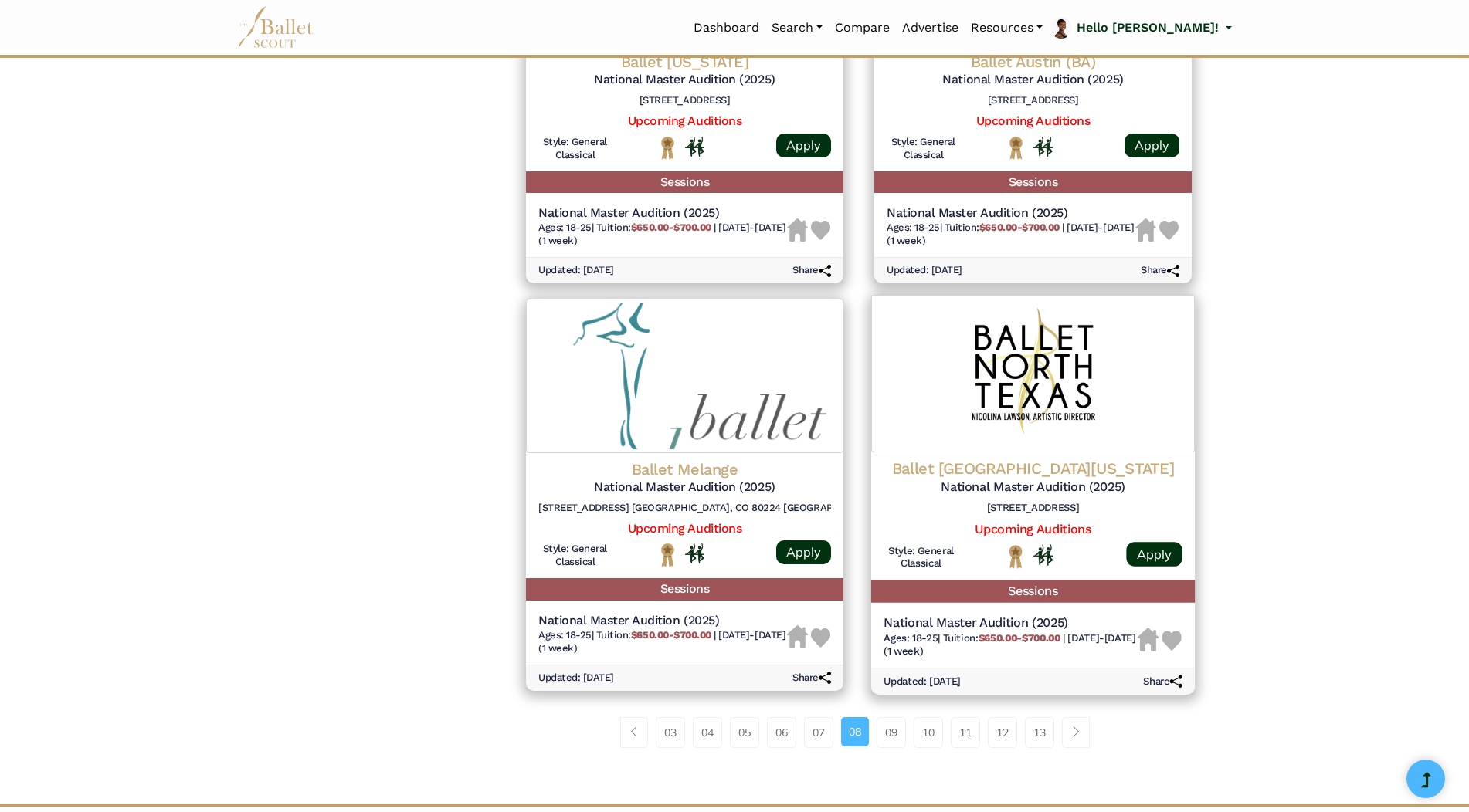
scroll to position [1888, 0]
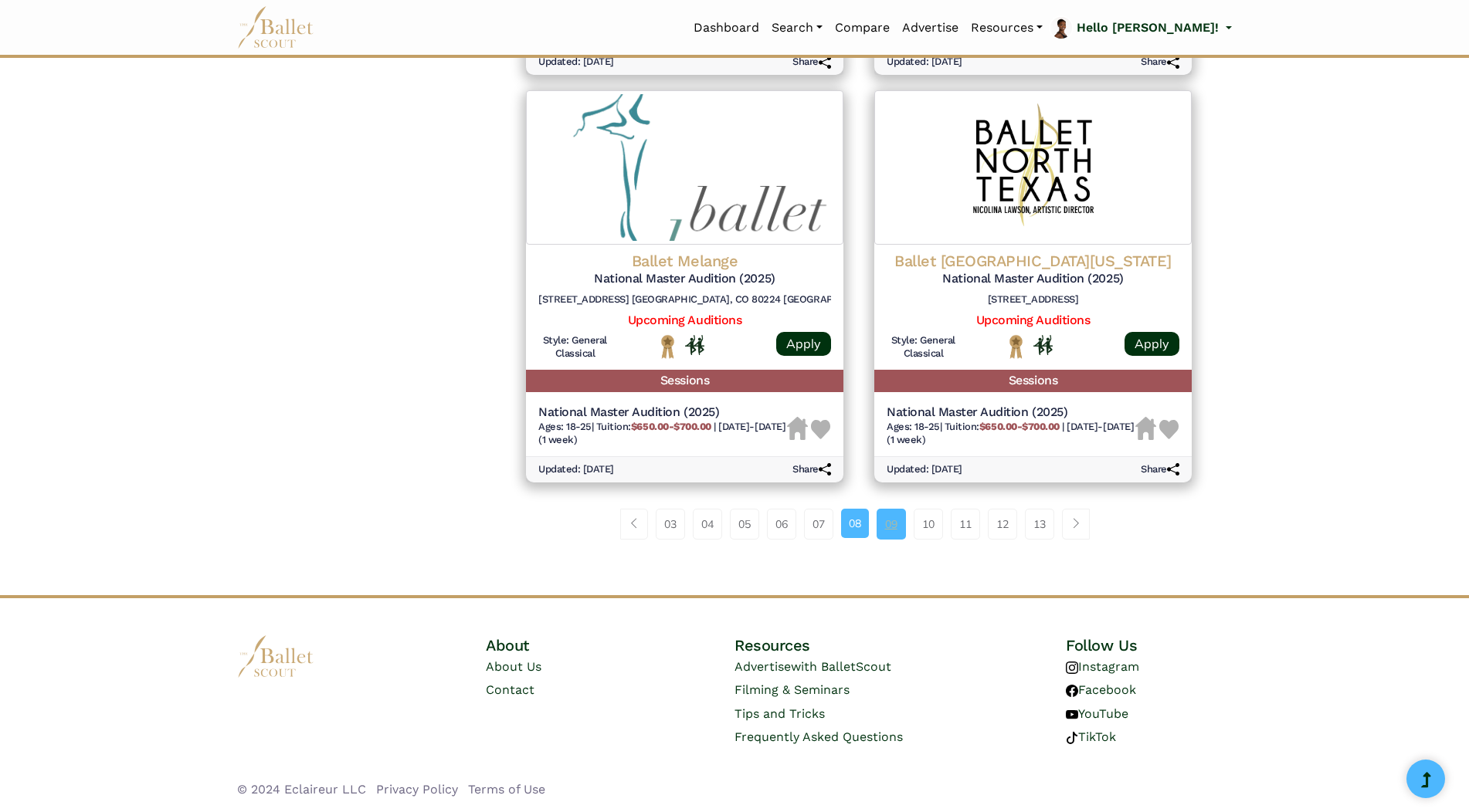
click at [893, 532] on link "09" at bounding box center [891, 524] width 30 height 30
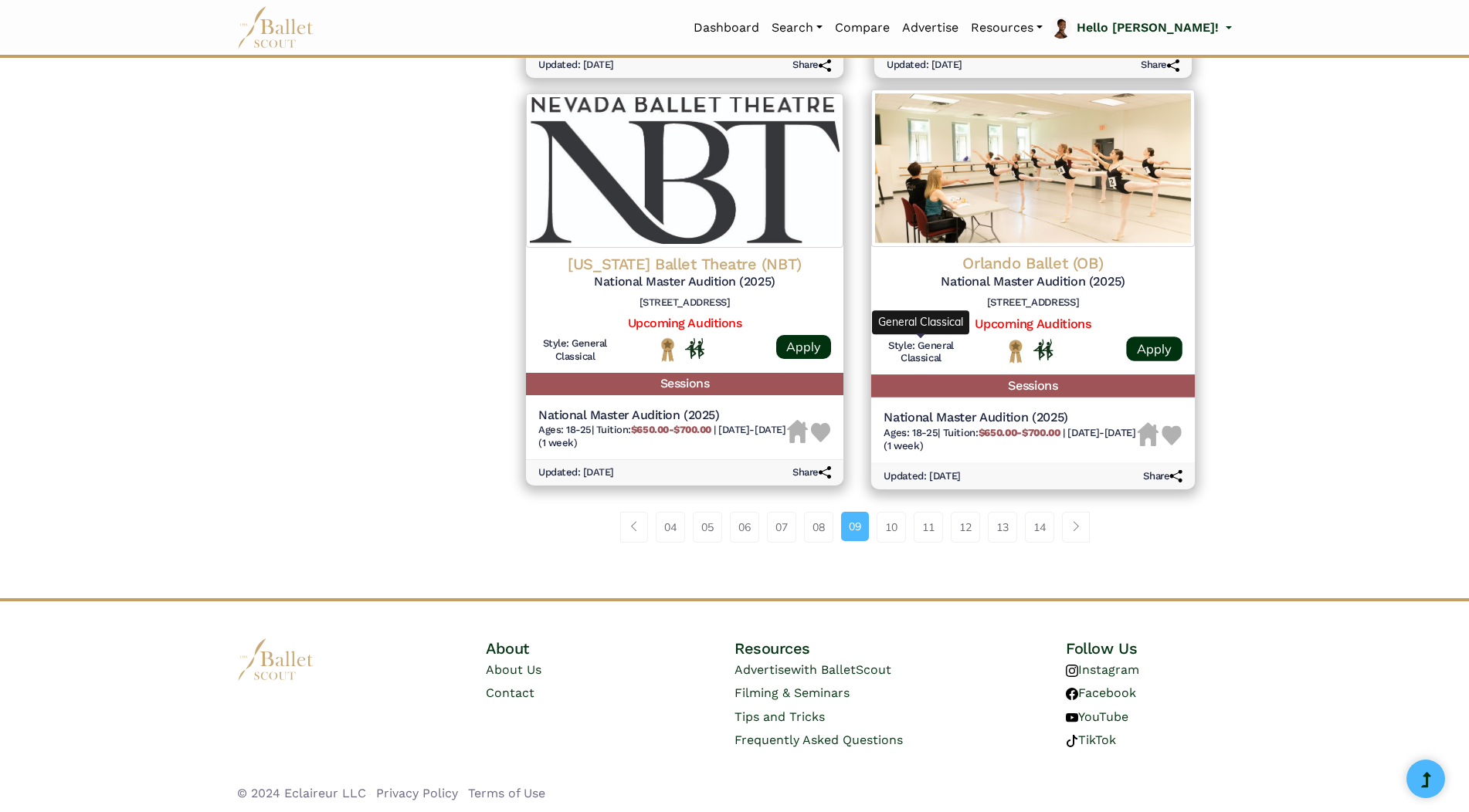
scroll to position [1876, 0]
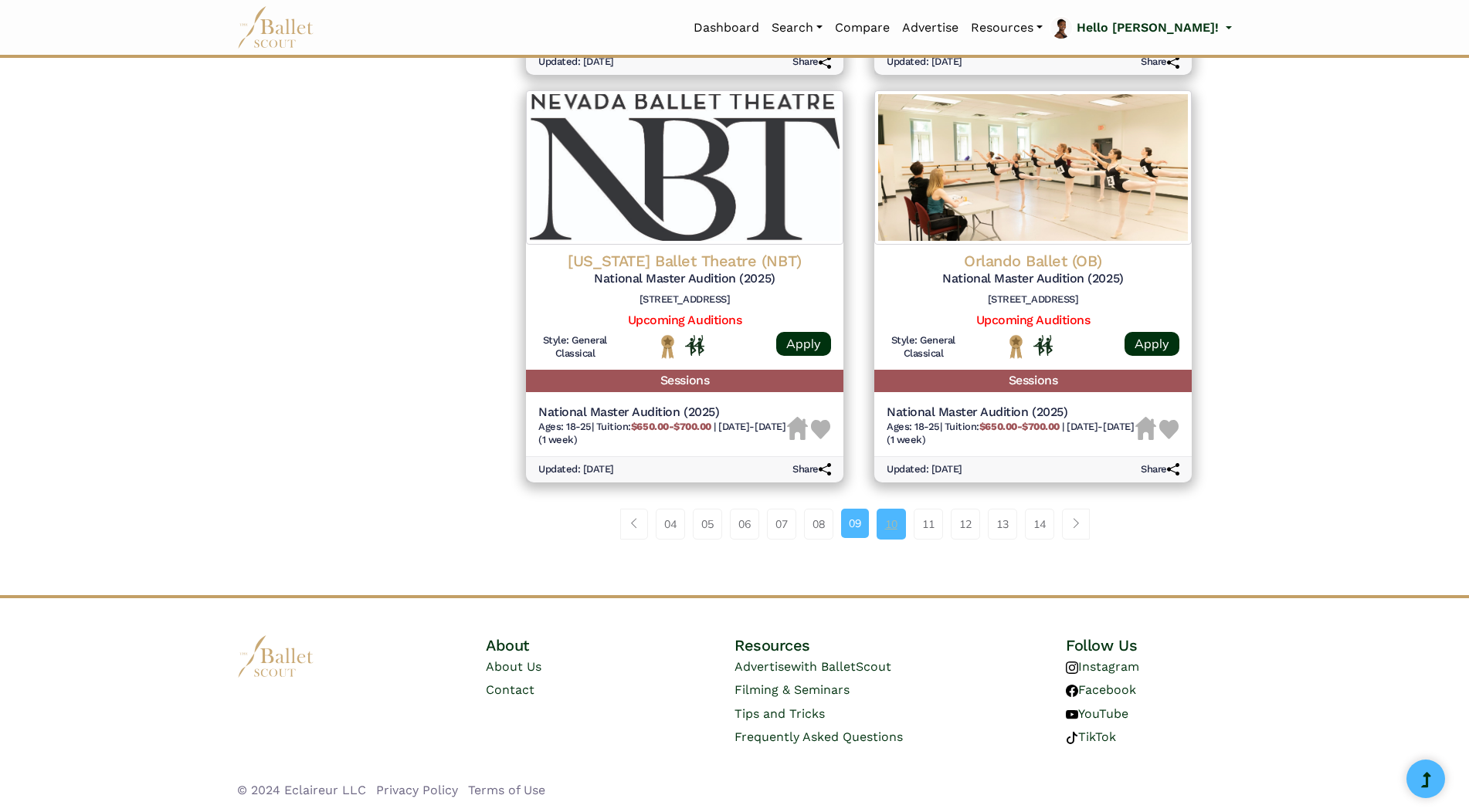
click at [899, 529] on link "10" at bounding box center [891, 524] width 30 height 30
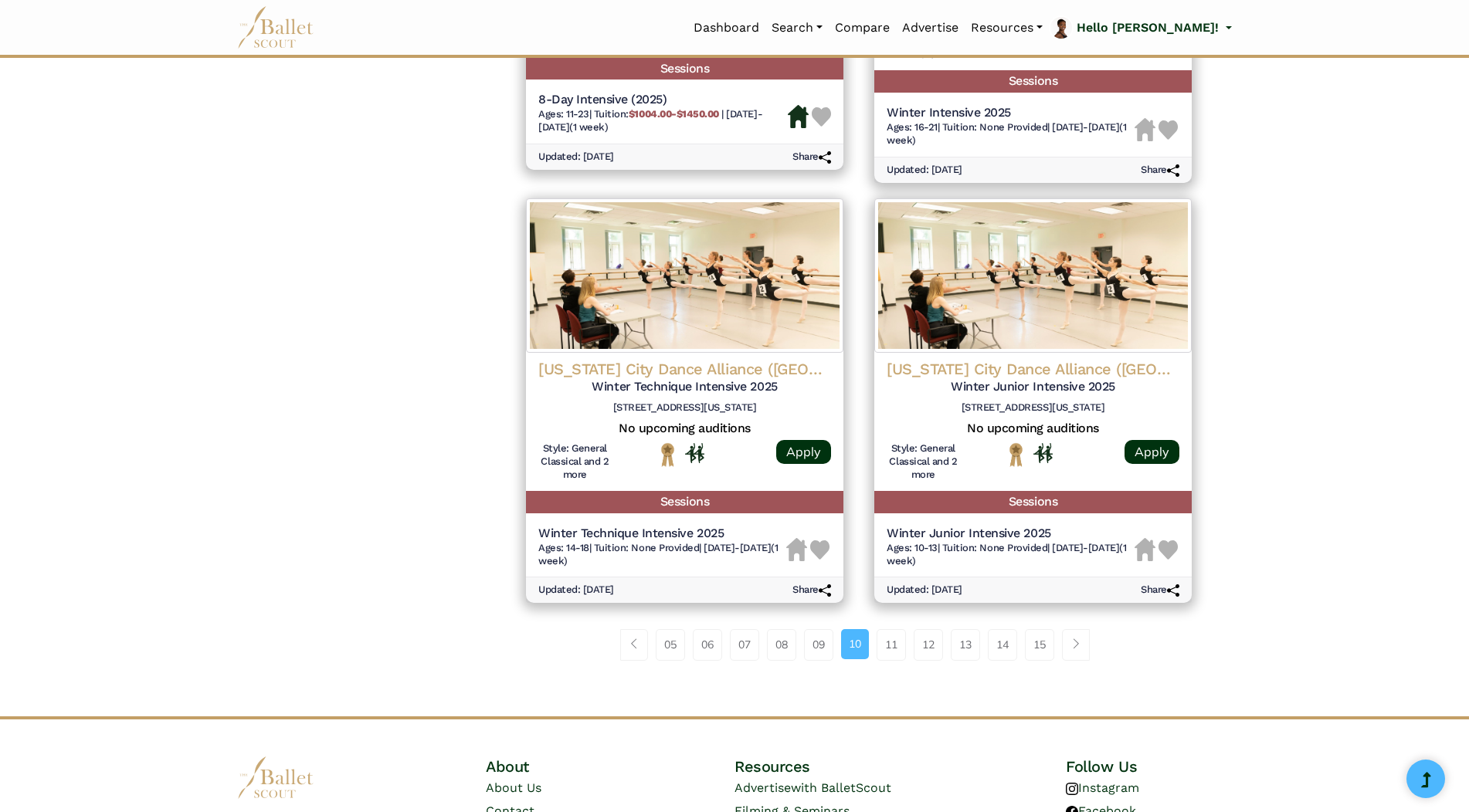
scroll to position [1915, 0]
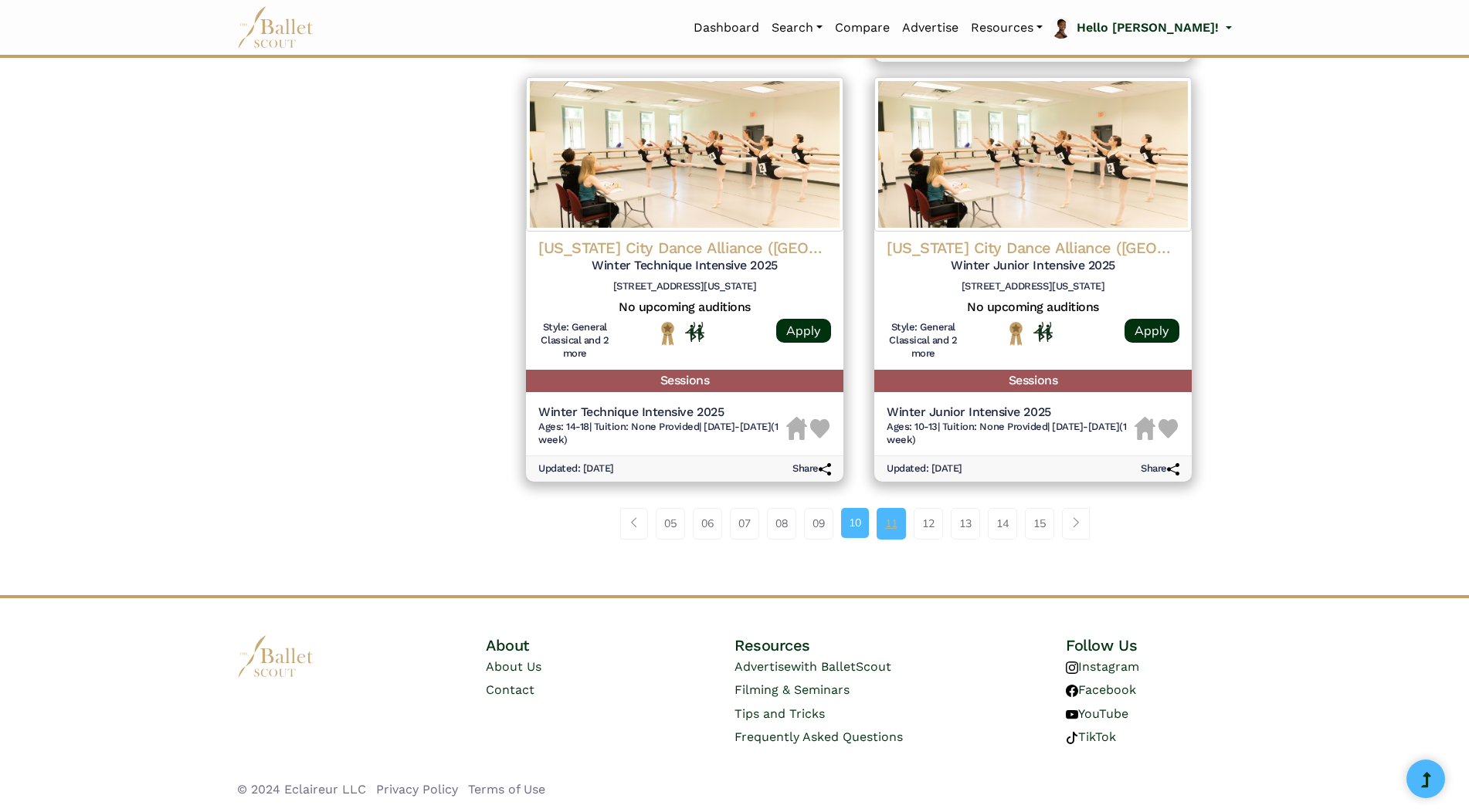
click at [894, 523] on link "11" at bounding box center [891, 523] width 30 height 30
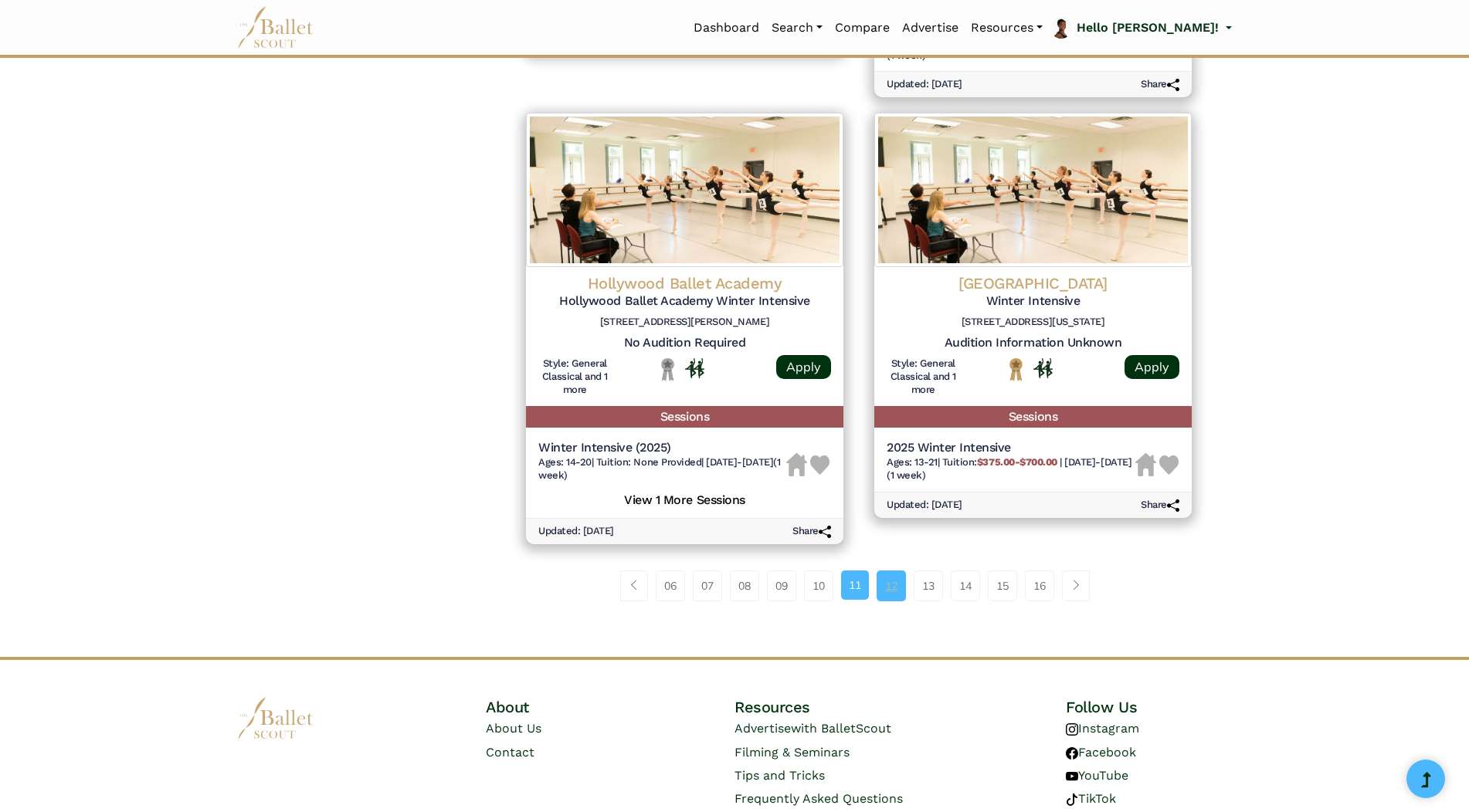
scroll to position [1931, 0]
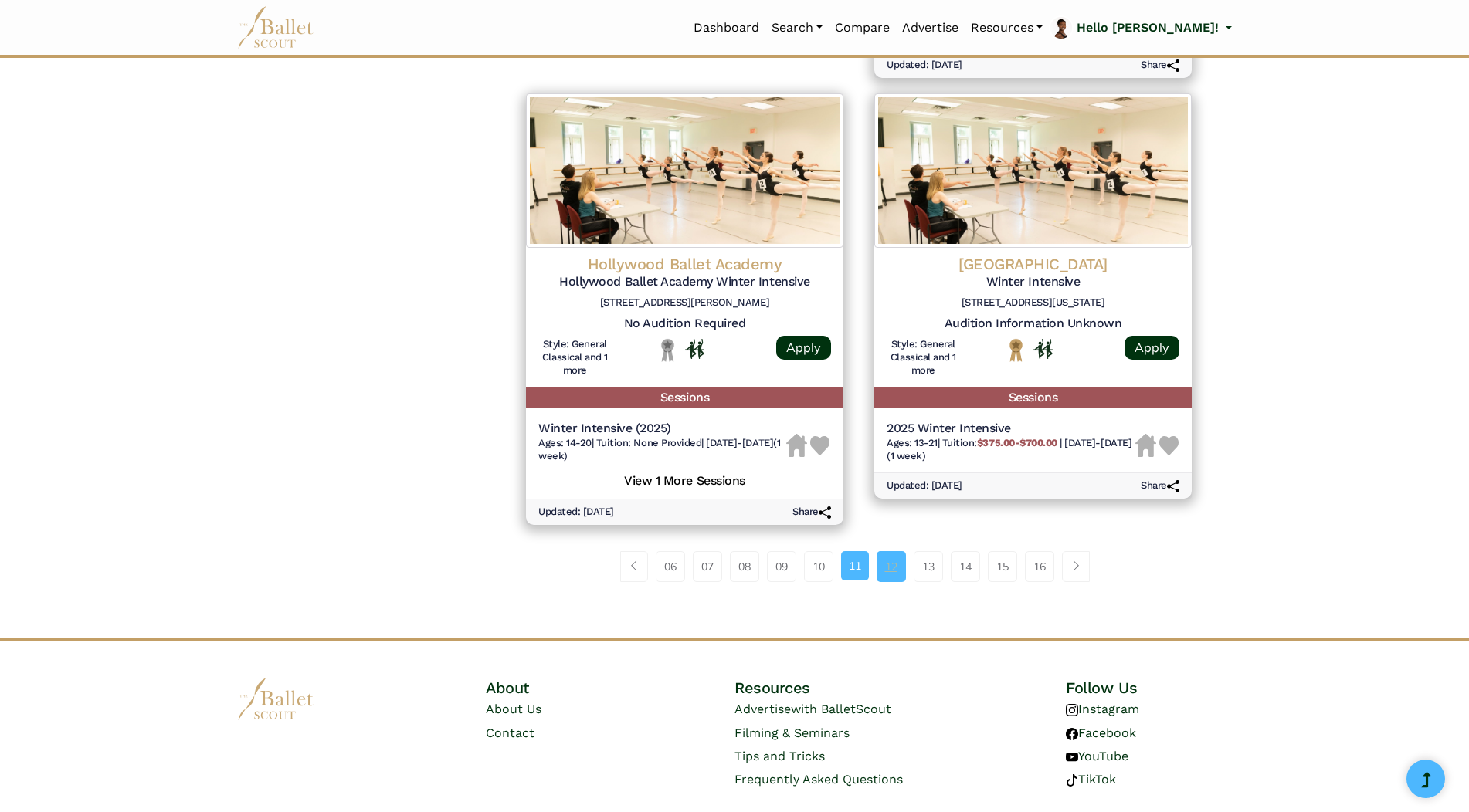
click at [892, 551] on link "12" at bounding box center [891, 566] width 30 height 30
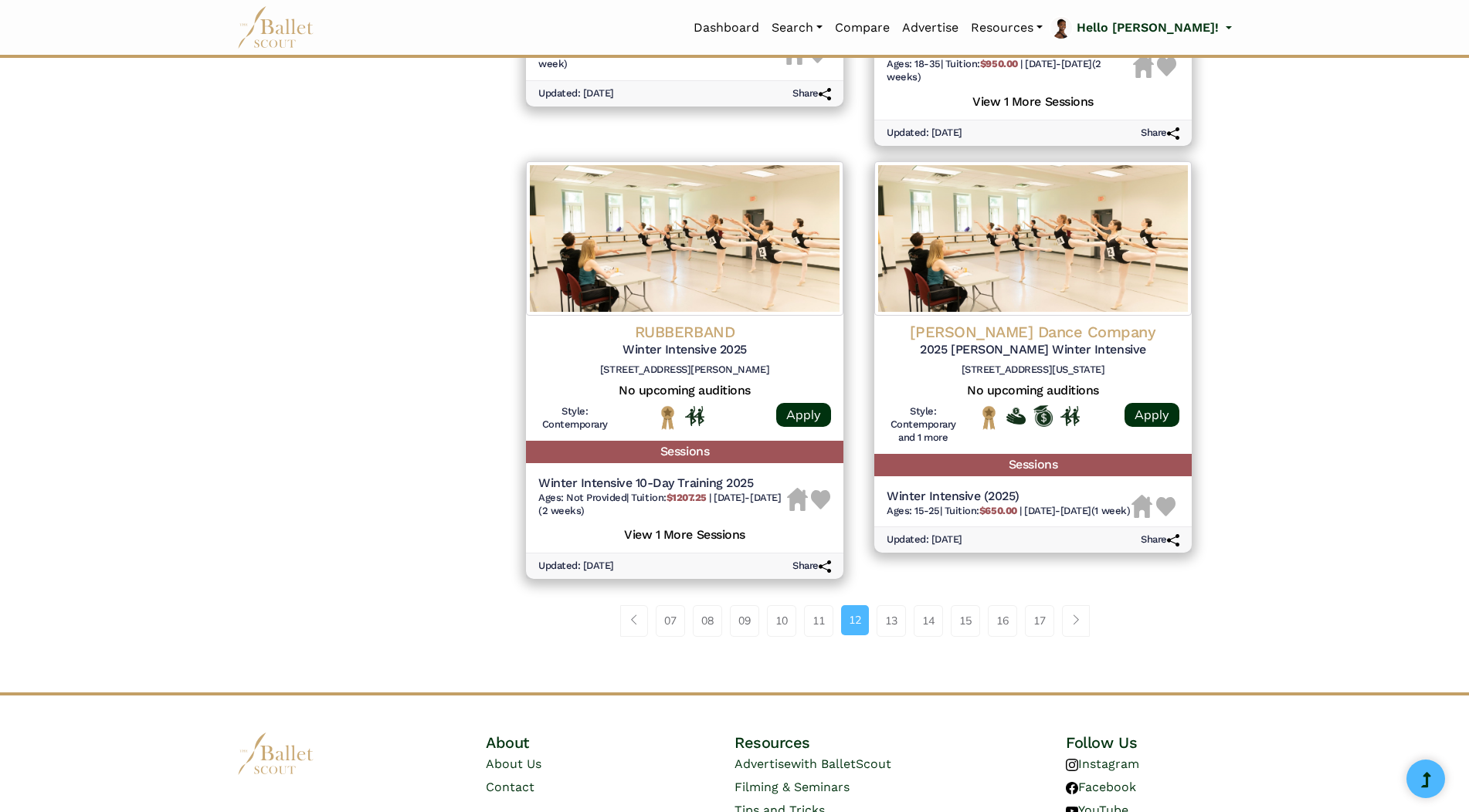
scroll to position [1853, 0]
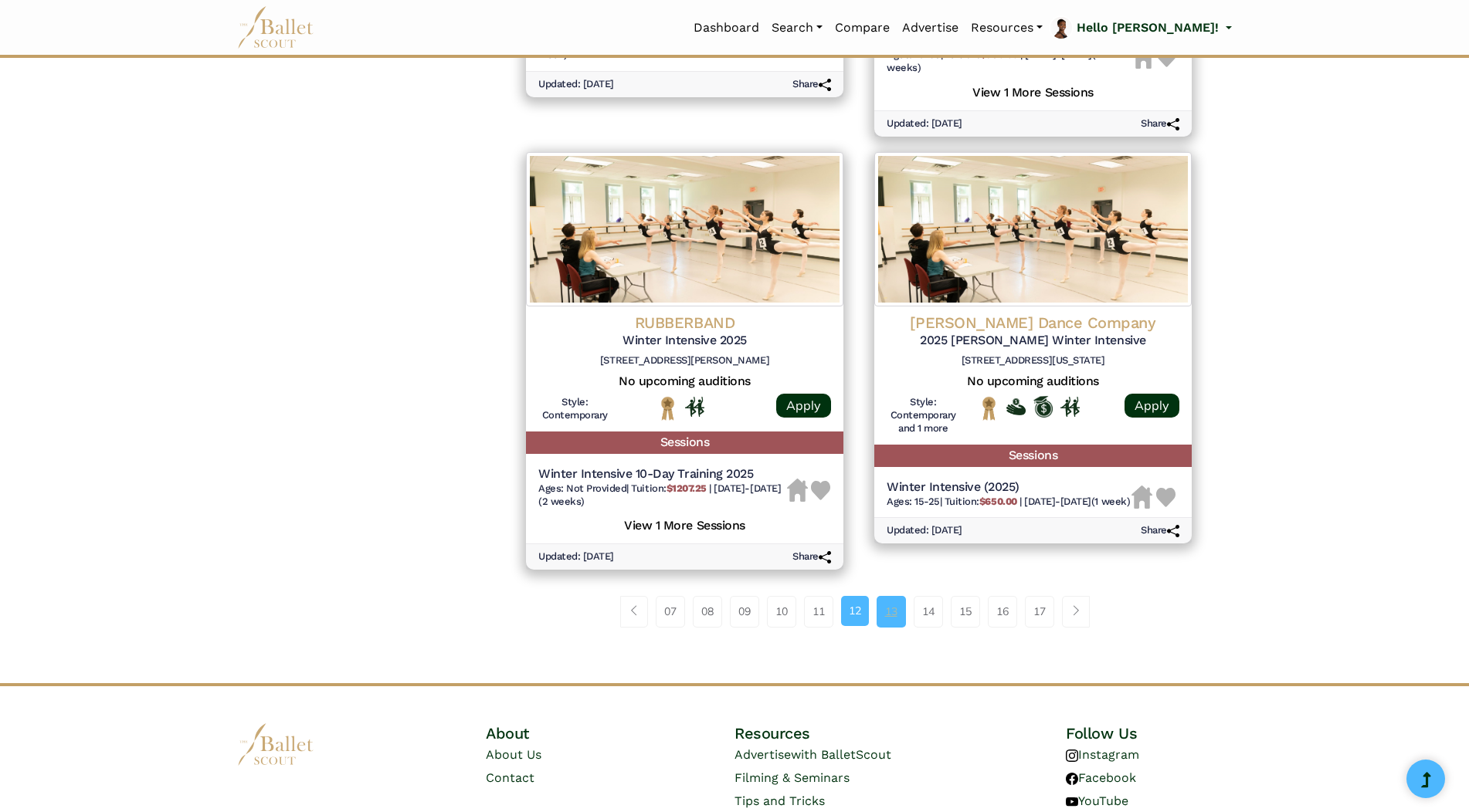
click at [901, 622] on link "13" at bounding box center [891, 611] width 30 height 30
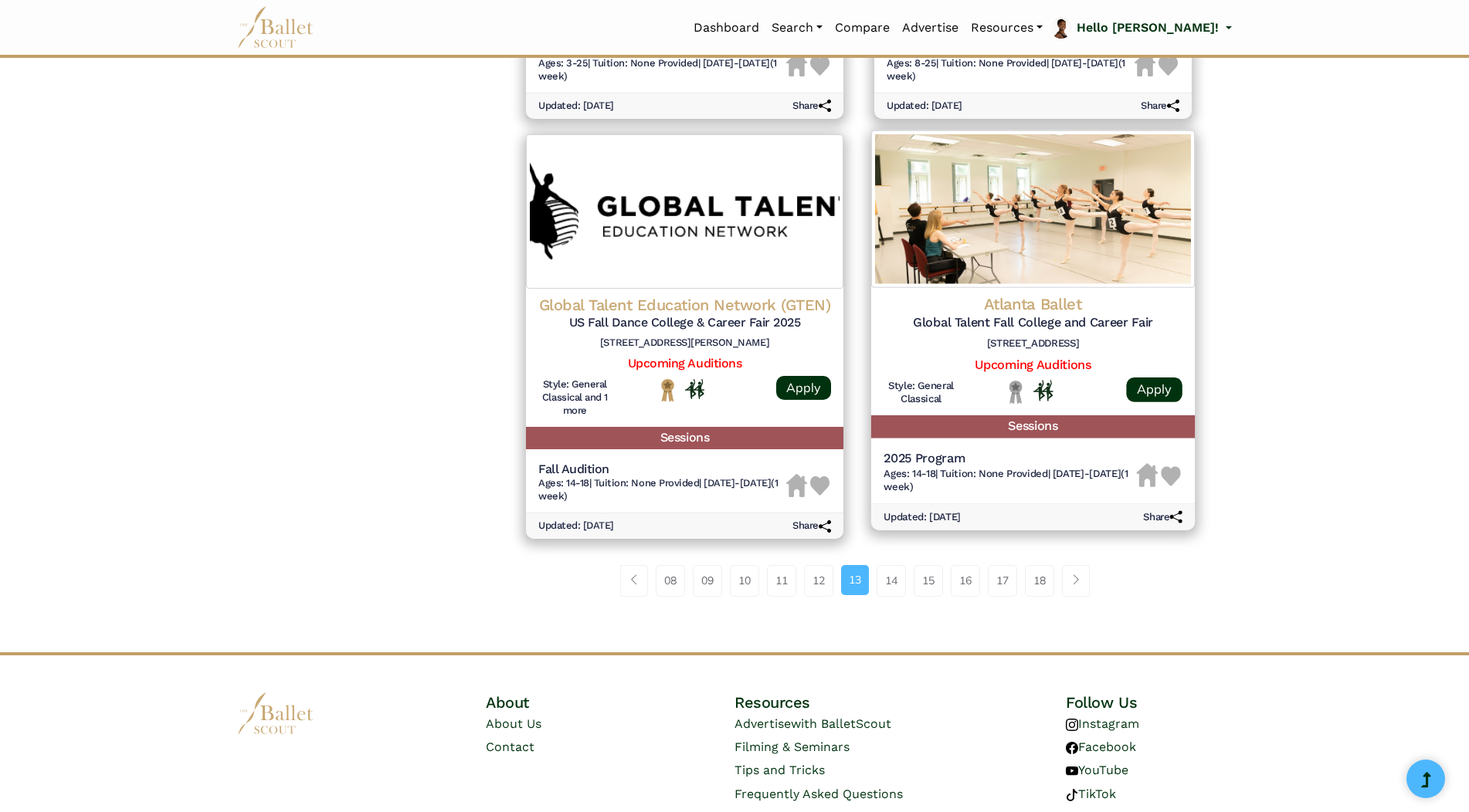
scroll to position [1915, 0]
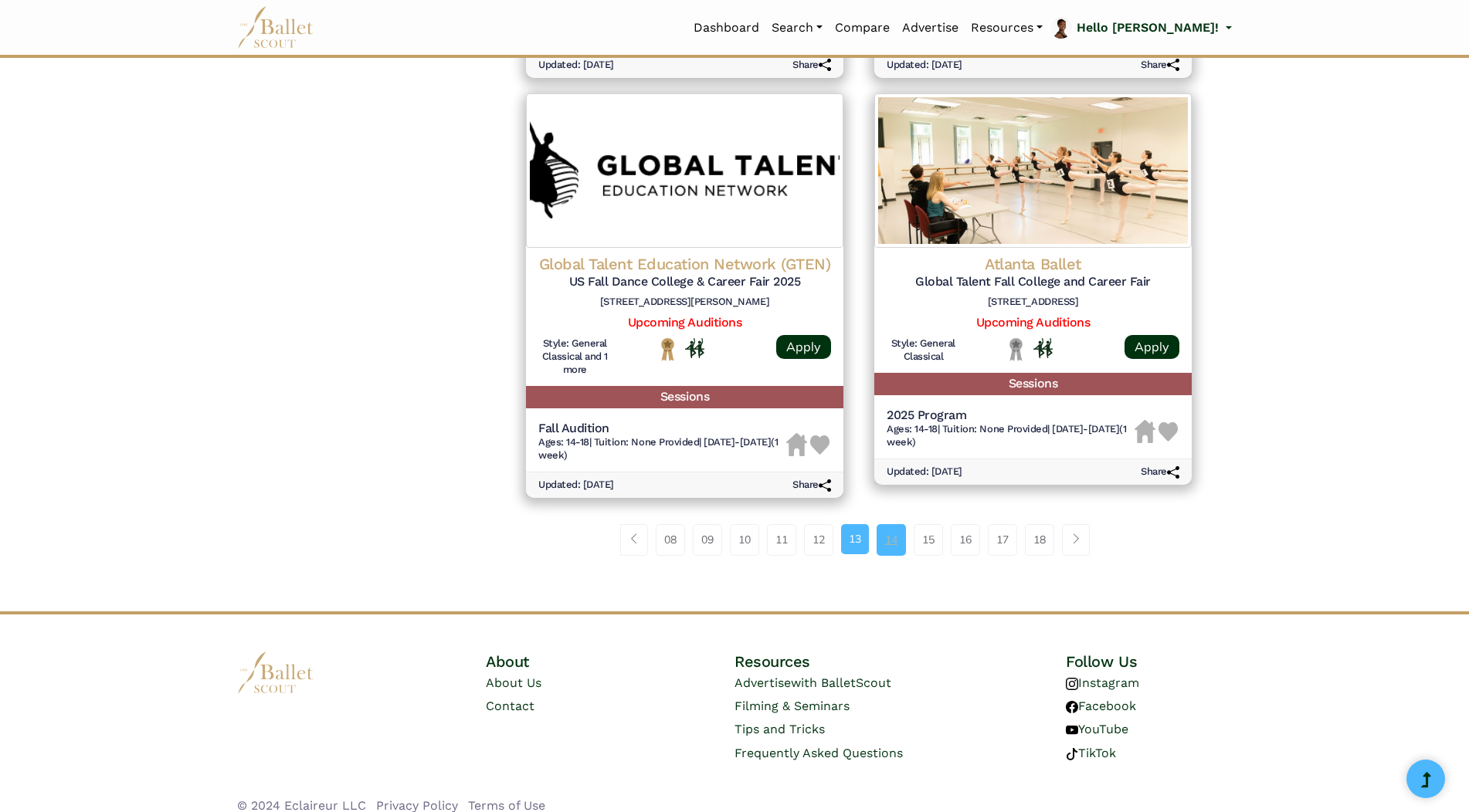
click at [894, 524] on link "14" at bounding box center [891, 540] width 30 height 30
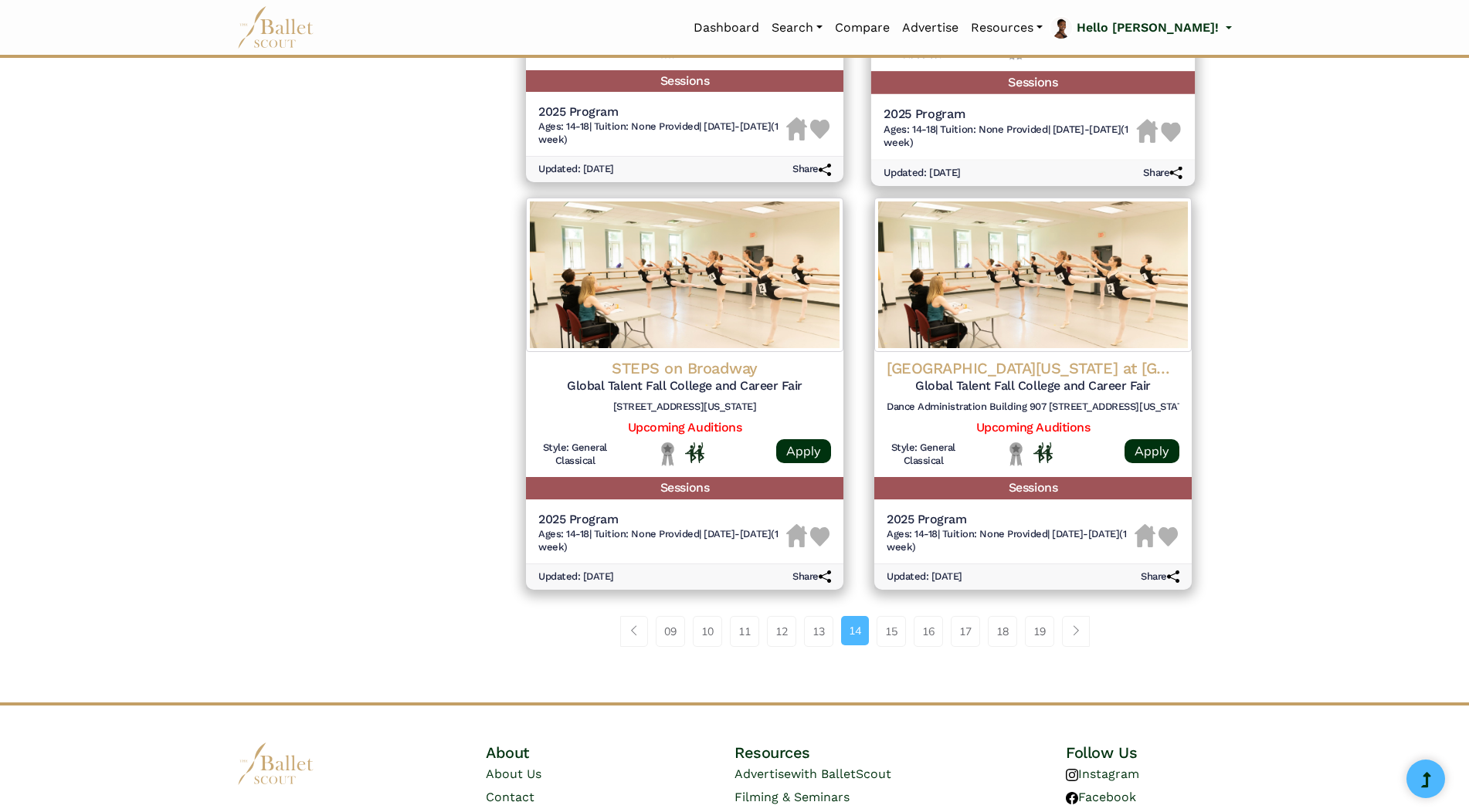
scroll to position [1775, 0]
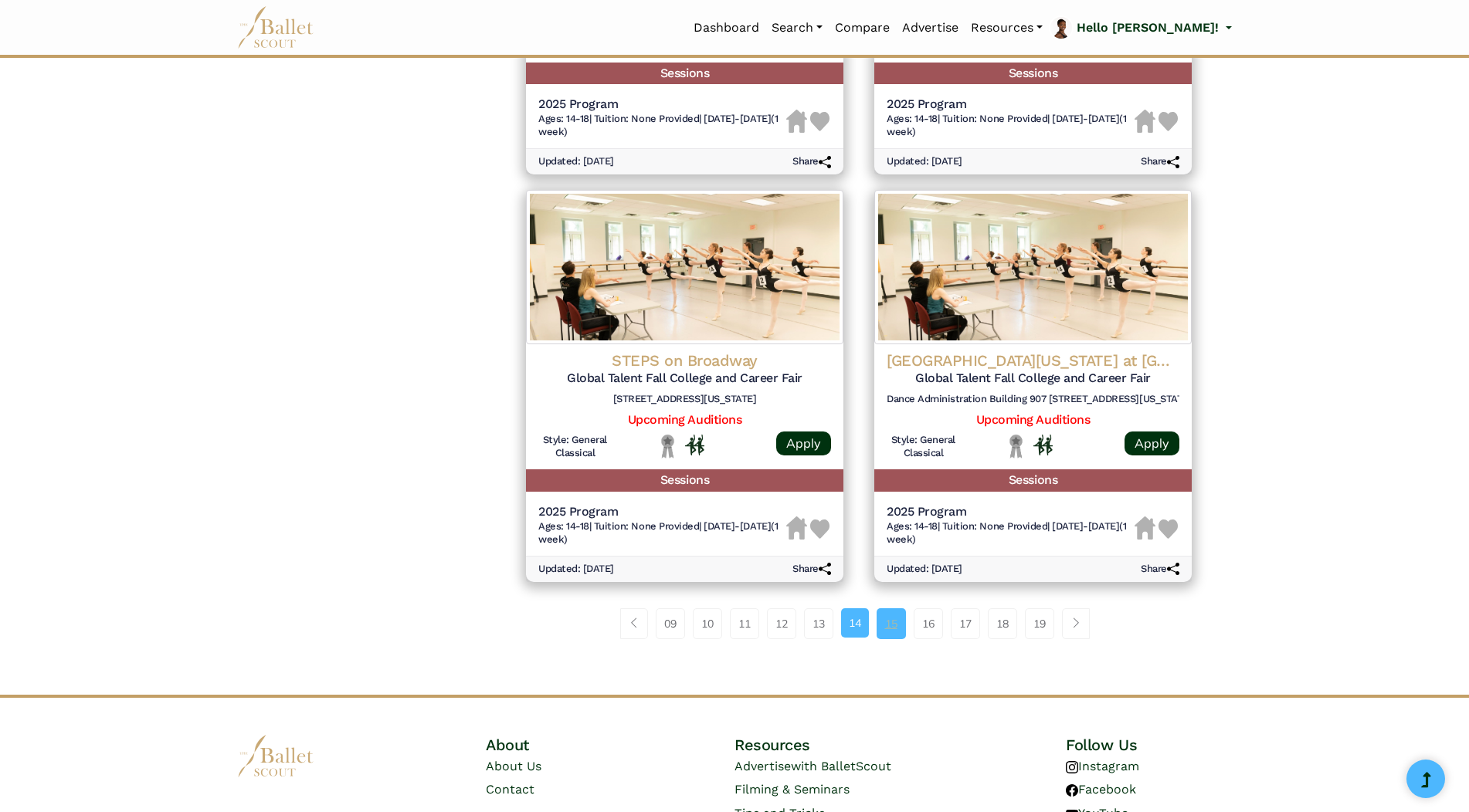
click at [892, 622] on link "15" at bounding box center [891, 624] width 30 height 30
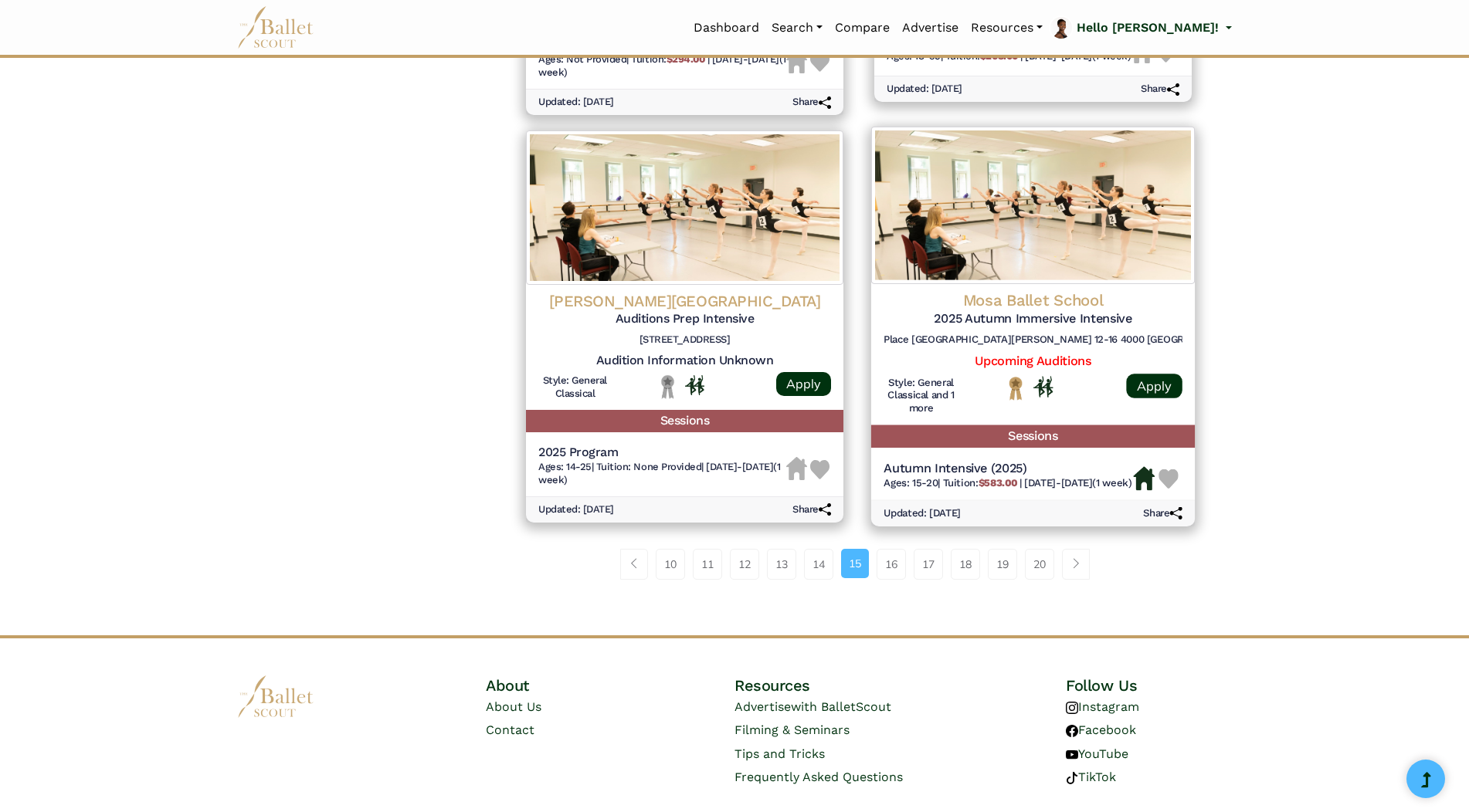
scroll to position [1902, 0]
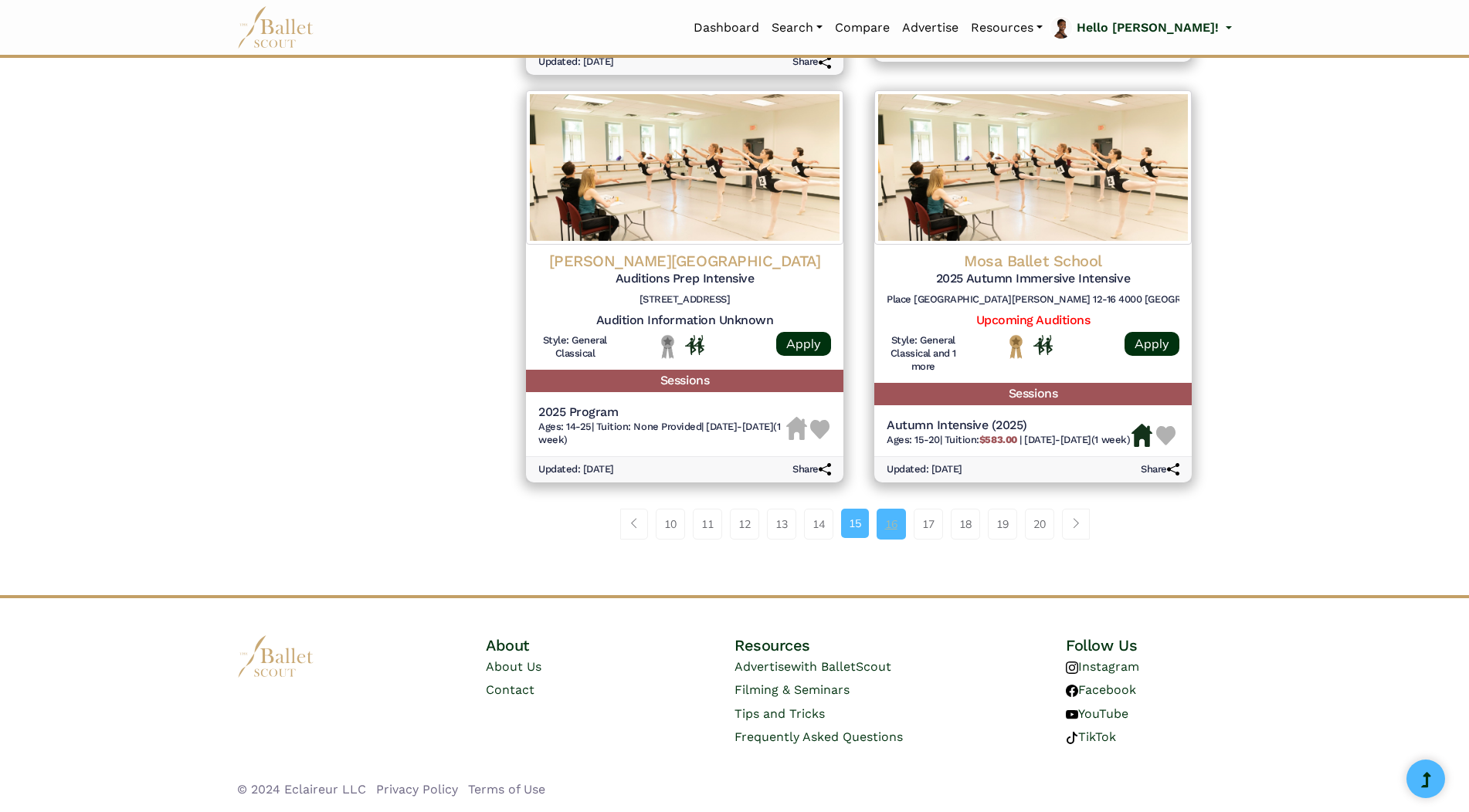
click at [896, 524] on link "16" at bounding box center [891, 524] width 30 height 30
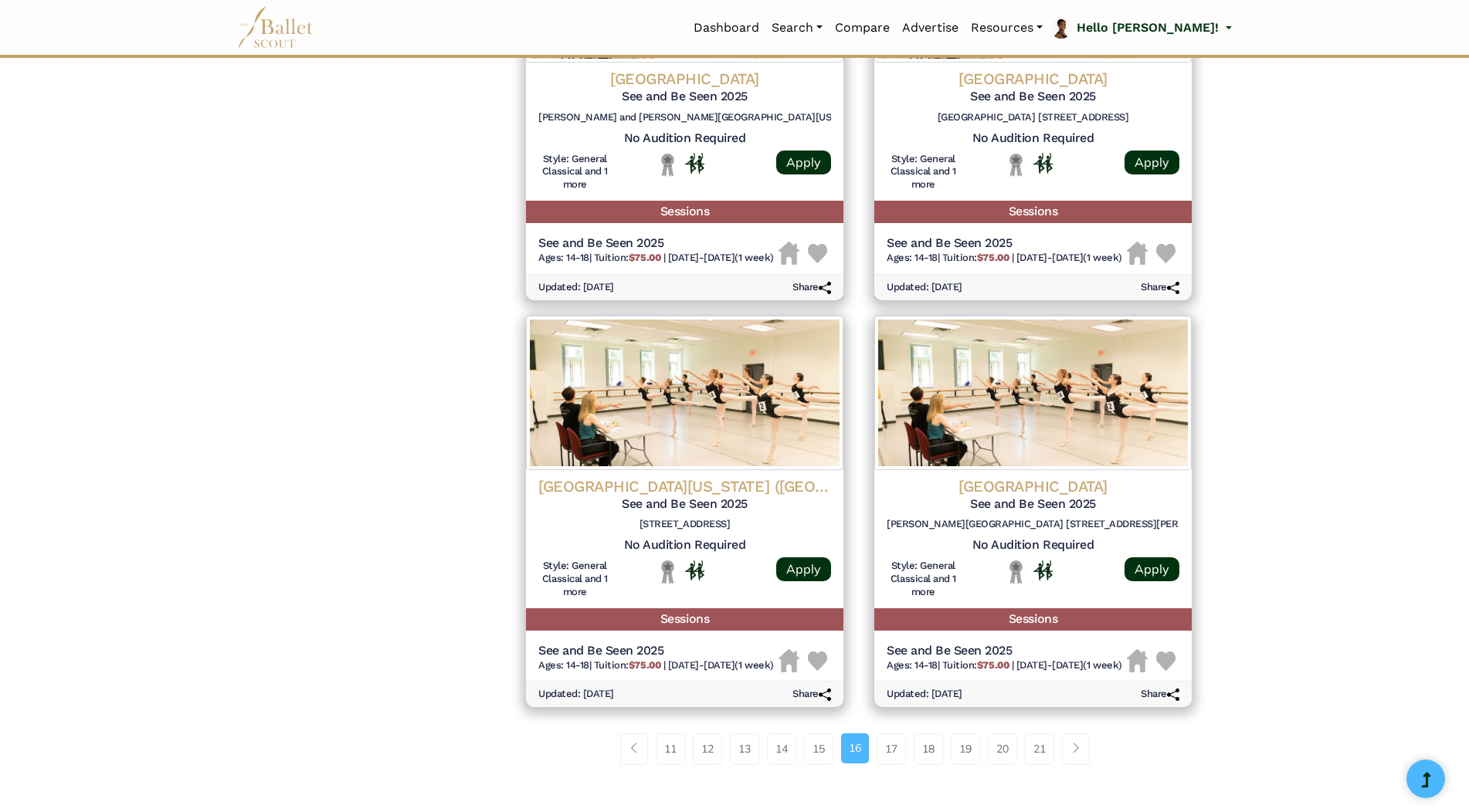
scroll to position [1775, 0]
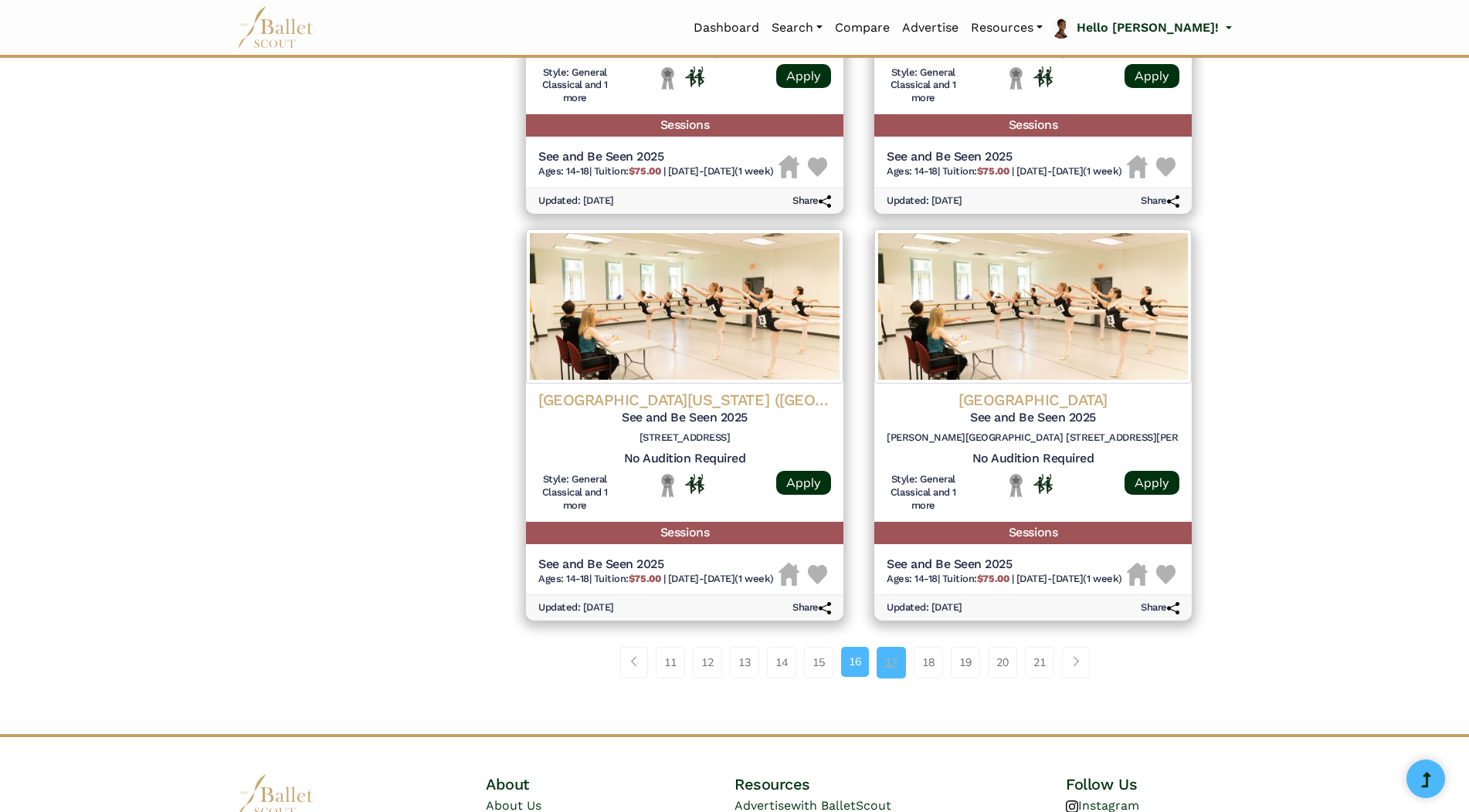
click at [901, 678] on link "17" at bounding box center [891, 662] width 30 height 30
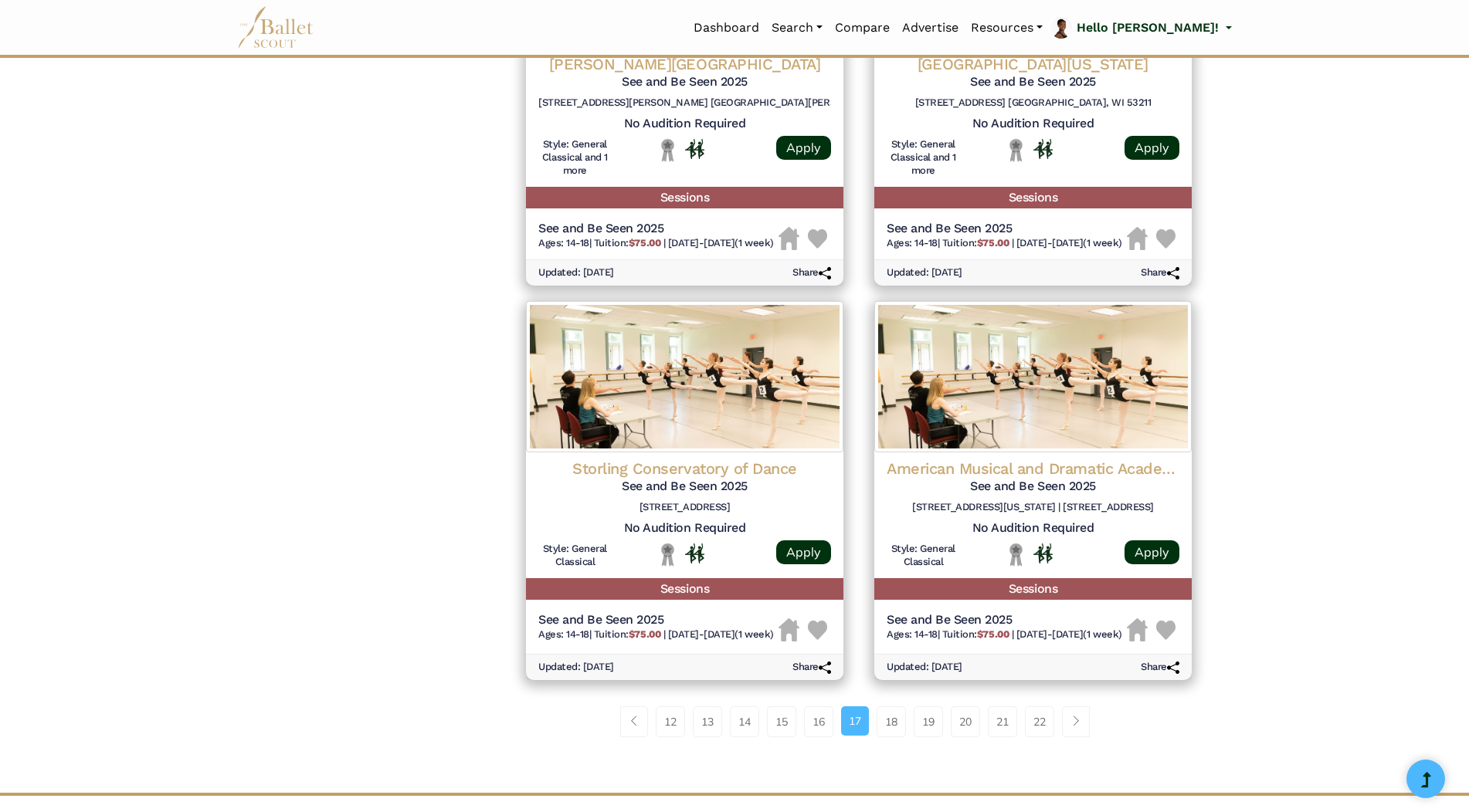
scroll to position [1698, 0]
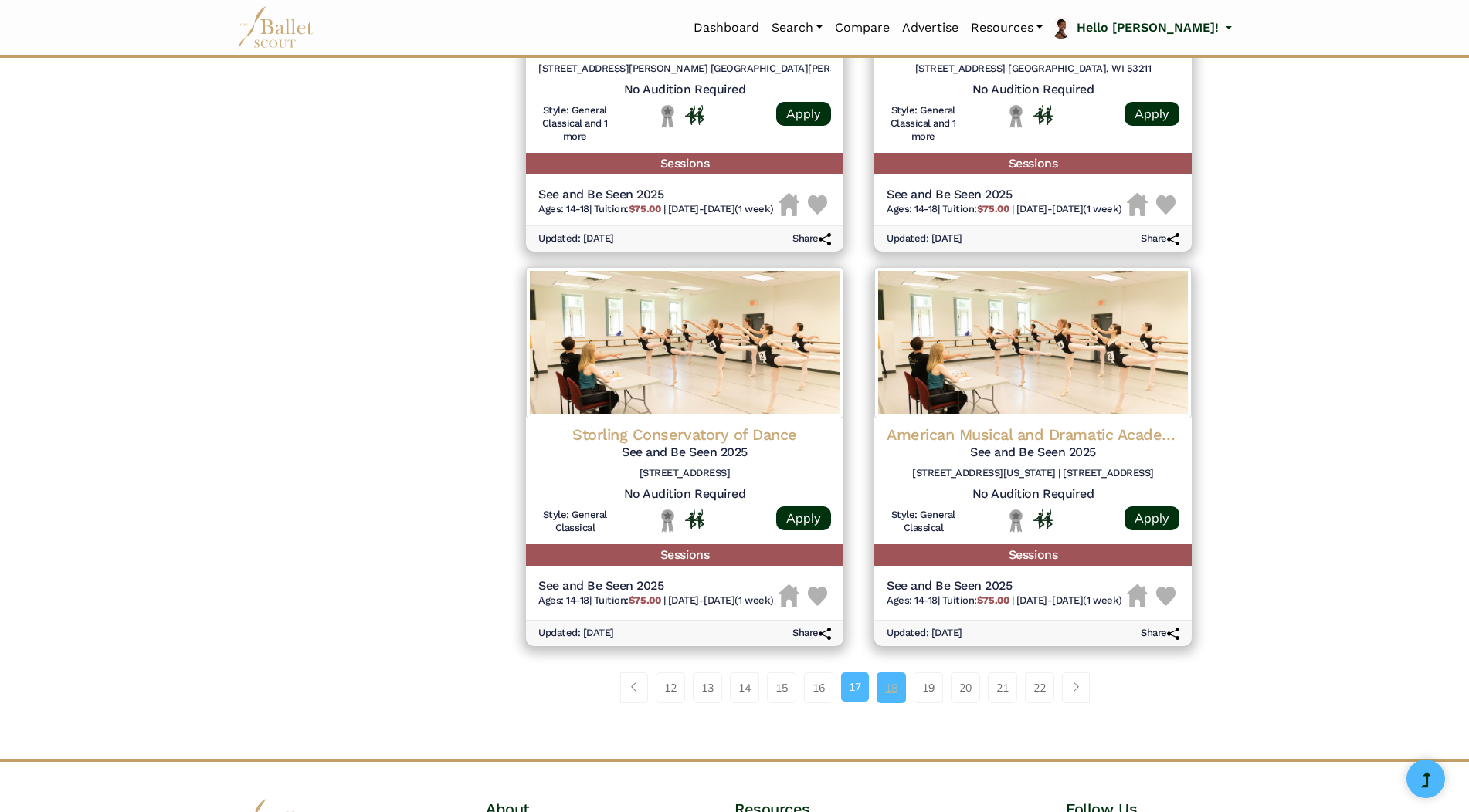
click at [903, 704] on link "18" at bounding box center [891, 687] width 30 height 30
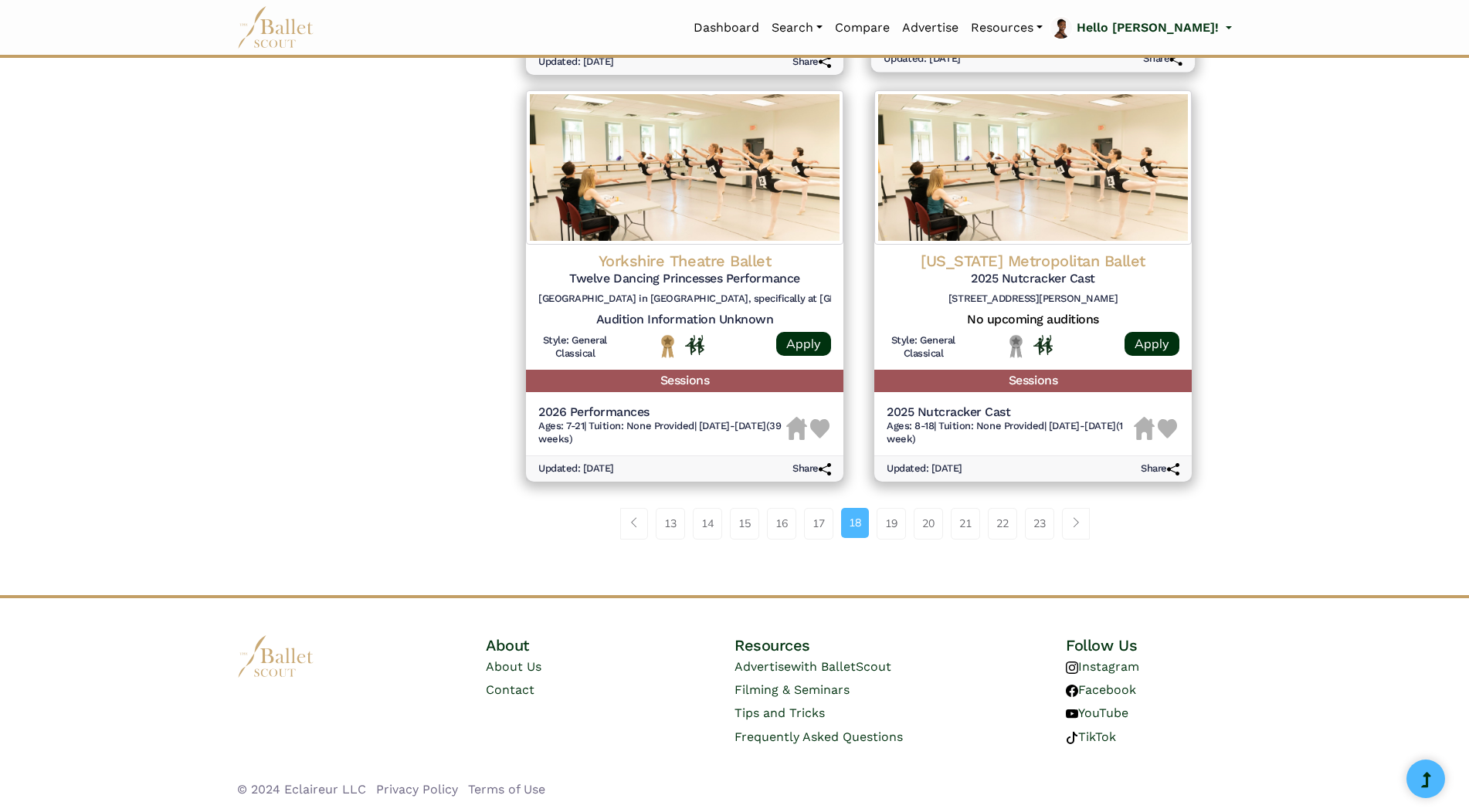
scroll to position [1931, 0]
click at [903, 534] on link "19" at bounding box center [891, 523] width 30 height 30
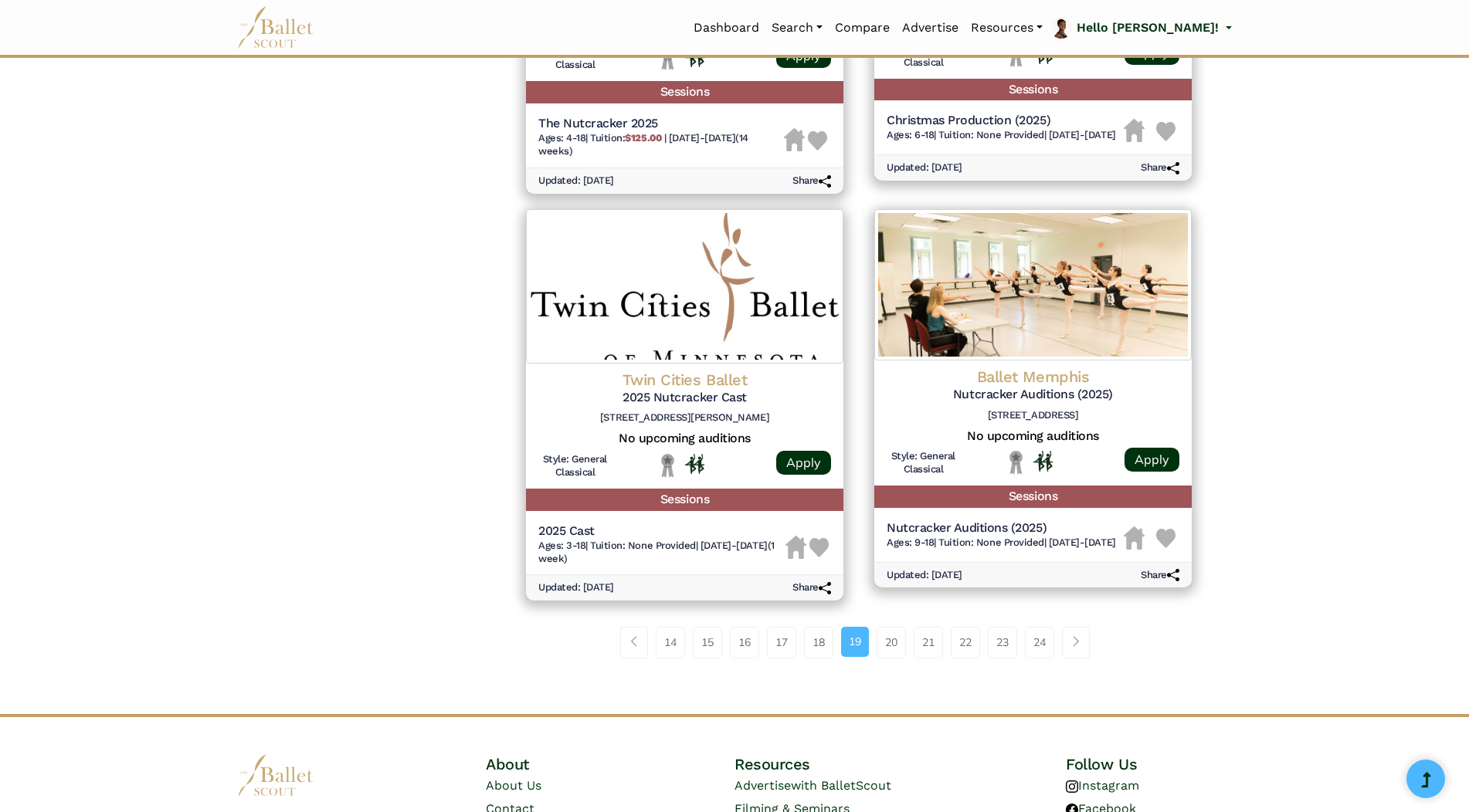
scroll to position [1853, 0]
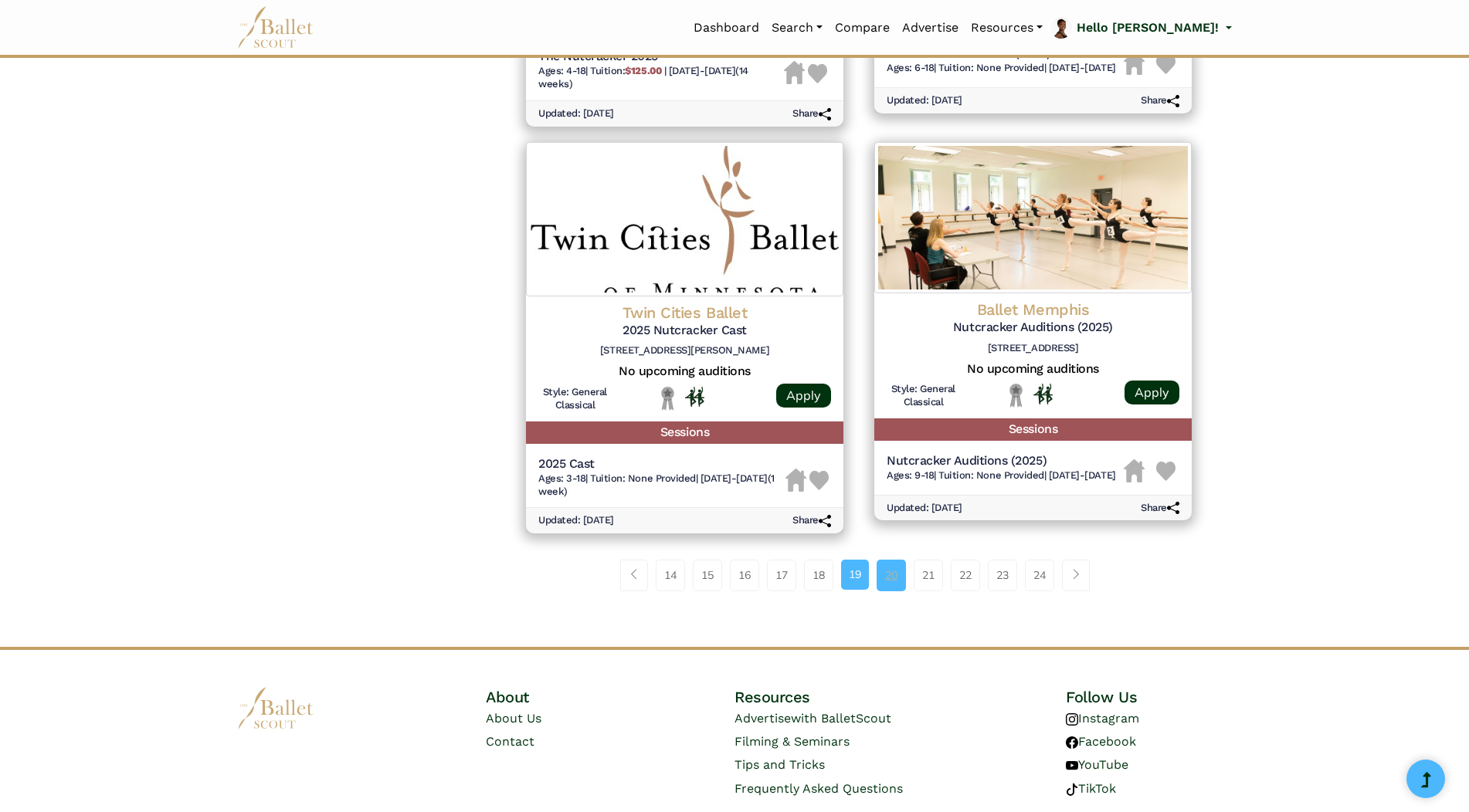
click at [898, 562] on link "20" at bounding box center [891, 575] width 30 height 30
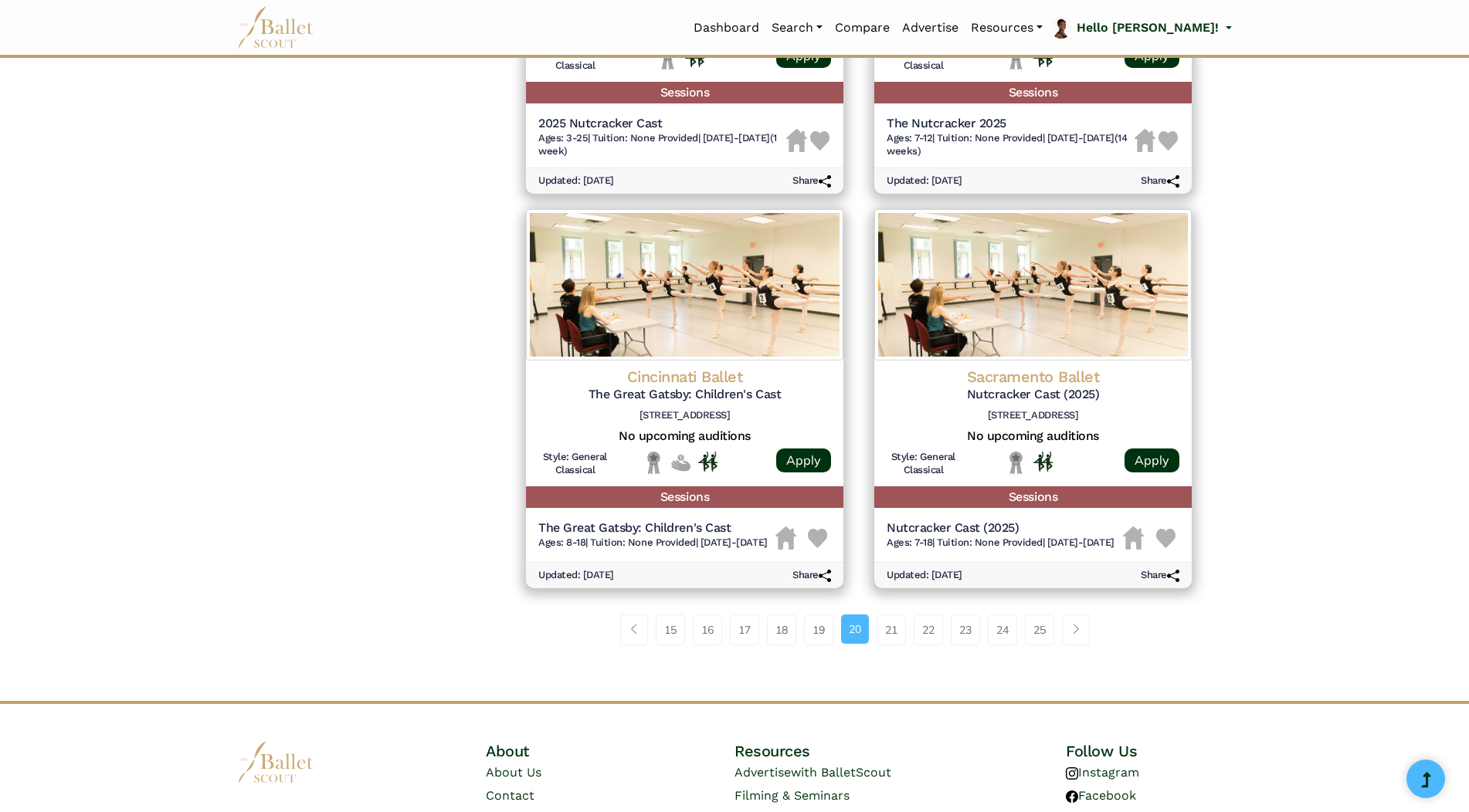
scroll to position [1775, 0]
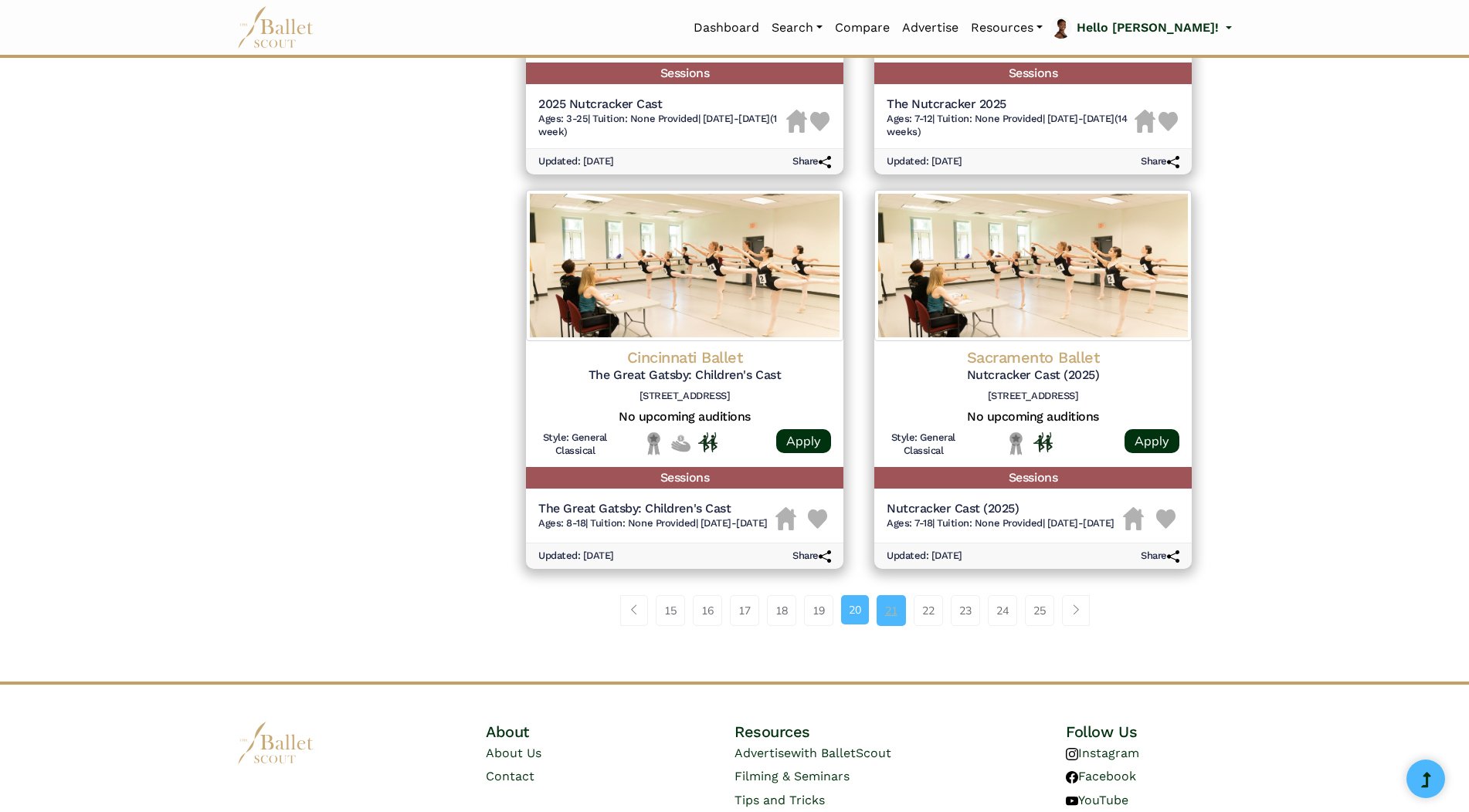
click at [902, 615] on link "21" at bounding box center [891, 610] width 30 height 30
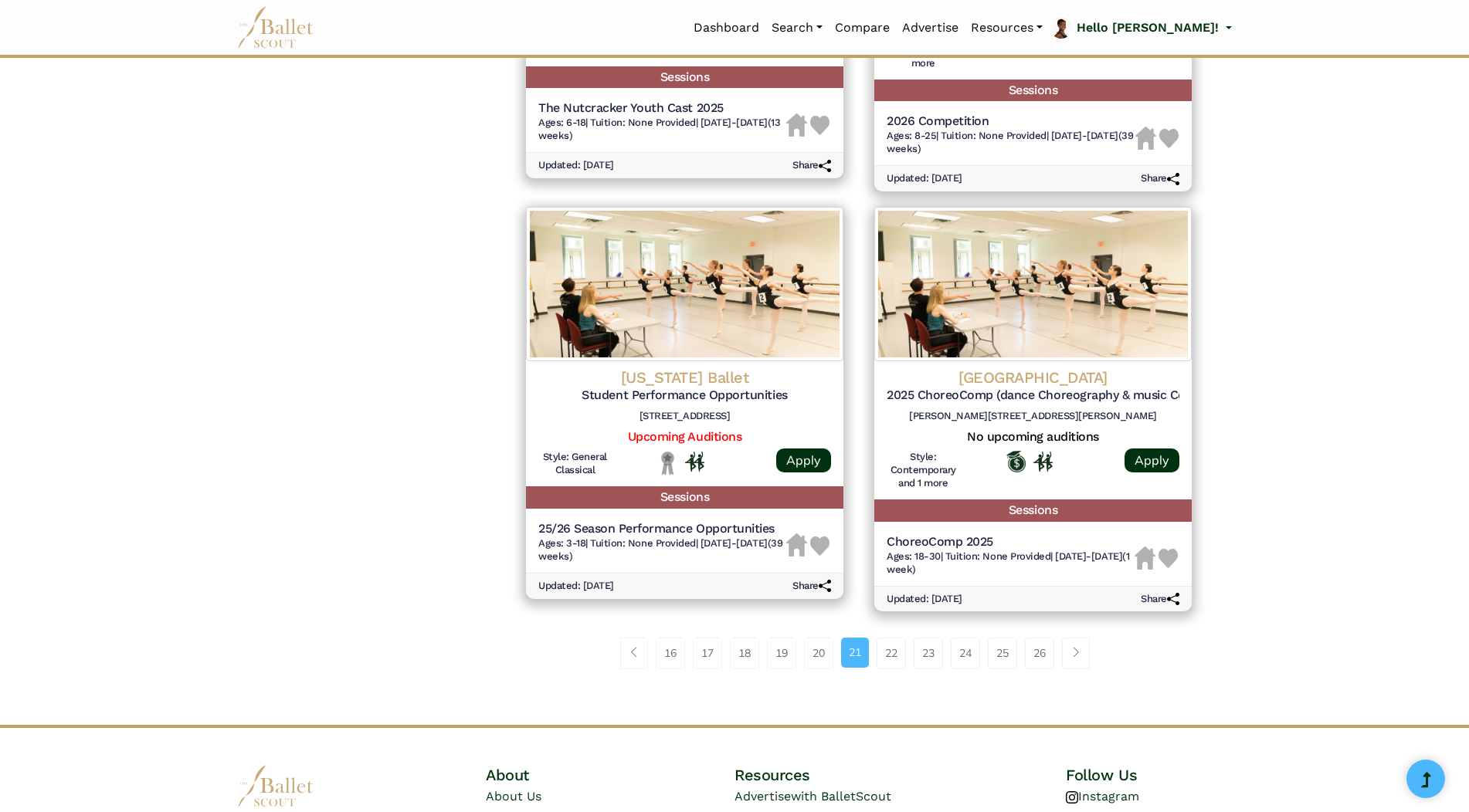
scroll to position [1775, 0]
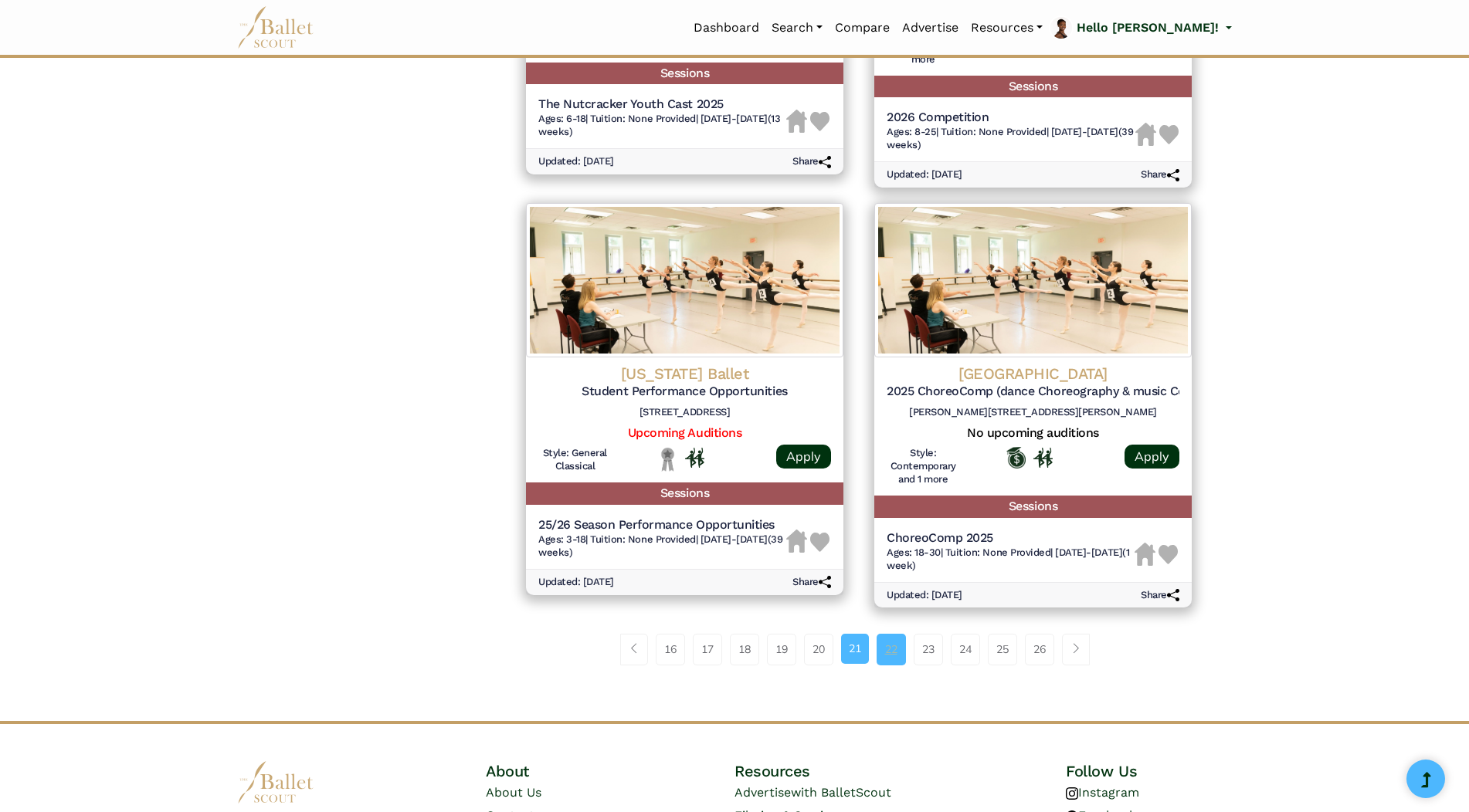
click at [903, 649] on link "22" at bounding box center [891, 649] width 30 height 30
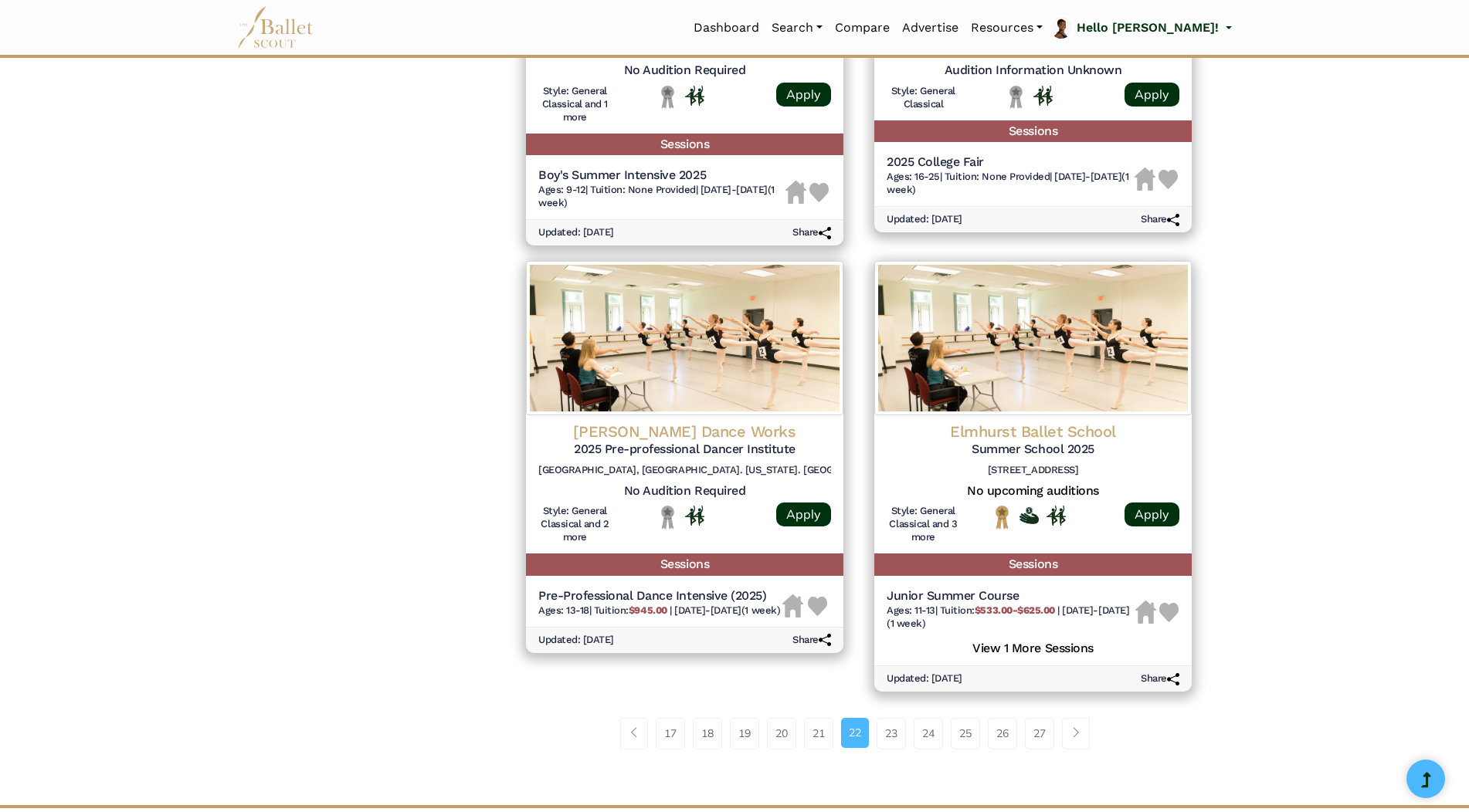
scroll to position [1853, 0]
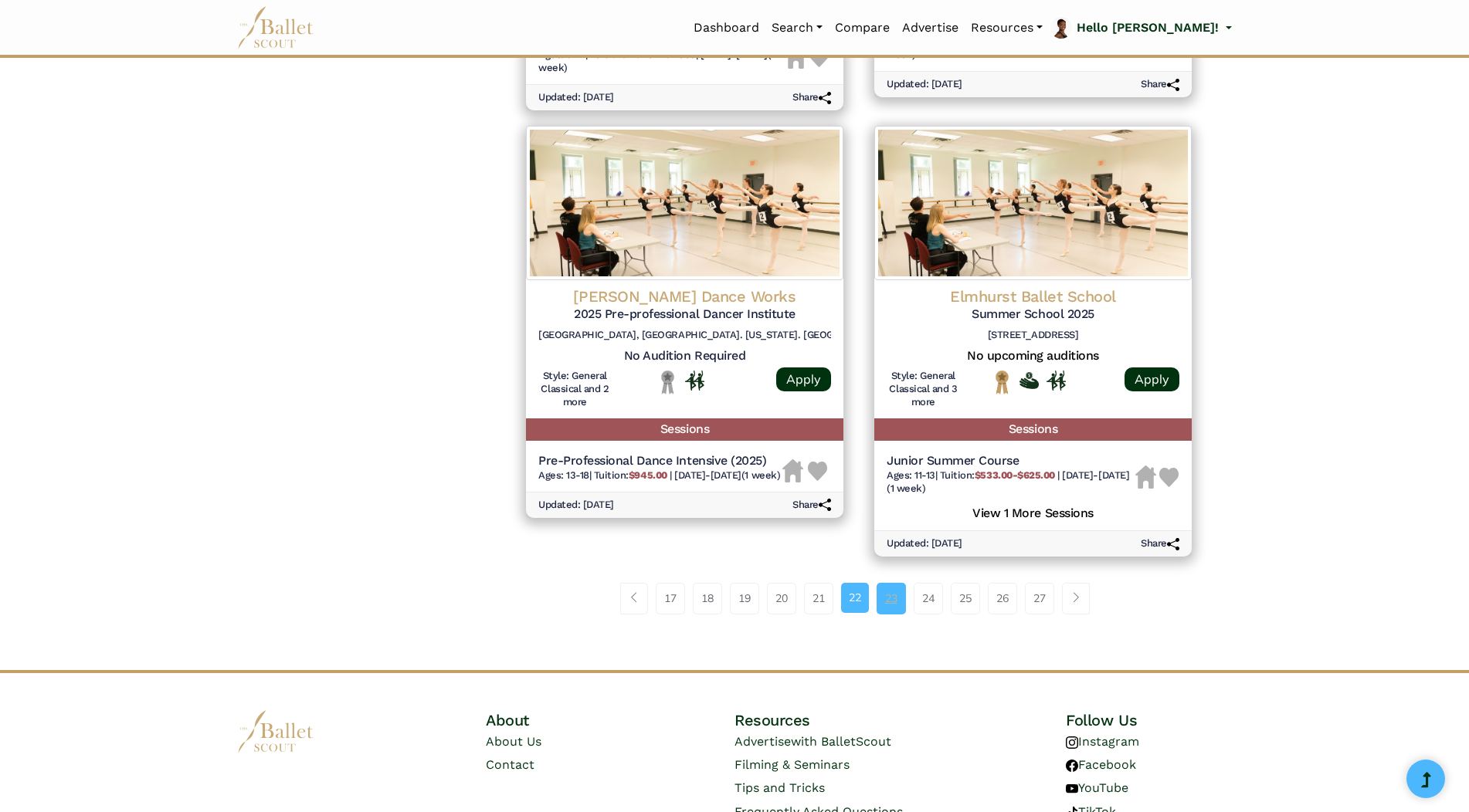
click at [884, 600] on link "23" at bounding box center [891, 598] width 30 height 30
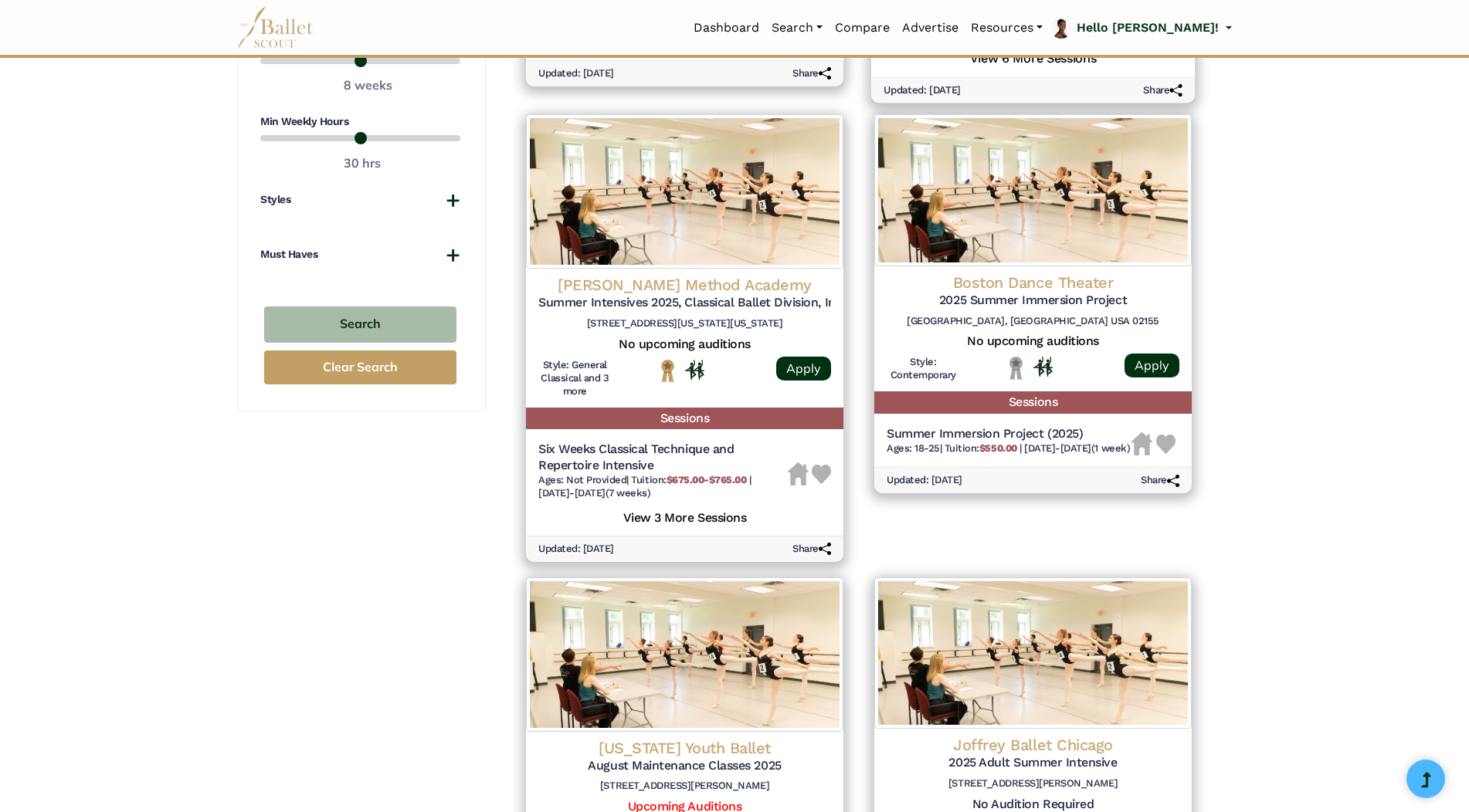
scroll to position [1081, 0]
